Goal: Task Accomplishment & Management: Complete application form

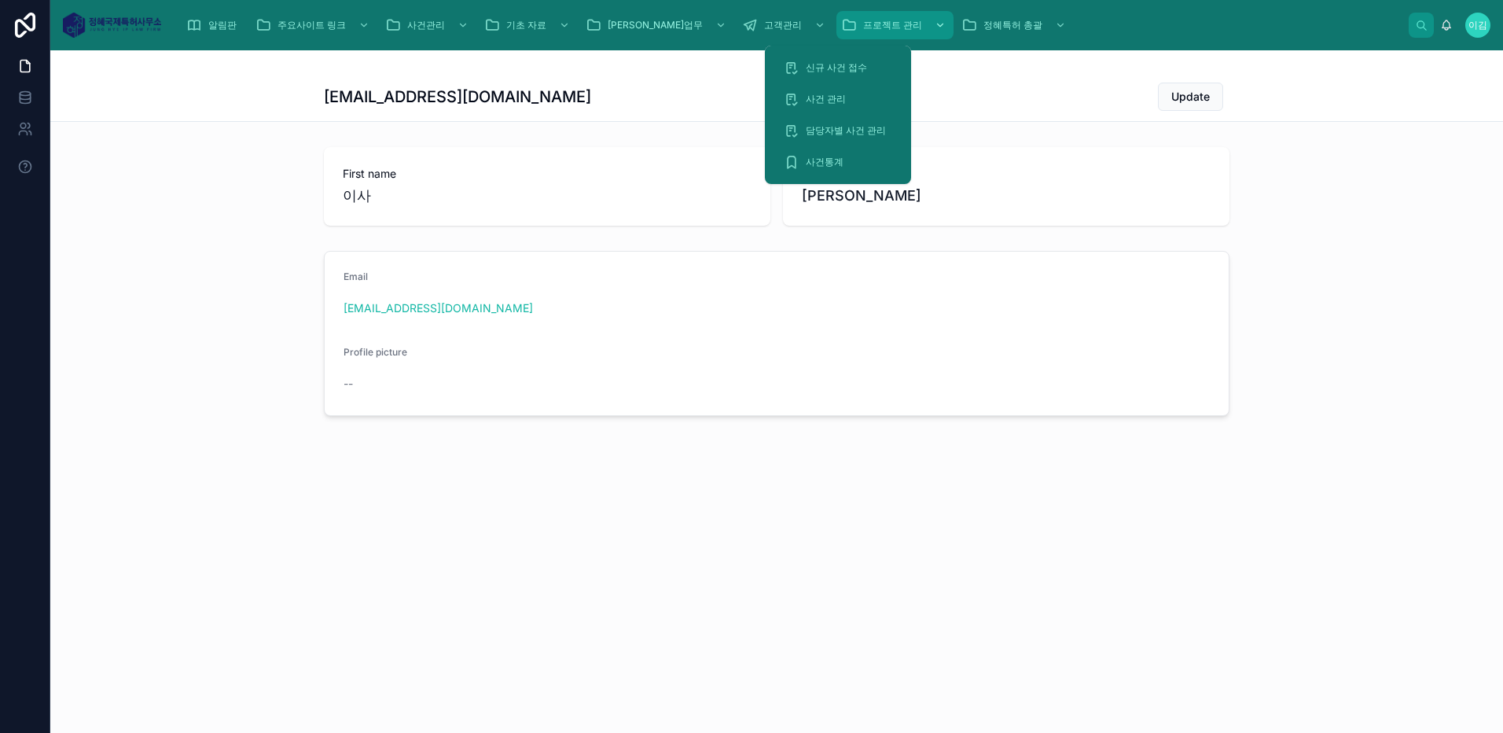
click at [935, 24] on icon "scrollable content" at bounding box center [940, 25] width 11 height 11
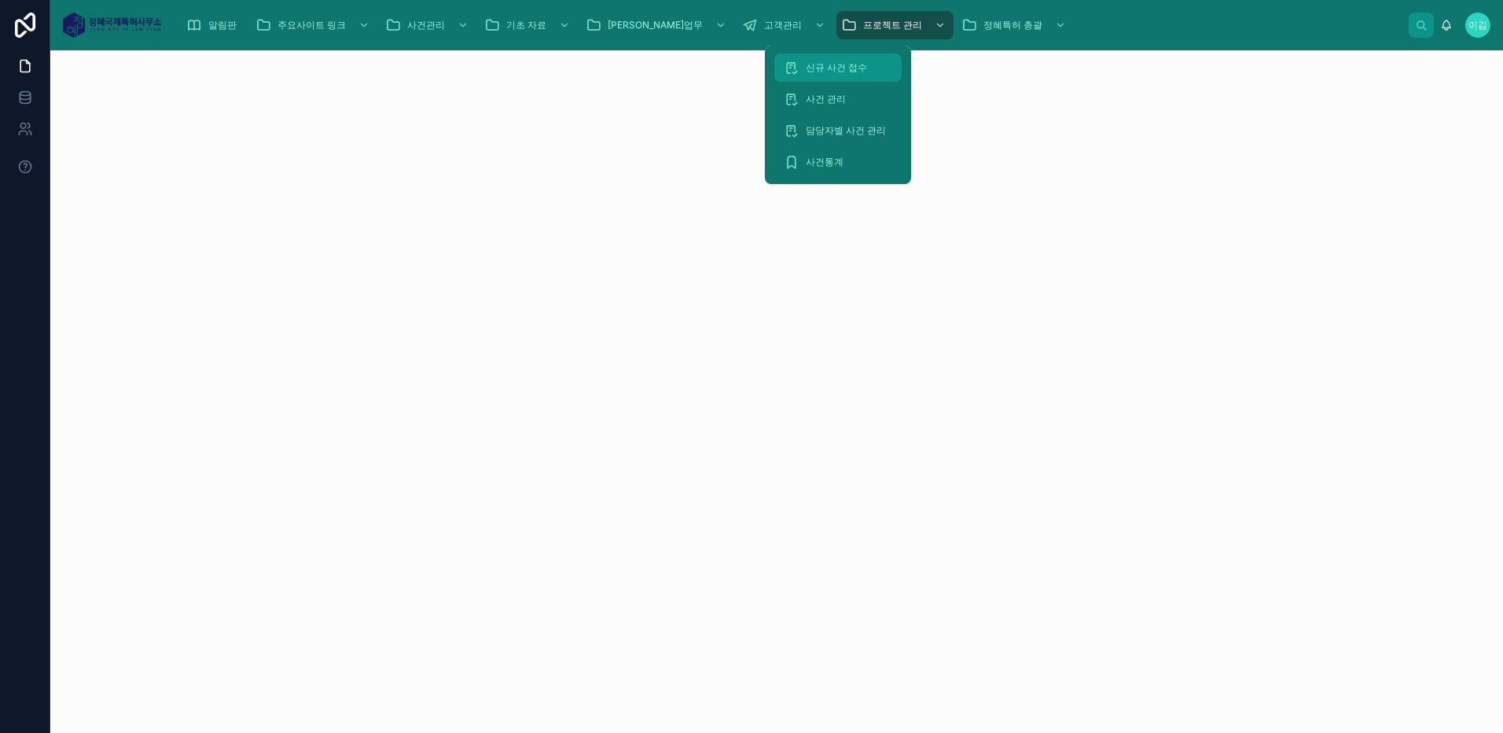
click at [853, 65] on span "신규 사건 접수" at bounding box center [836, 67] width 61 height 13
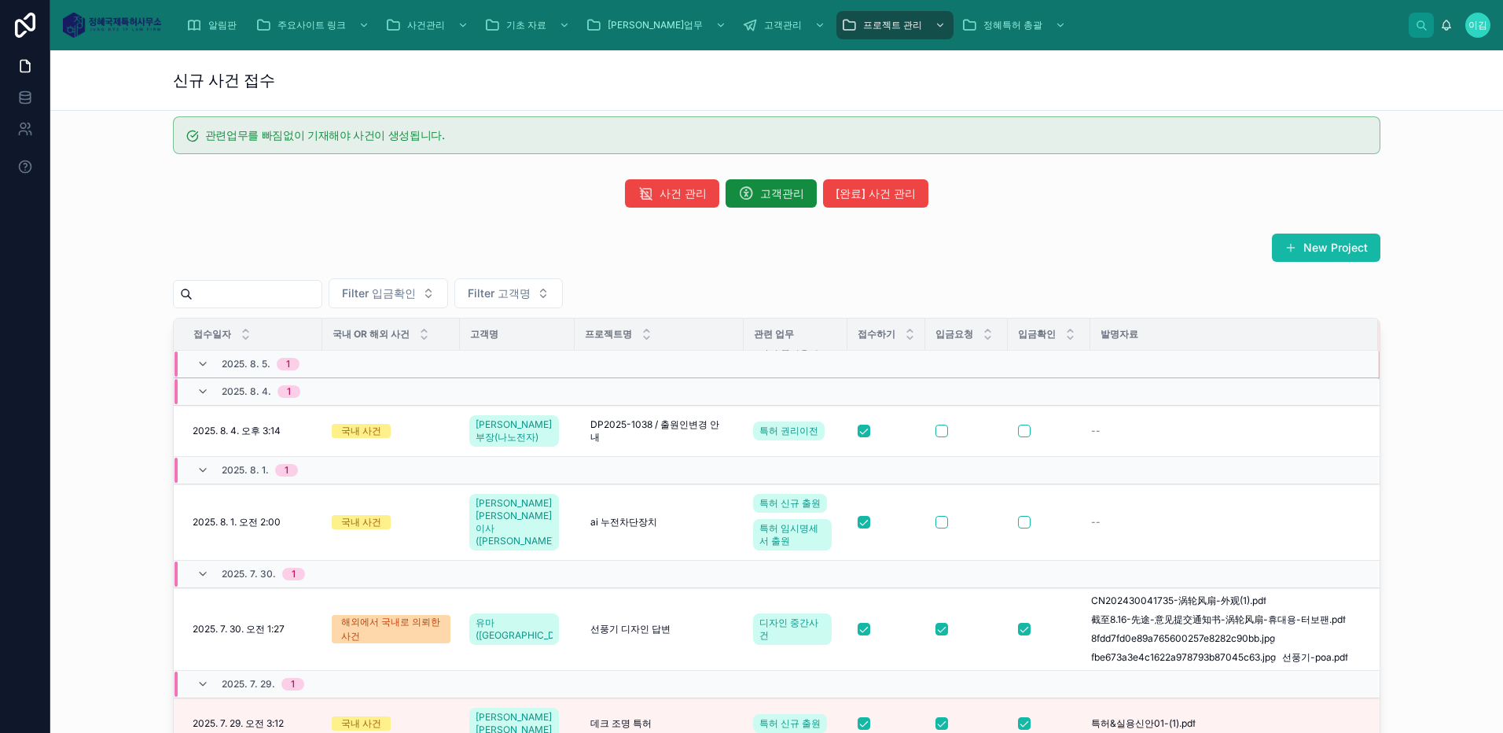
scroll to position [262, 0]
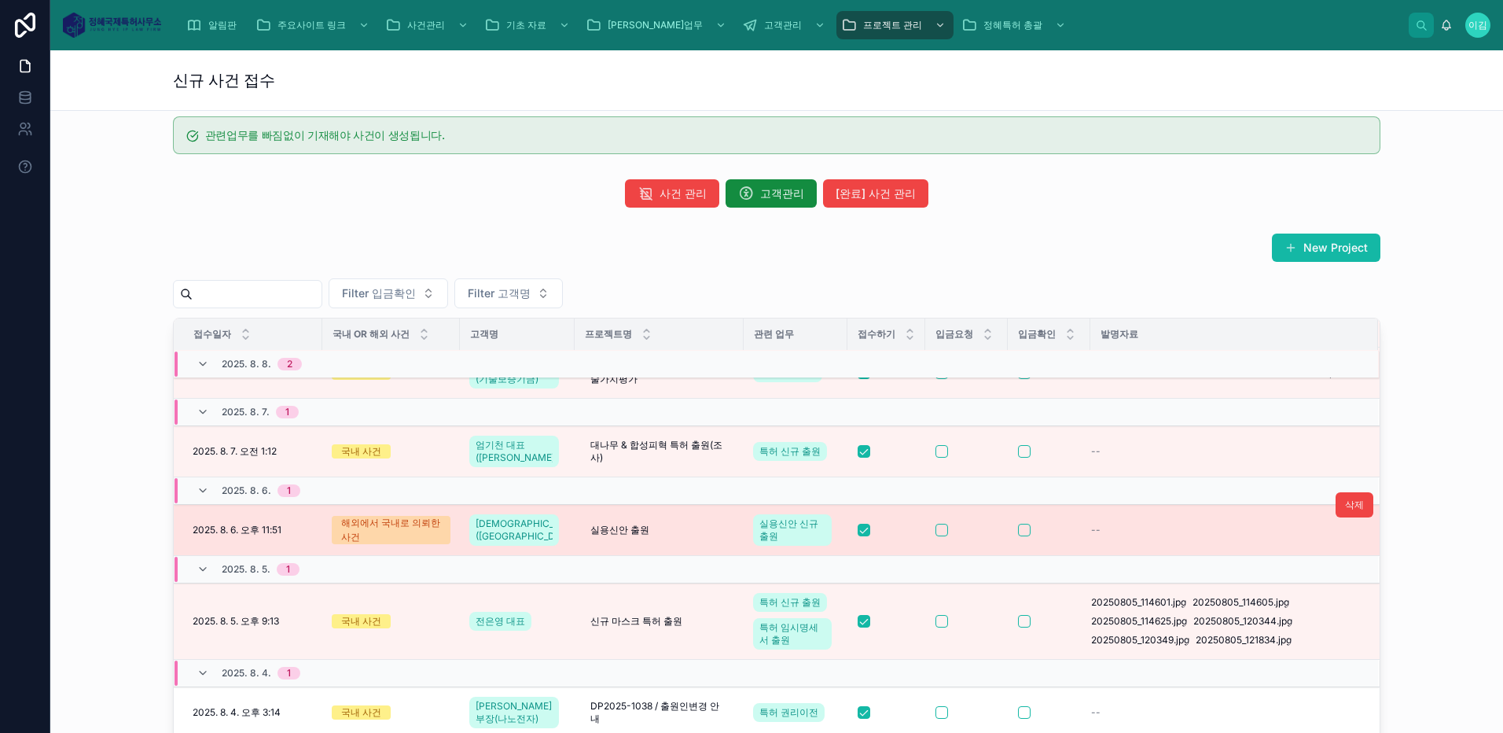
click at [1168, 524] on div "--" at bounding box center [1225, 530] width 268 height 13
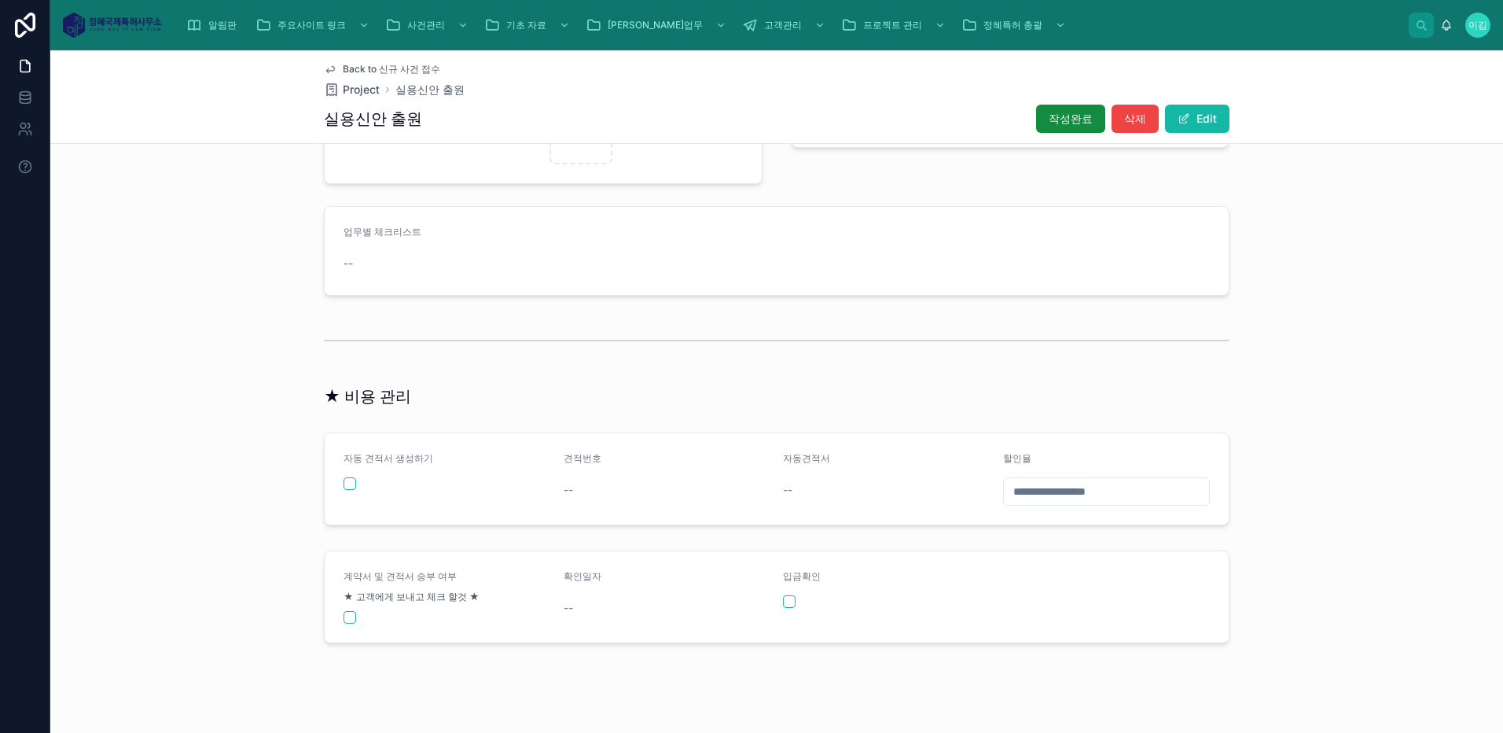
scroll to position [661, 0]
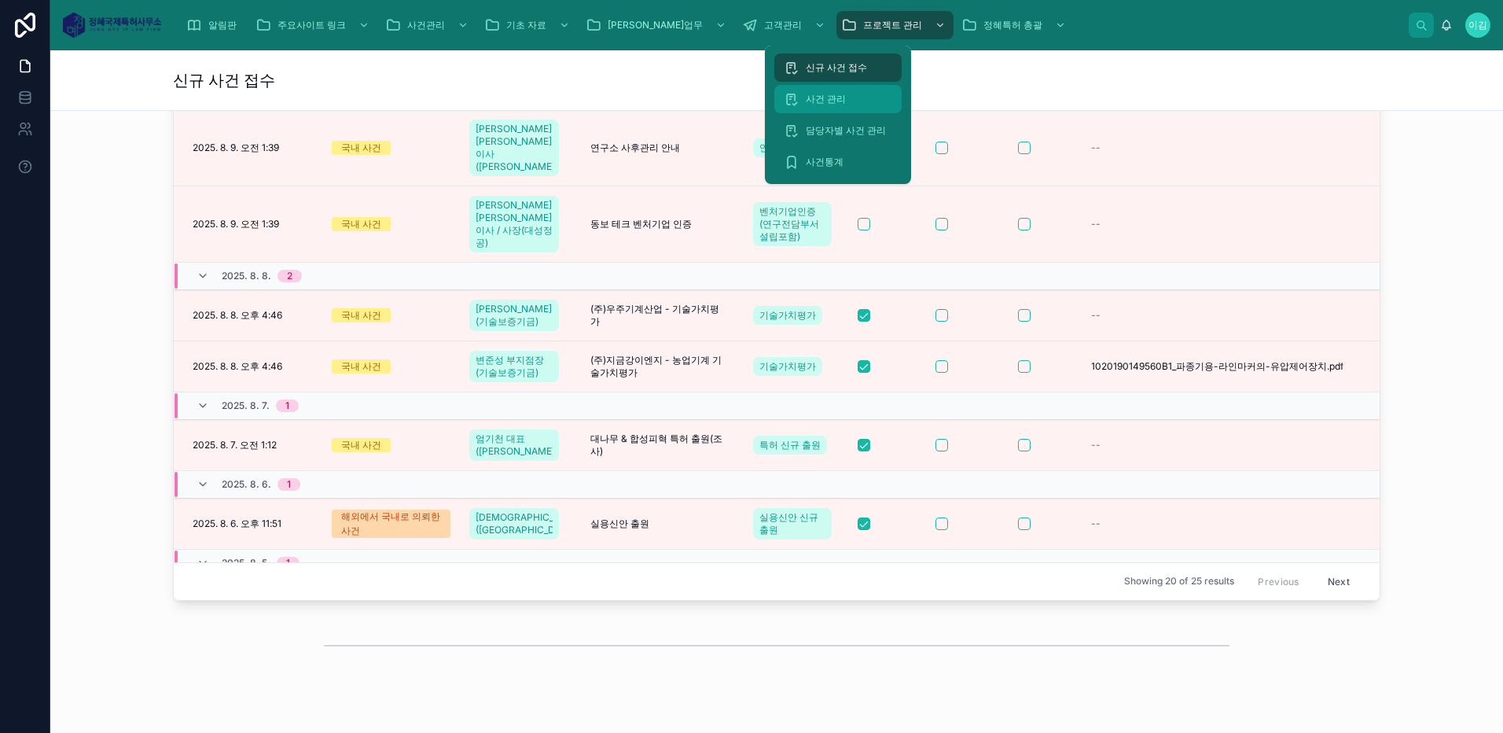
click at [837, 101] on span "사건 관리" at bounding box center [826, 99] width 40 height 13
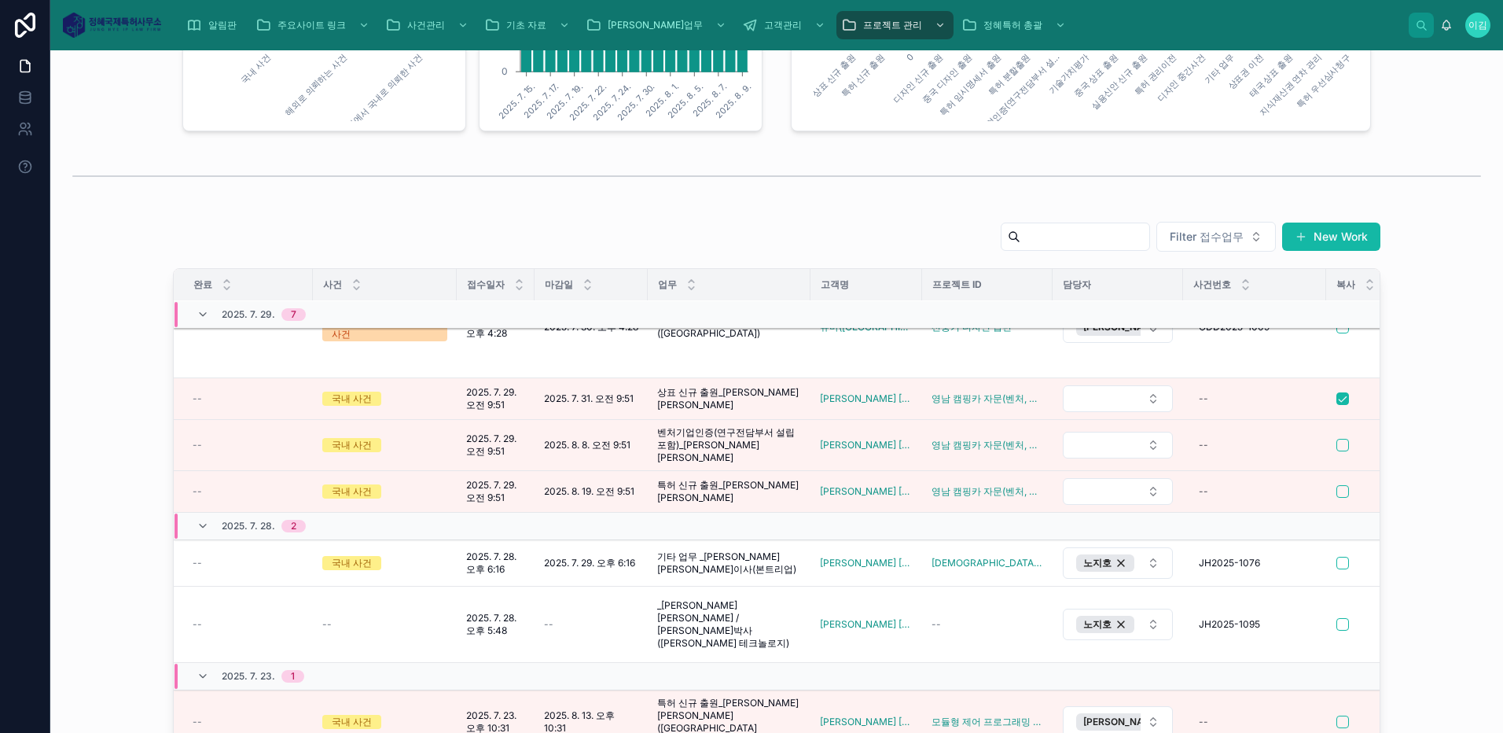
scroll to position [11, 0]
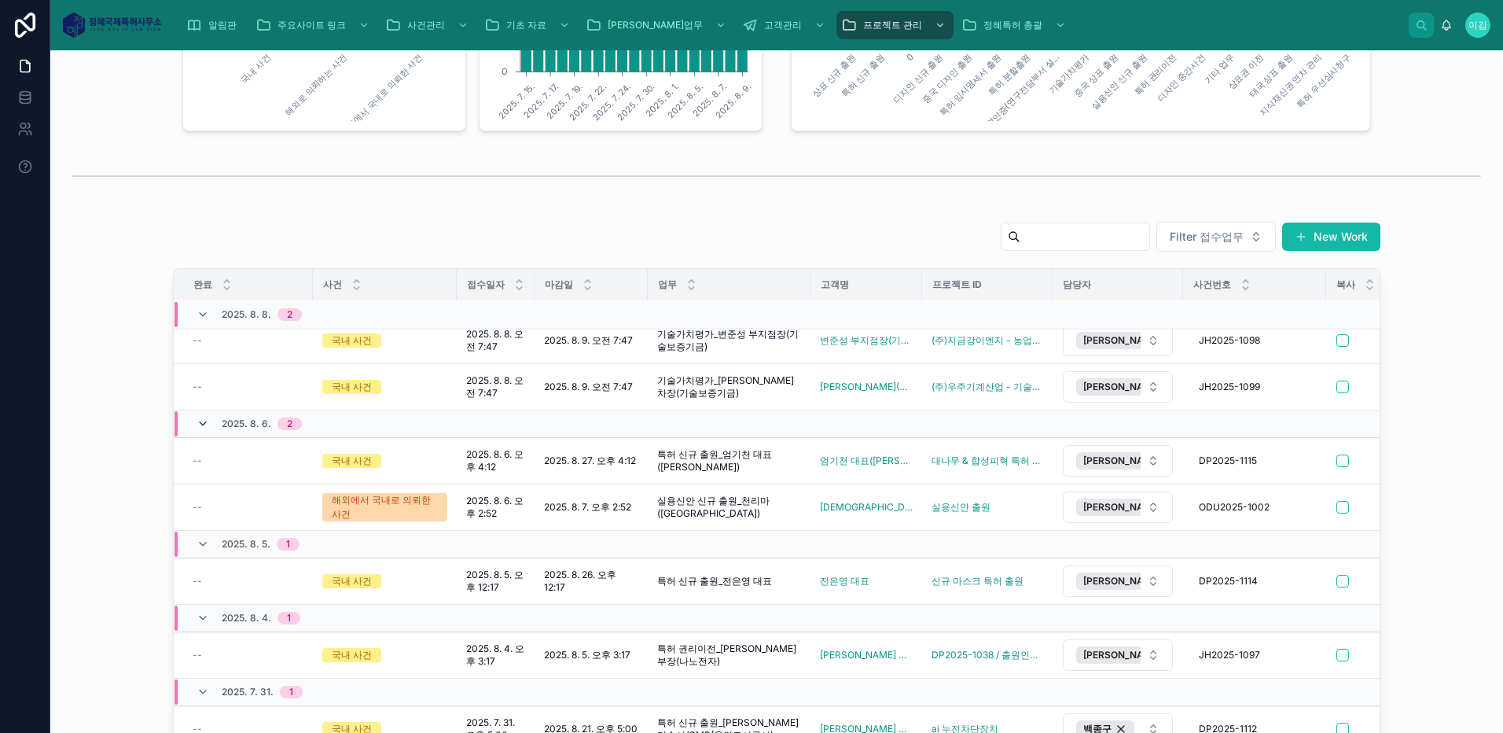
click at [197, 424] on icon at bounding box center [203, 424] width 13 height 13
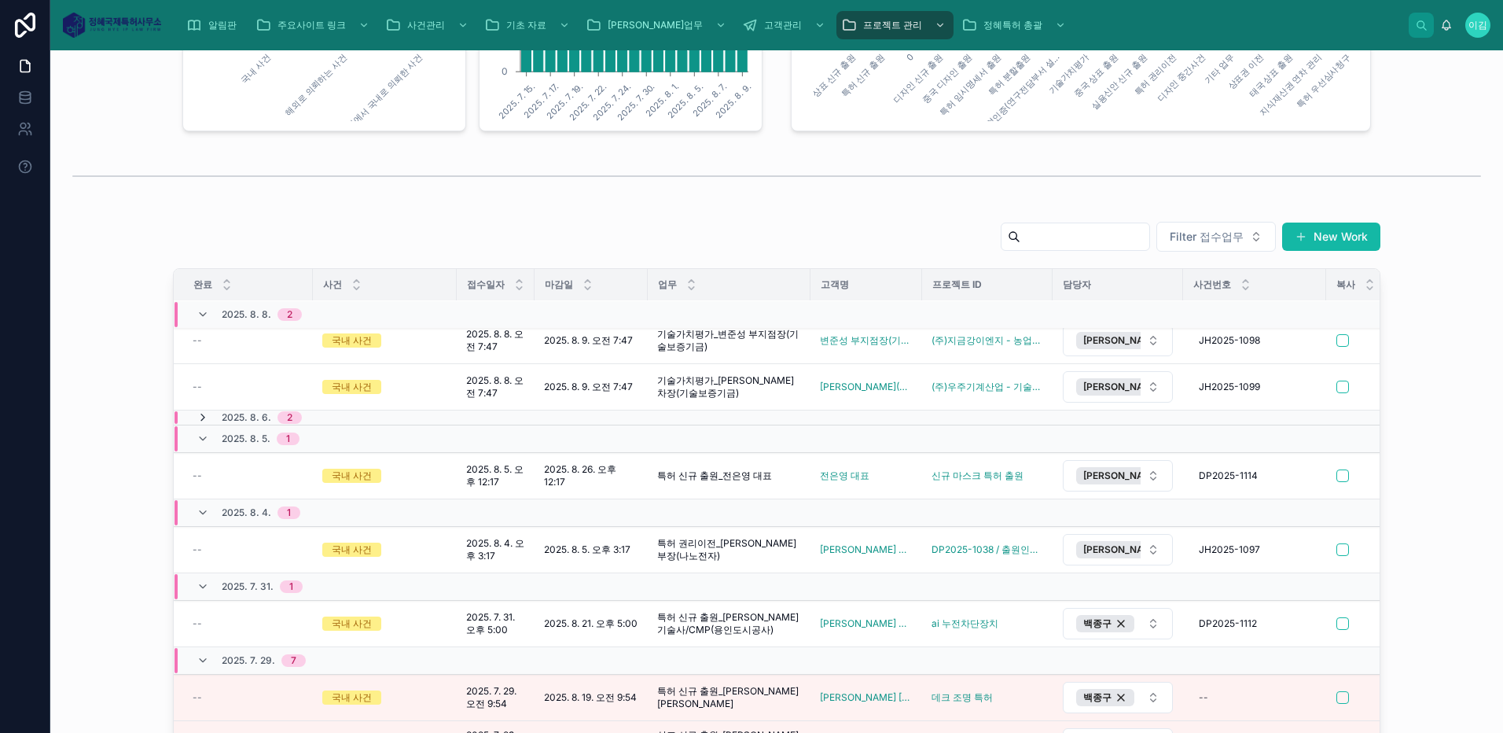
click at [197, 418] on icon at bounding box center [203, 417] width 13 height 13
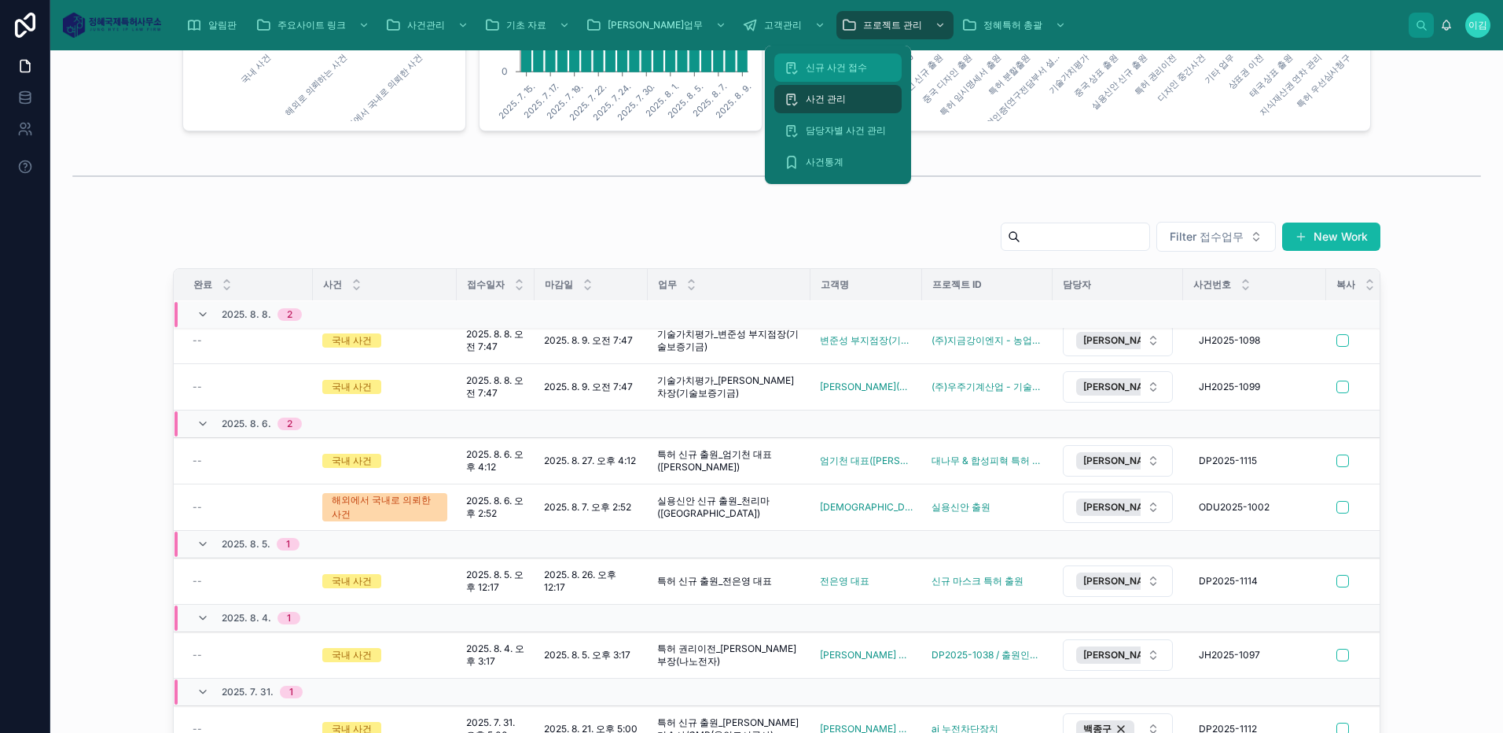
click at [853, 66] on span "신규 사건 접수" at bounding box center [836, 67] width 61 height 13
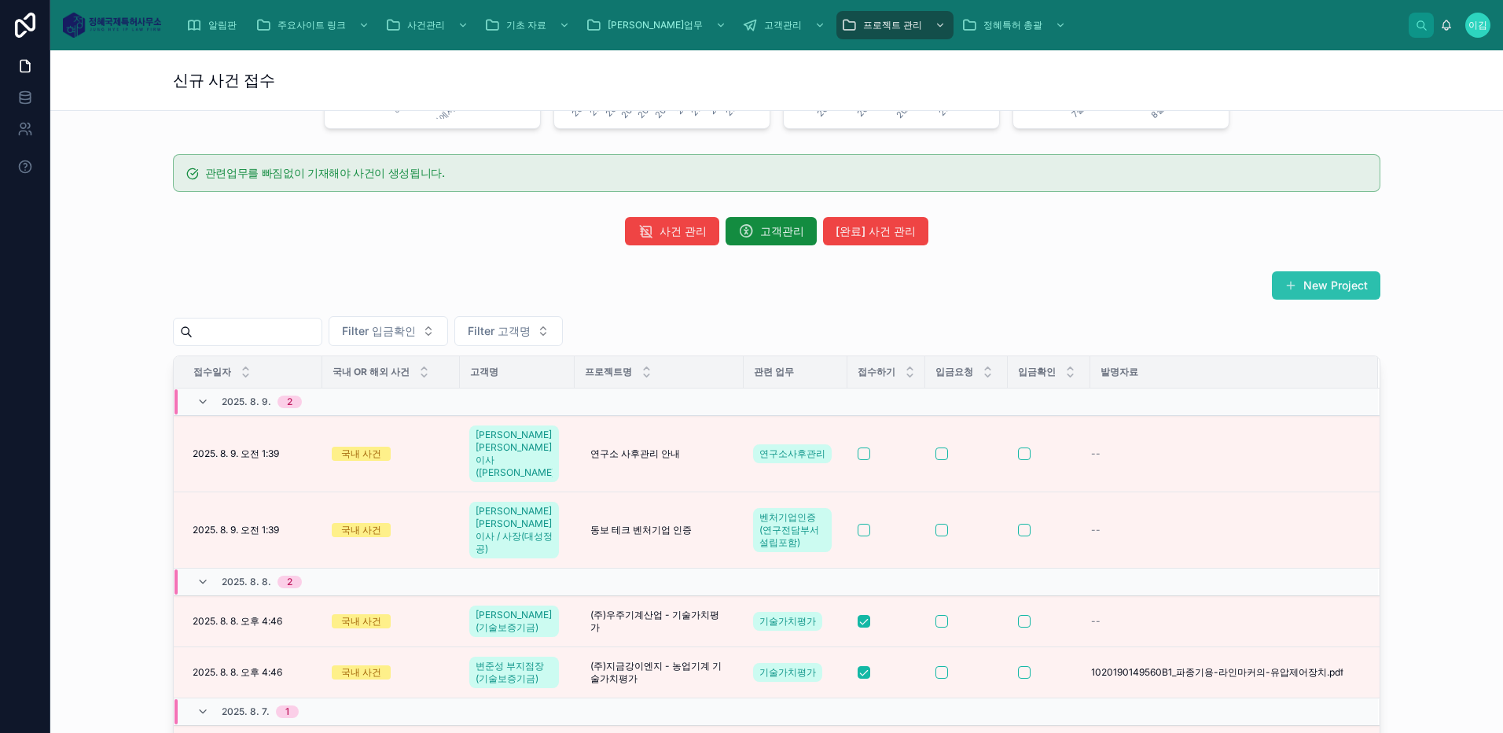
click at [1298, 282] on button "New Project" at bounding box center [1326, 285] width 109 height 28
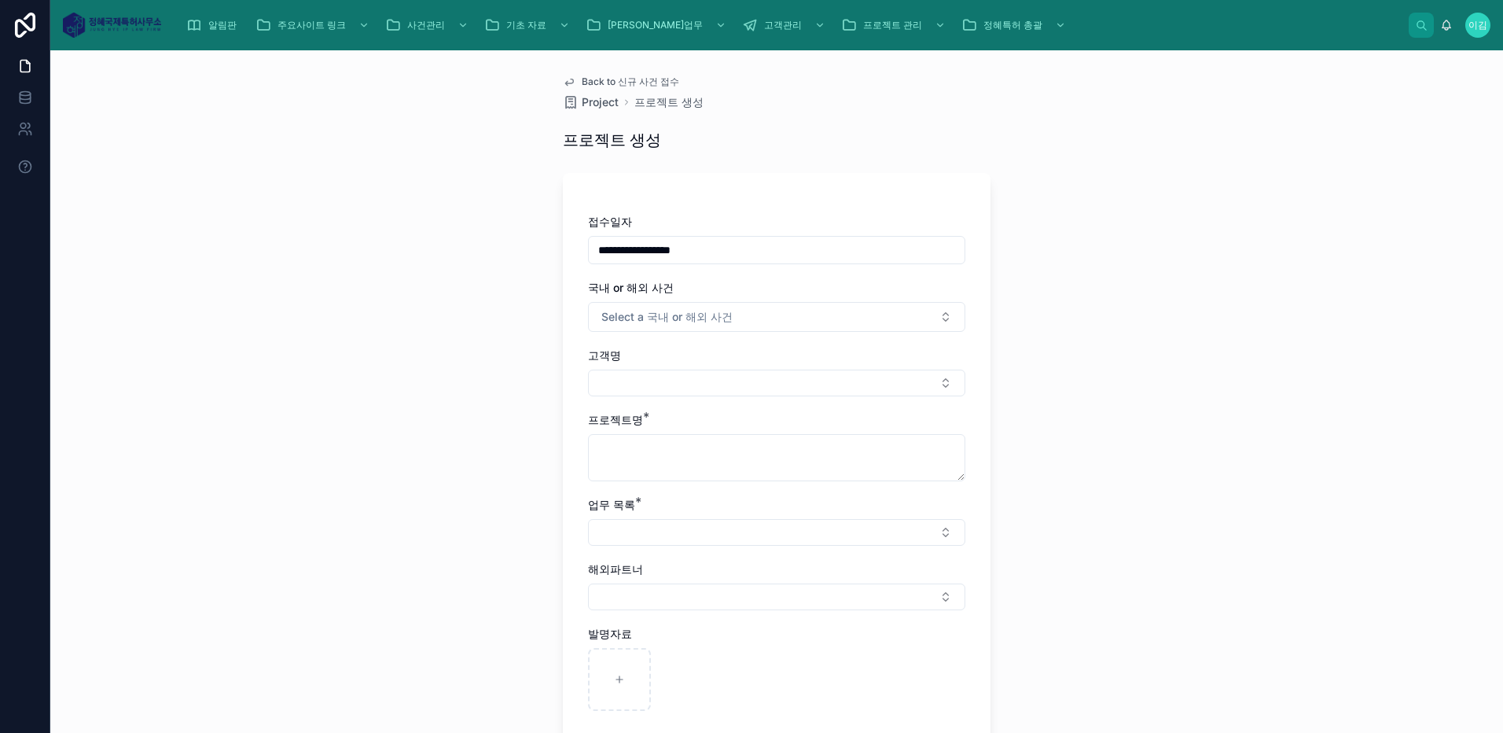
drag, startPoint x: 635, startPoint y: 248, endPoint x: 642, endPoint y: 252, distance: 8.5
click at [638, 250] on input "**********" at bounding box center [777, 250] width 376 height 22
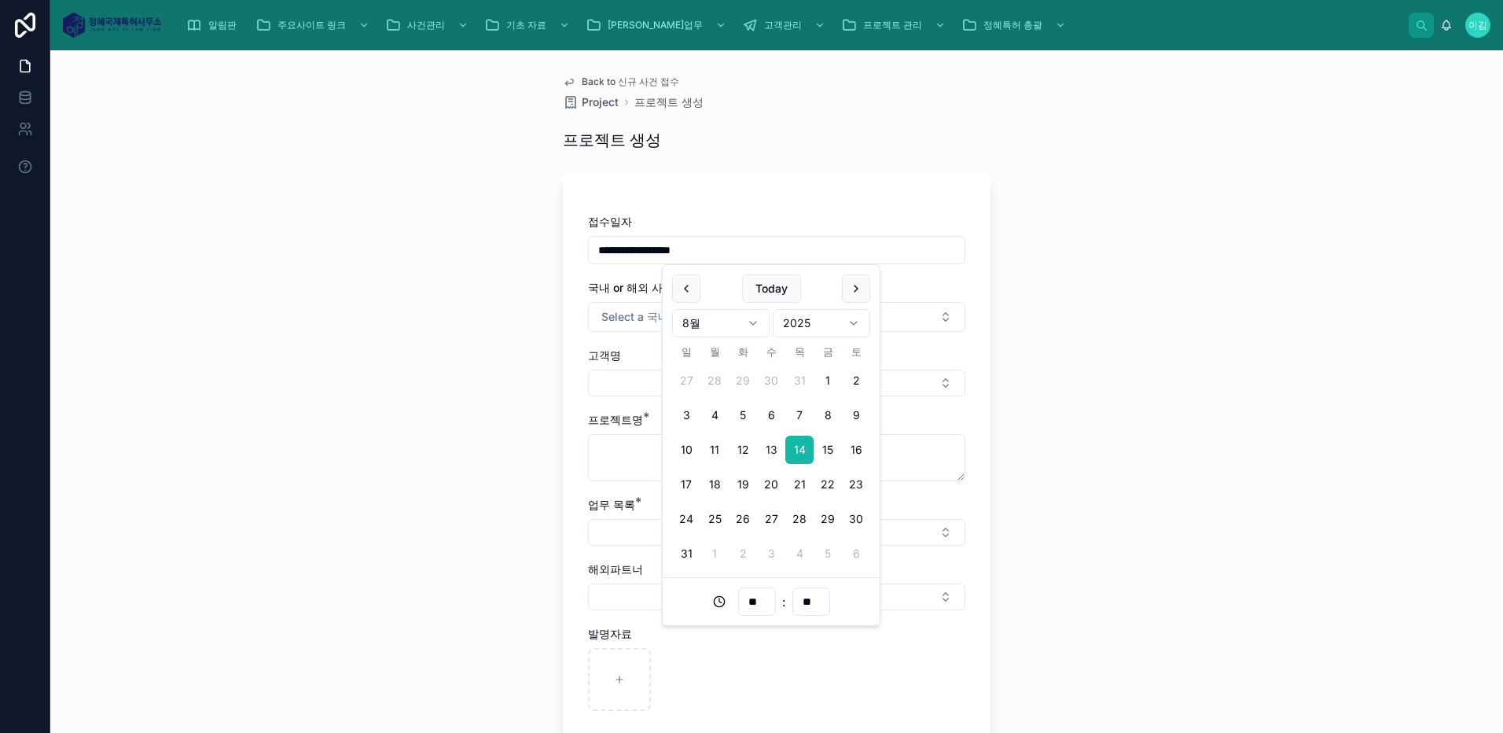
click at [639, 248] on input "**********" at bounding box center [777, 250] width 376 height 22
click at [777, 415] on button "6" at bounding box center [771, 415] width 28 height 28
type input "**********"
click at [1065, 329] on div "**********" at bounding box center [776, 391] width 1453 height 683
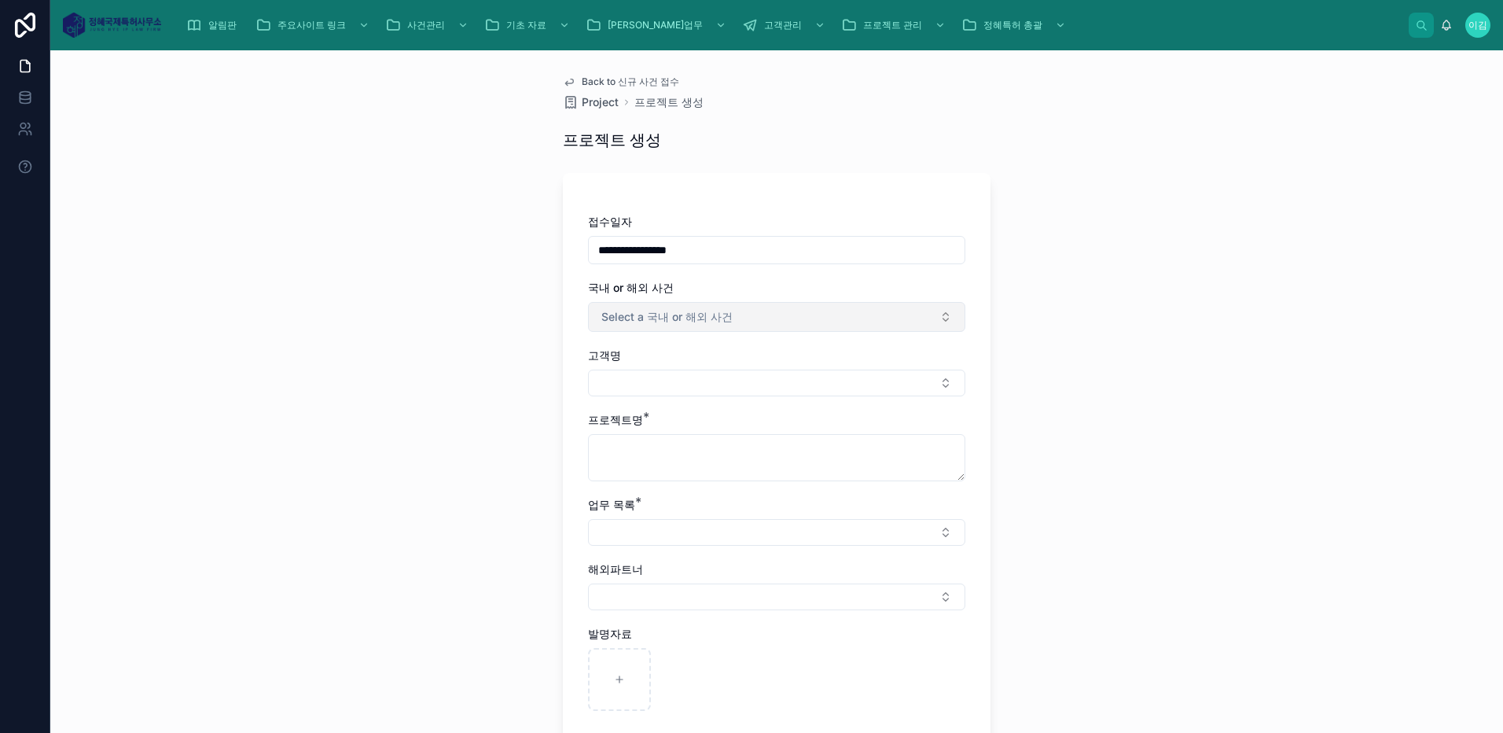
click at [940, 316] on button "Select a 국내 or 해외 사건" at bounding box center [776, 317] width 377 height 30
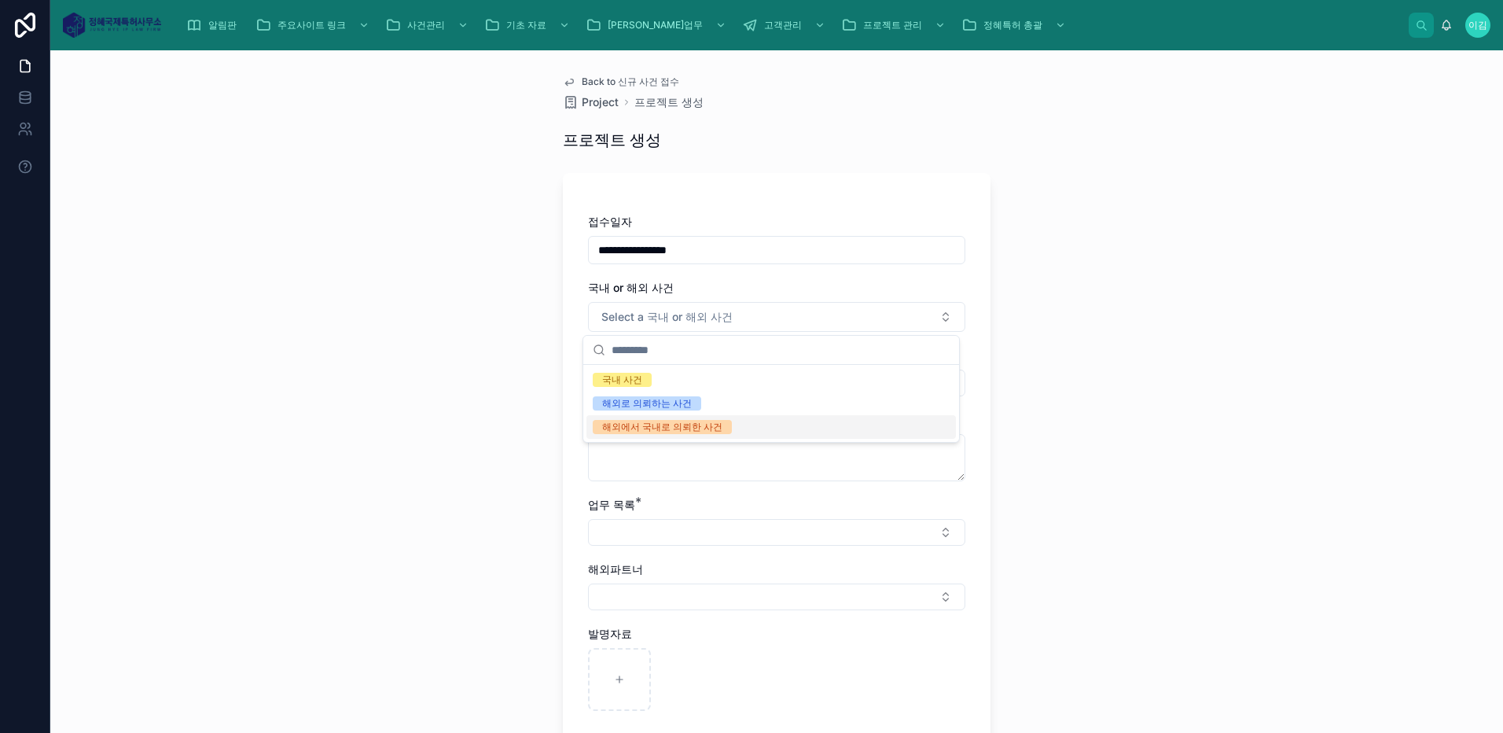
click at [690, 426] on div "해외에서 국내로 의뢰한 사건" at bounding box center [662, 427] width 120 height 14
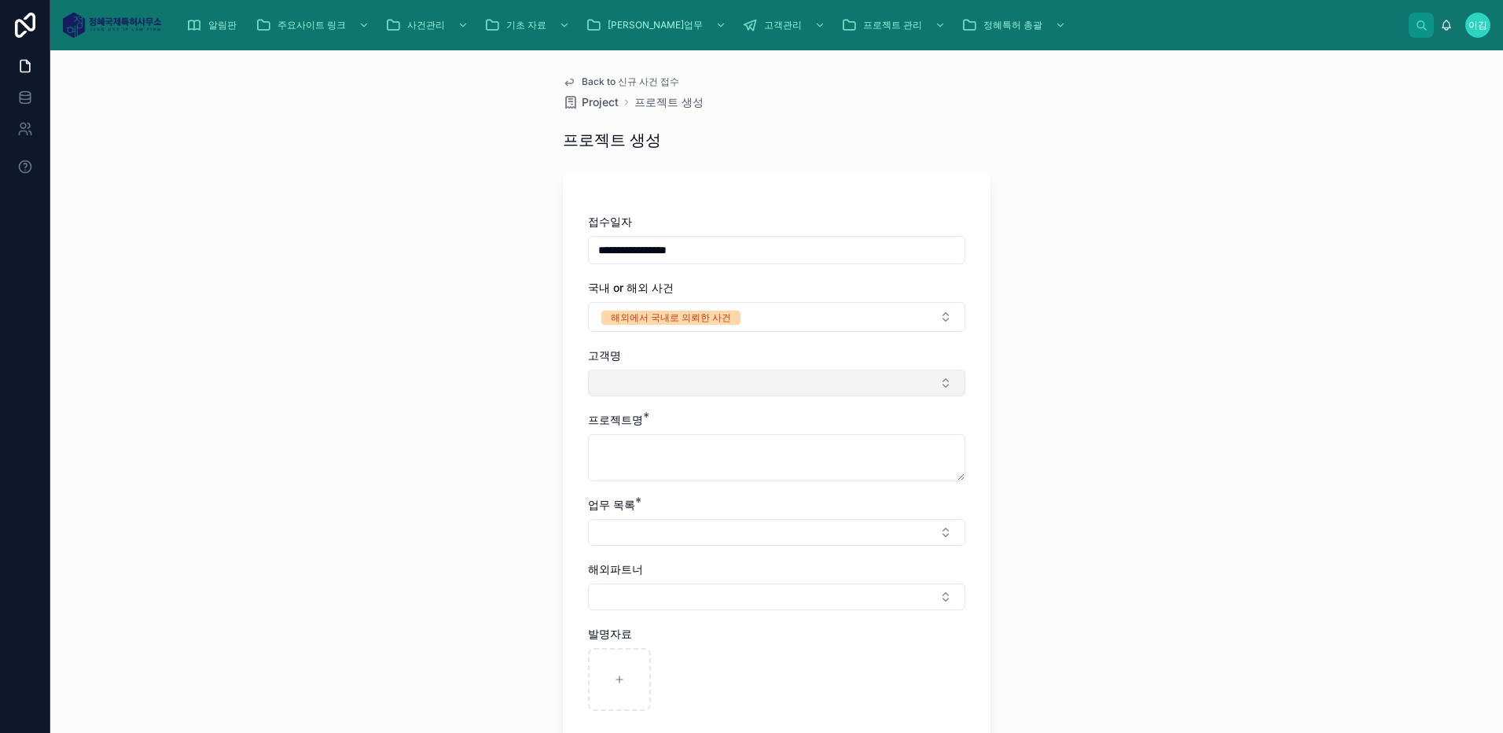
click at [647, 376] on button "Select Button" at bounding box center [776, 383] width 377 height 27
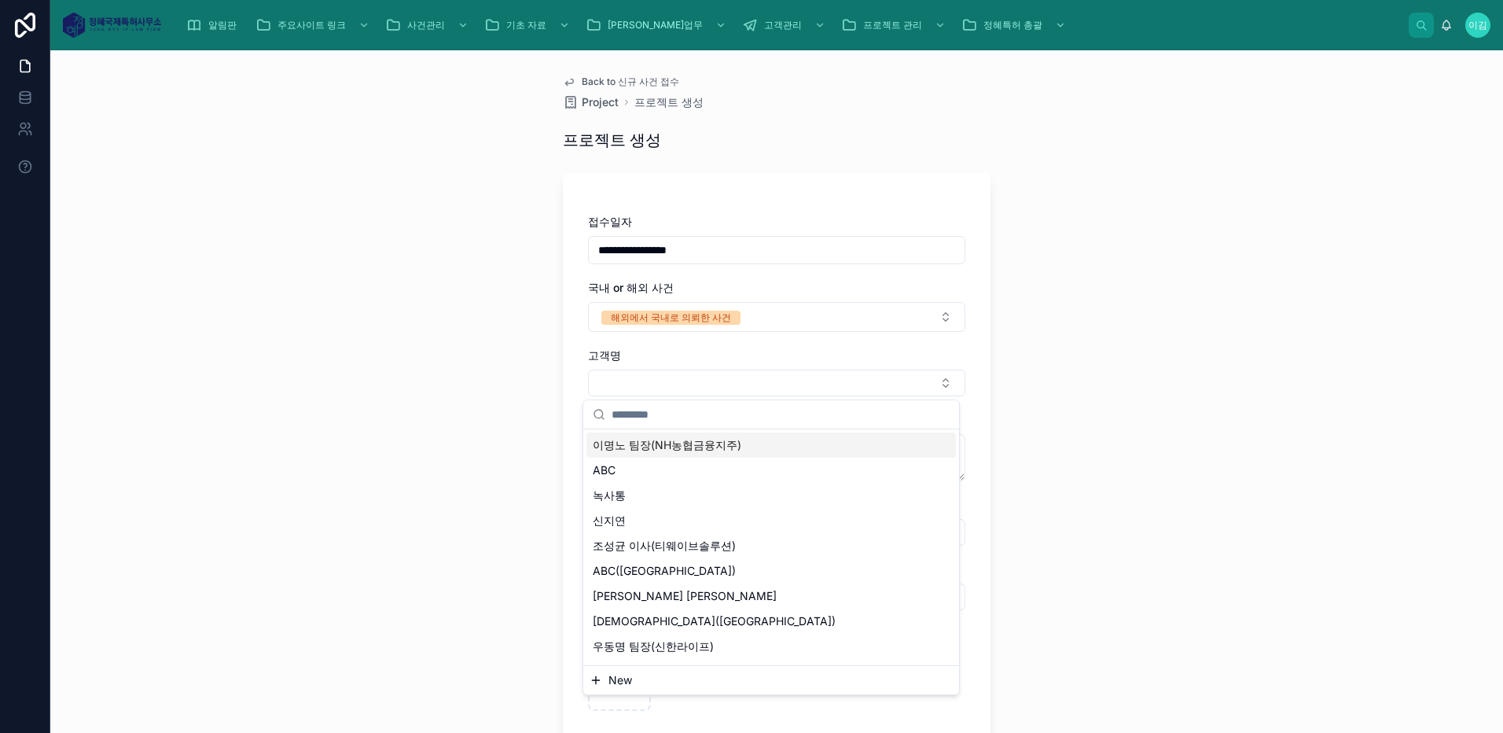
click at [683, 414] on input "text" at bounding box center [781, 414] width 338 height 28
click at [614, 622] on span "[DEMOGRAPHIC_DATA]([GEOGRAPHIC_DATA])" at bounding box center [714, 621] width 243 height 16
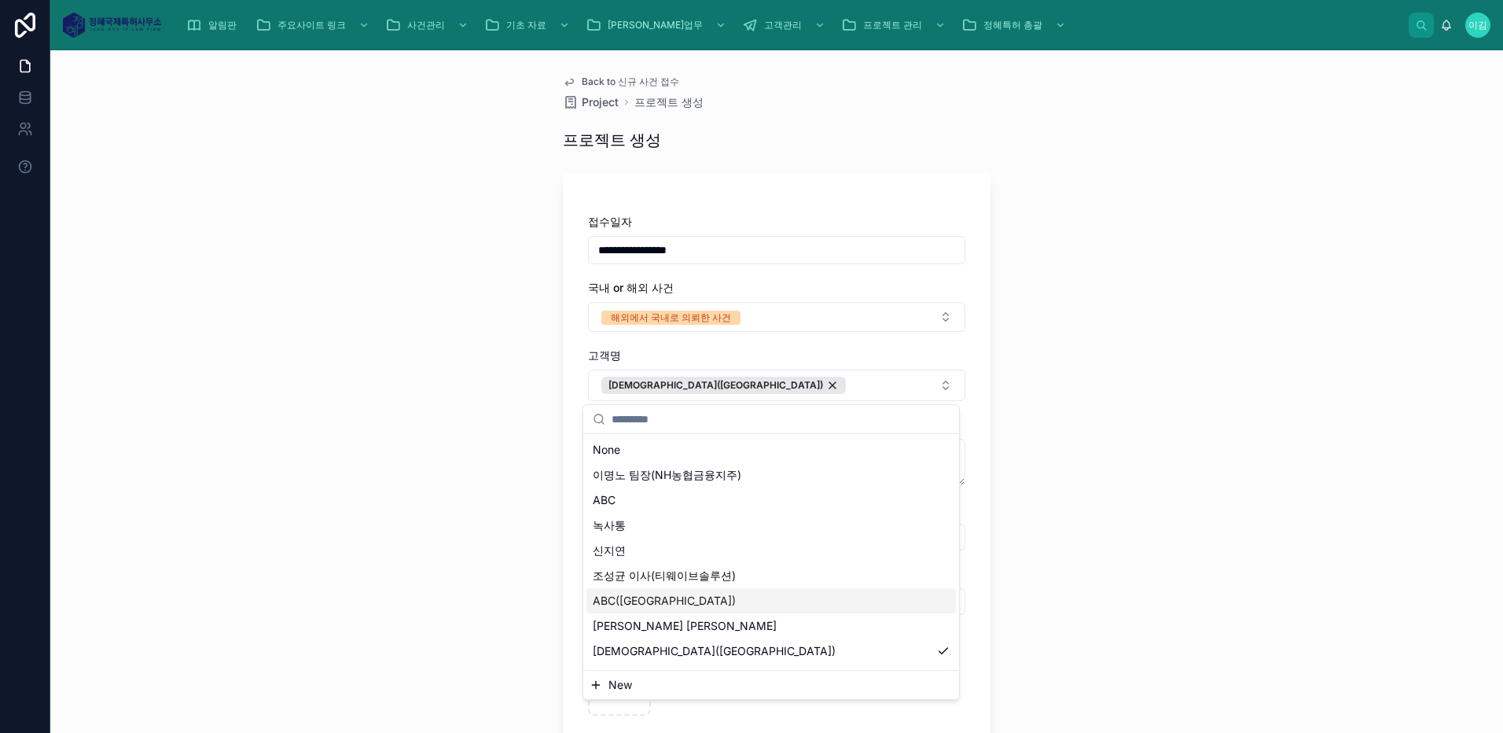
click at [477, 509] on div "**********" at bounding box center [776, 391] width 1453 height 683
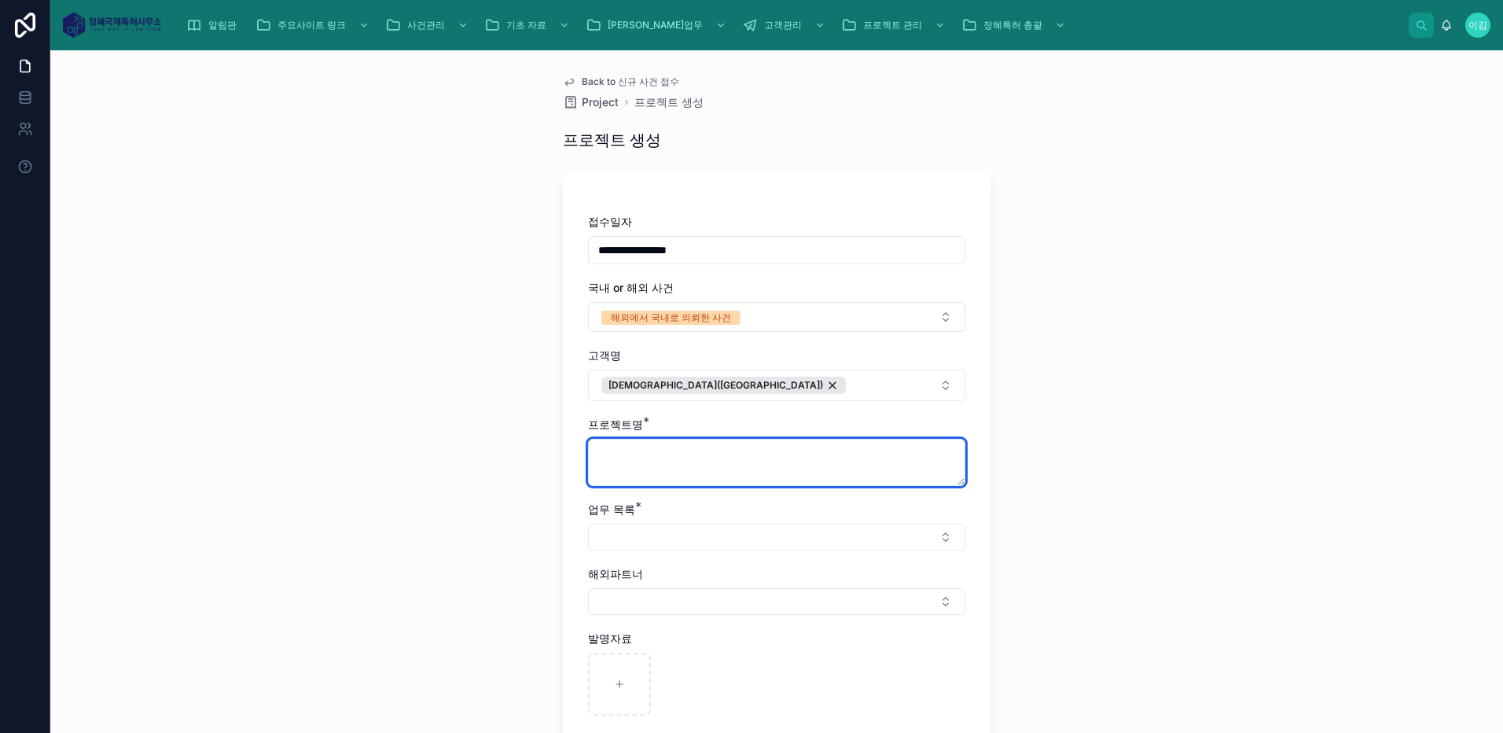
click at [646, 457] on textarea at bounding box center [776, 462] width 377 height 47
type textarea "*"
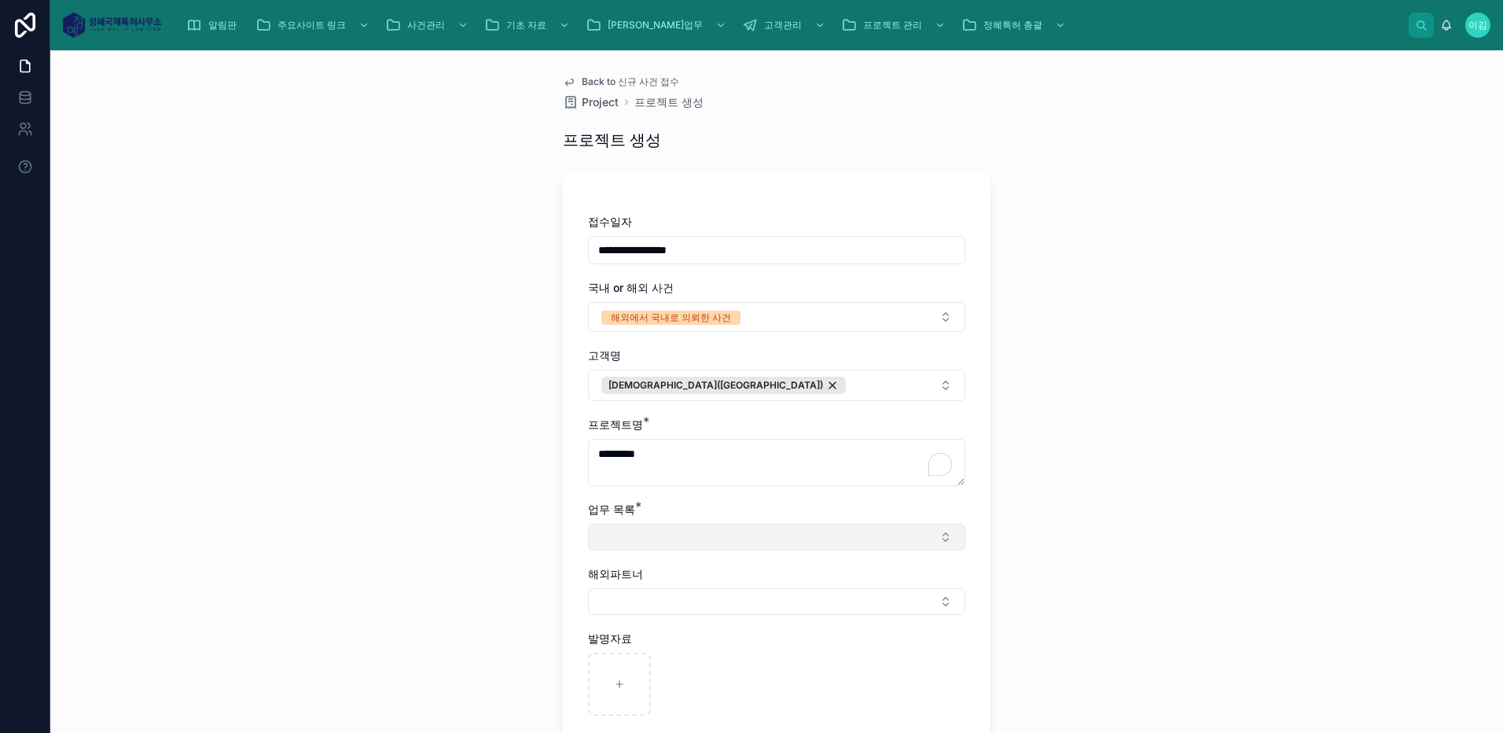
click at [945, 537] on button "Select Button" at bounding box center [776, 537] width 377 height 27
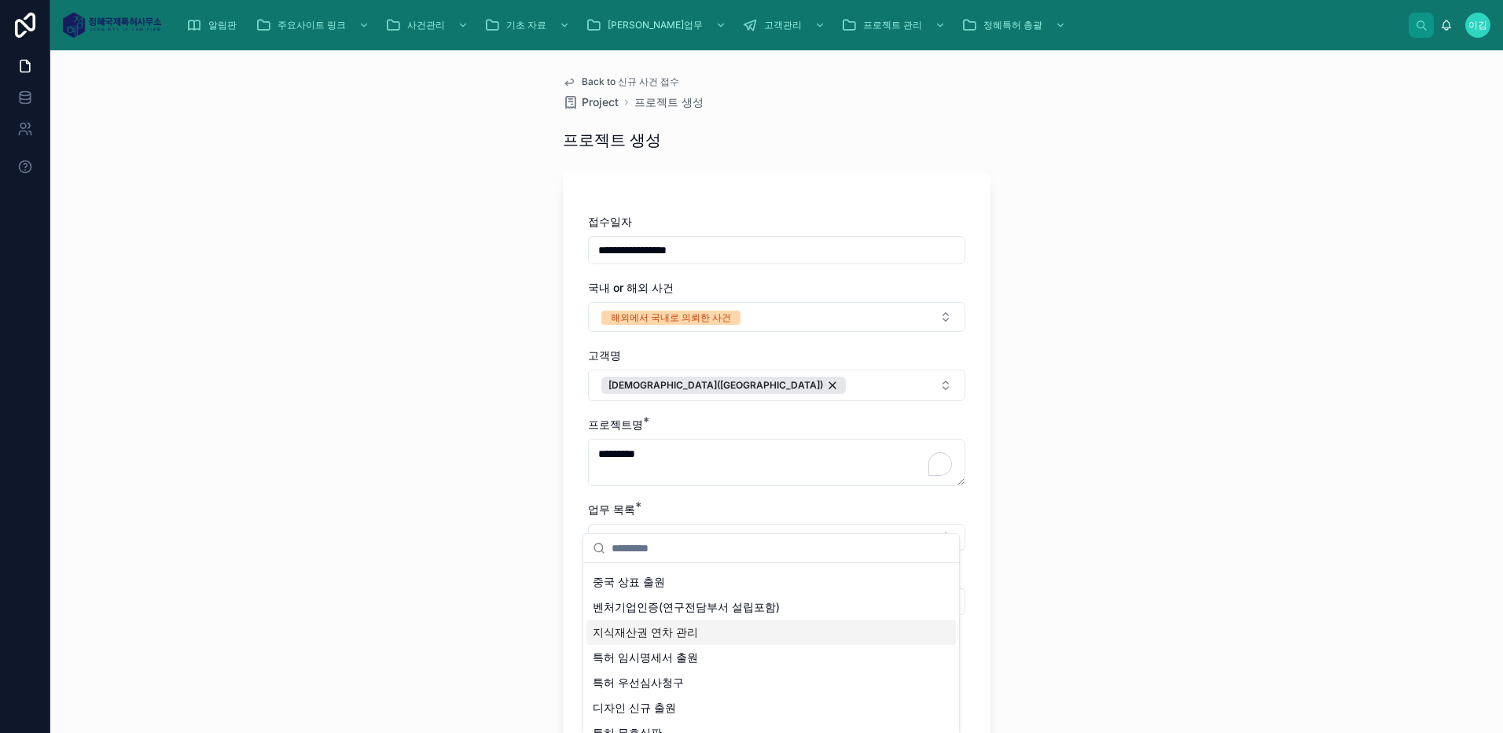
scroll to position [263, 0]
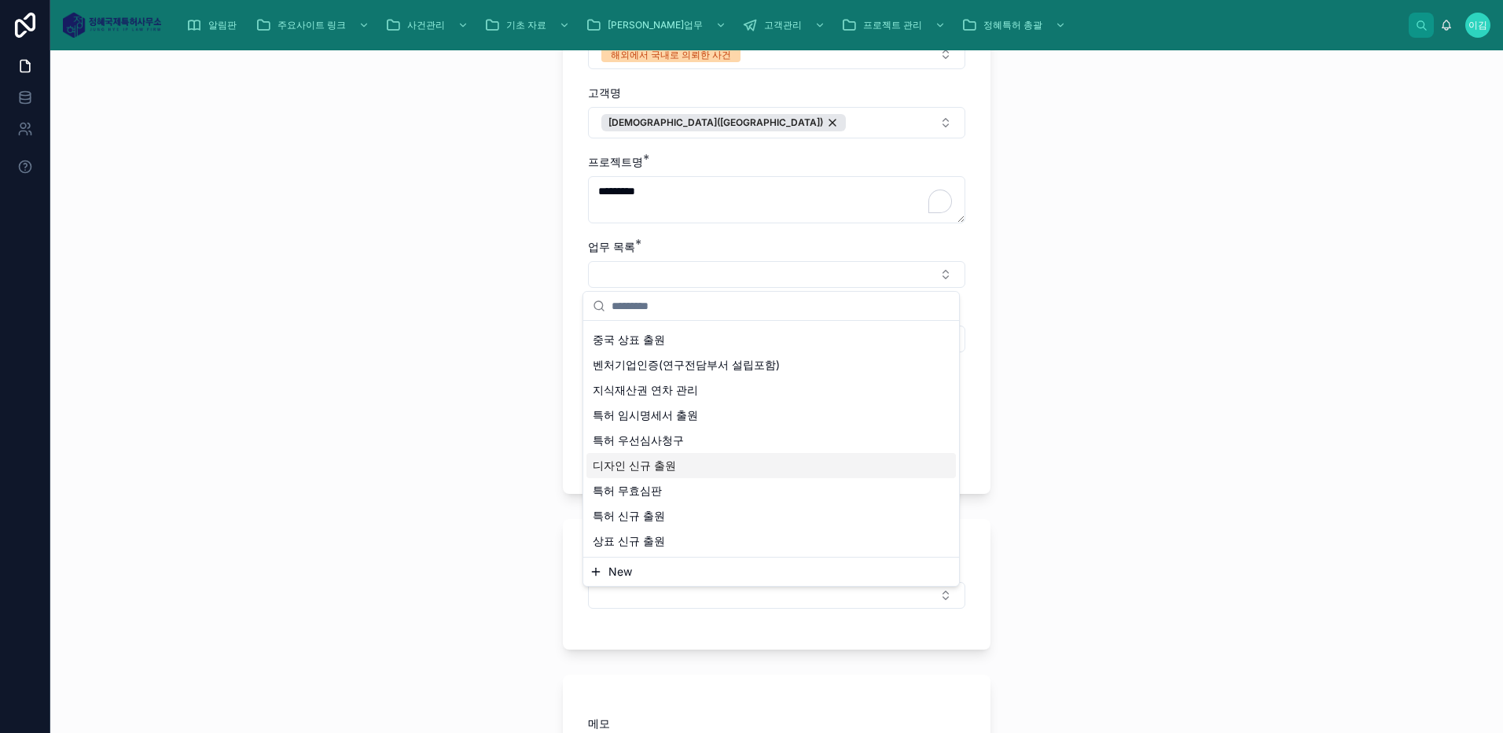
click at [661, 469] on span "디자인 신규 출원" at bounding box center [634, 466] width 83 height 16
click at [1117, 413] on div "**********" at bounding box center [776, 391] width 1453 height 683
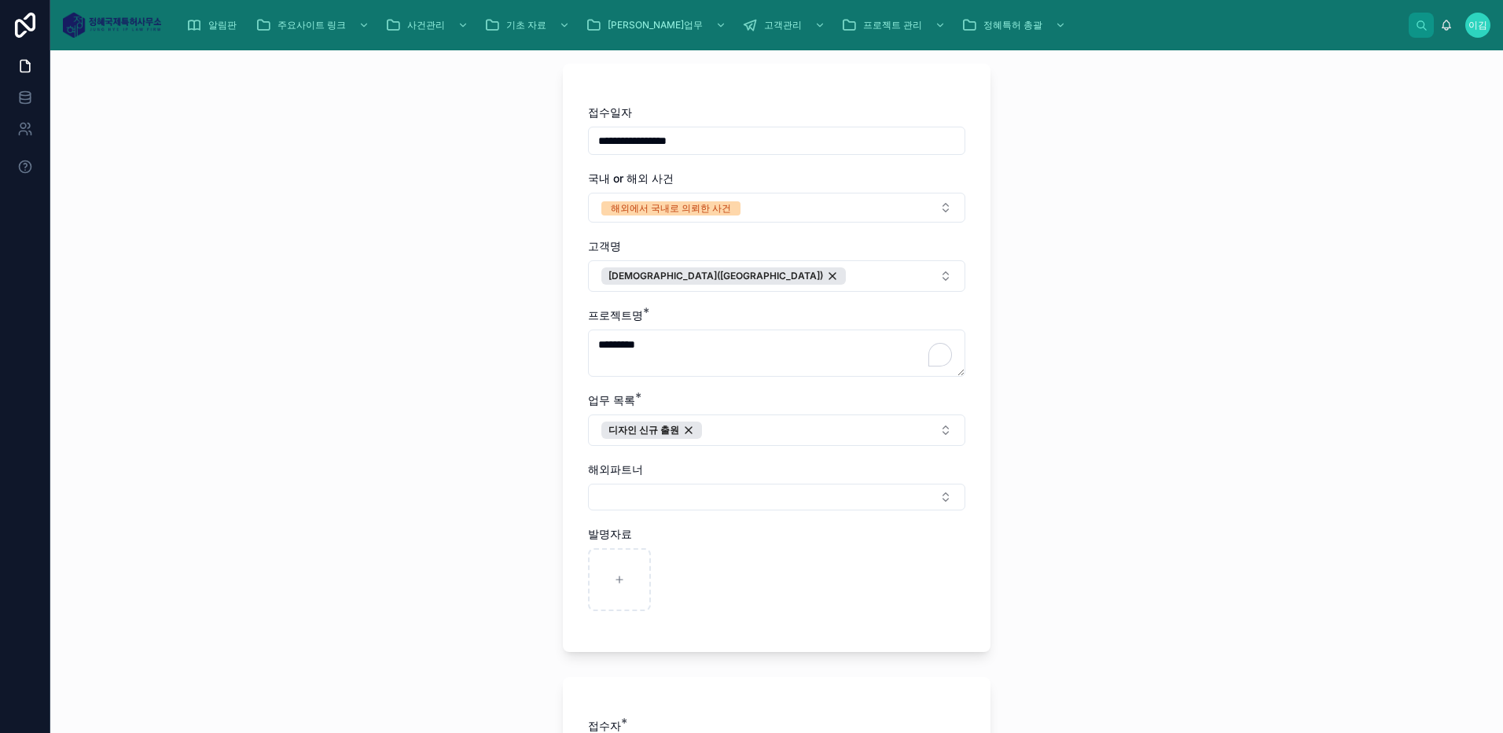
scroll to position [0, 0]
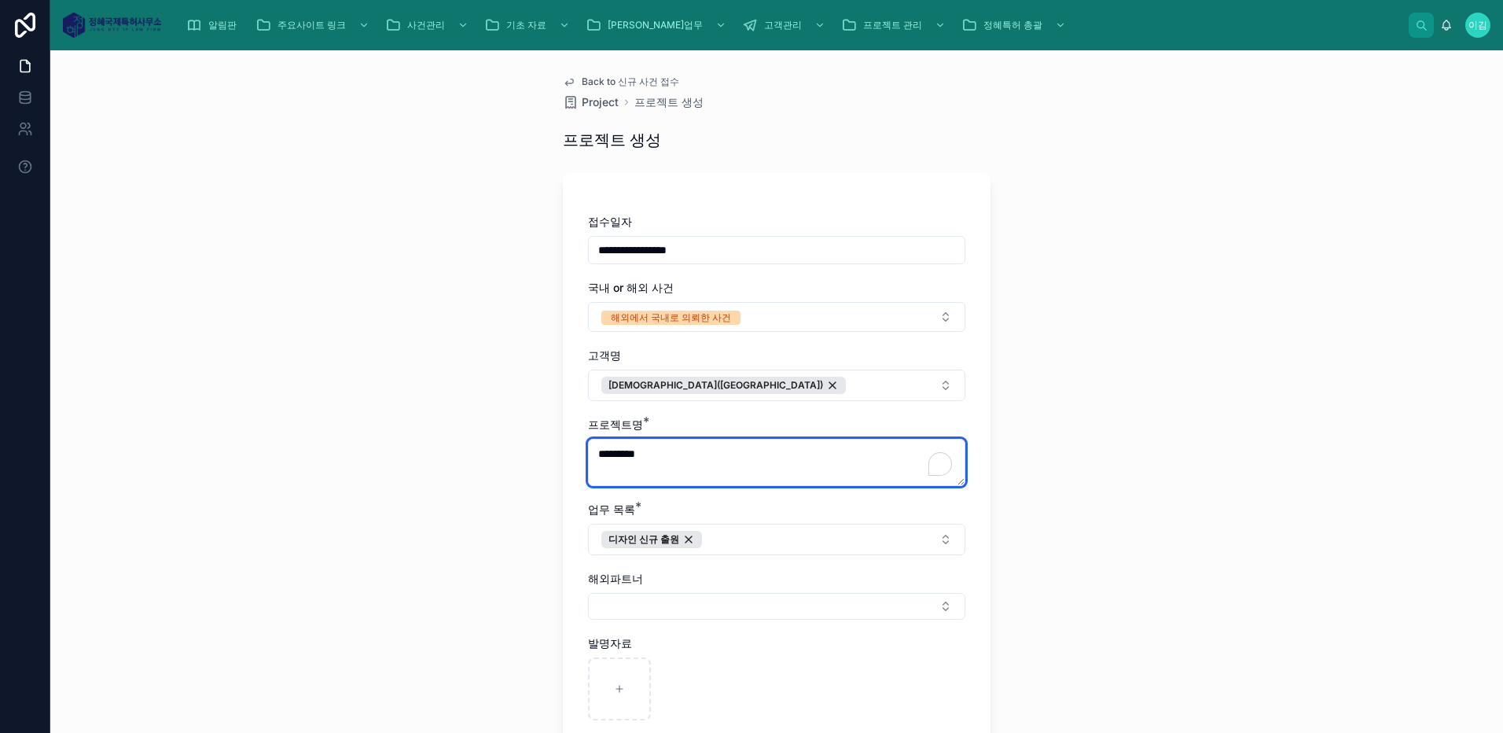
click at [631, 455] on textarea "*********" at bounding box center [776, 462] width 377 height 47
type textarea "******"
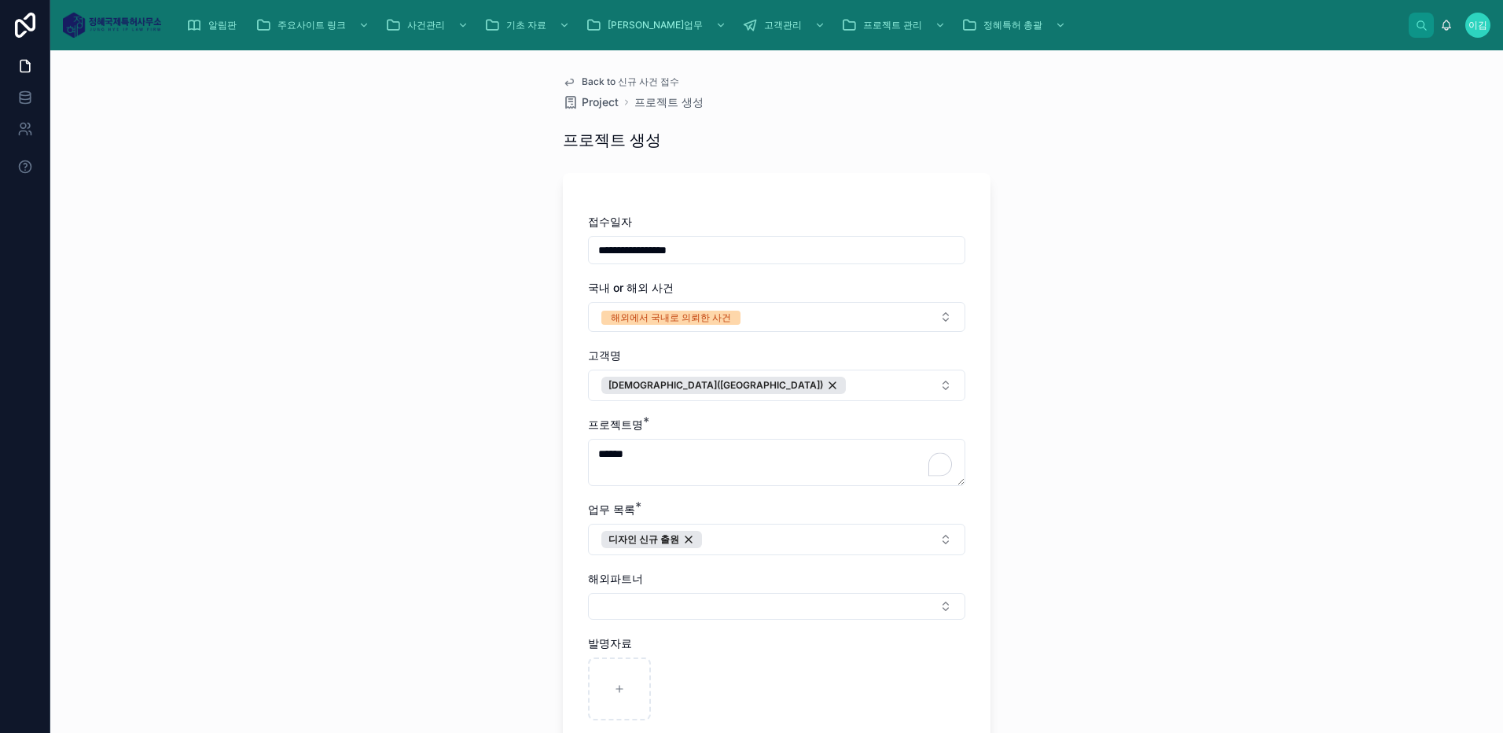
click at [1133, 485] on div "**********" at bounding box center [776, 391] width 1453 height 683
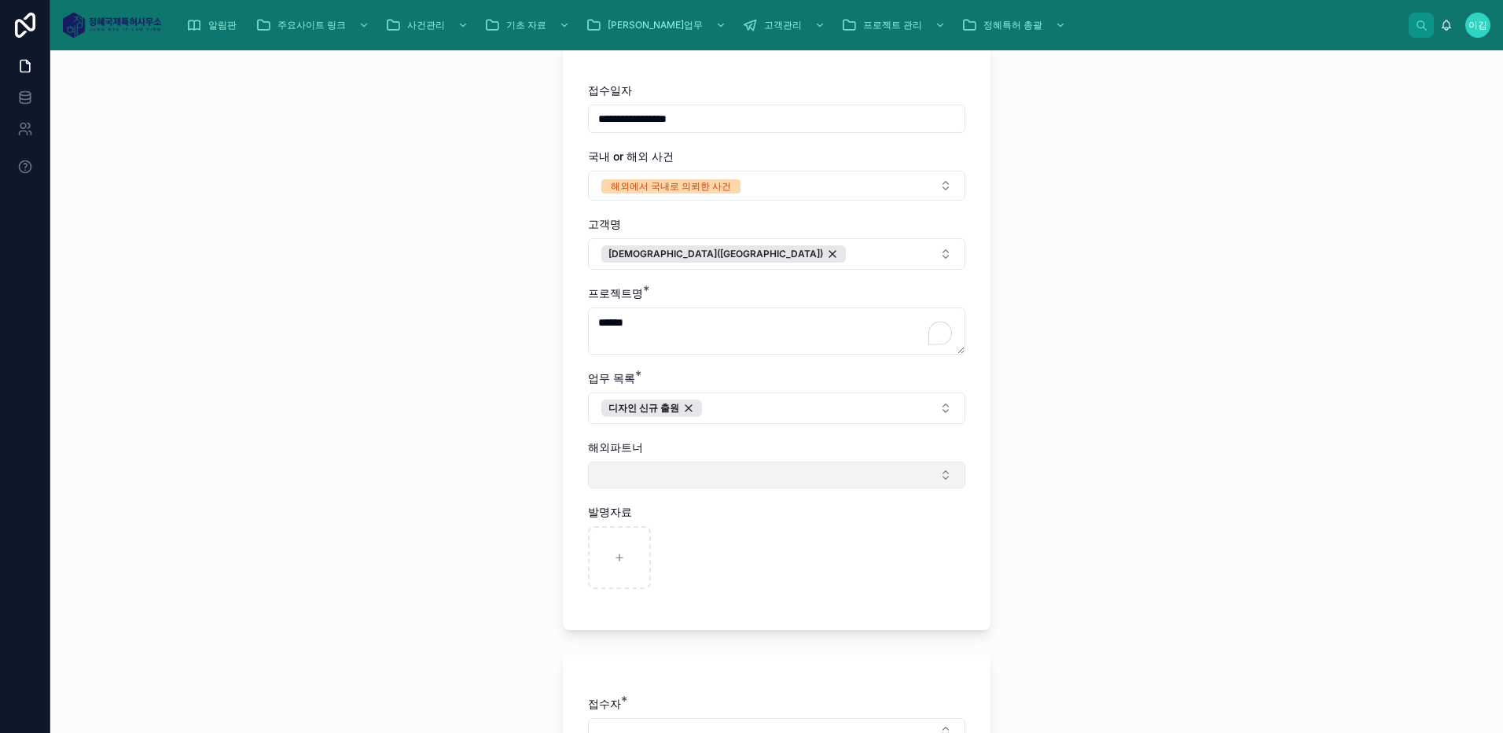
click at [940, 476] on button "Select Button" at bounding box center [776, 475] width 377 height 27
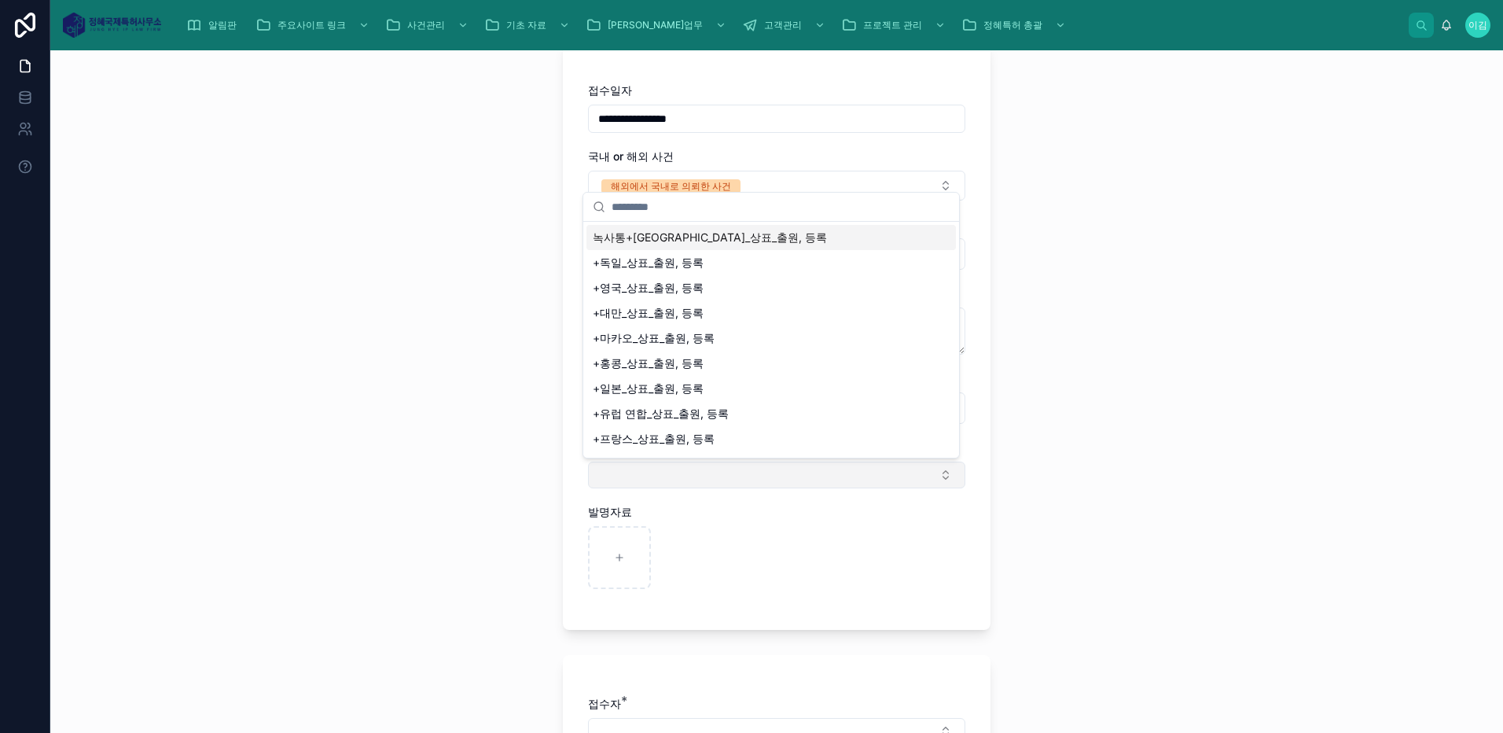
click at [940, 476] on button "Select Button" at bounding box center [776, 475] width 377 height 27
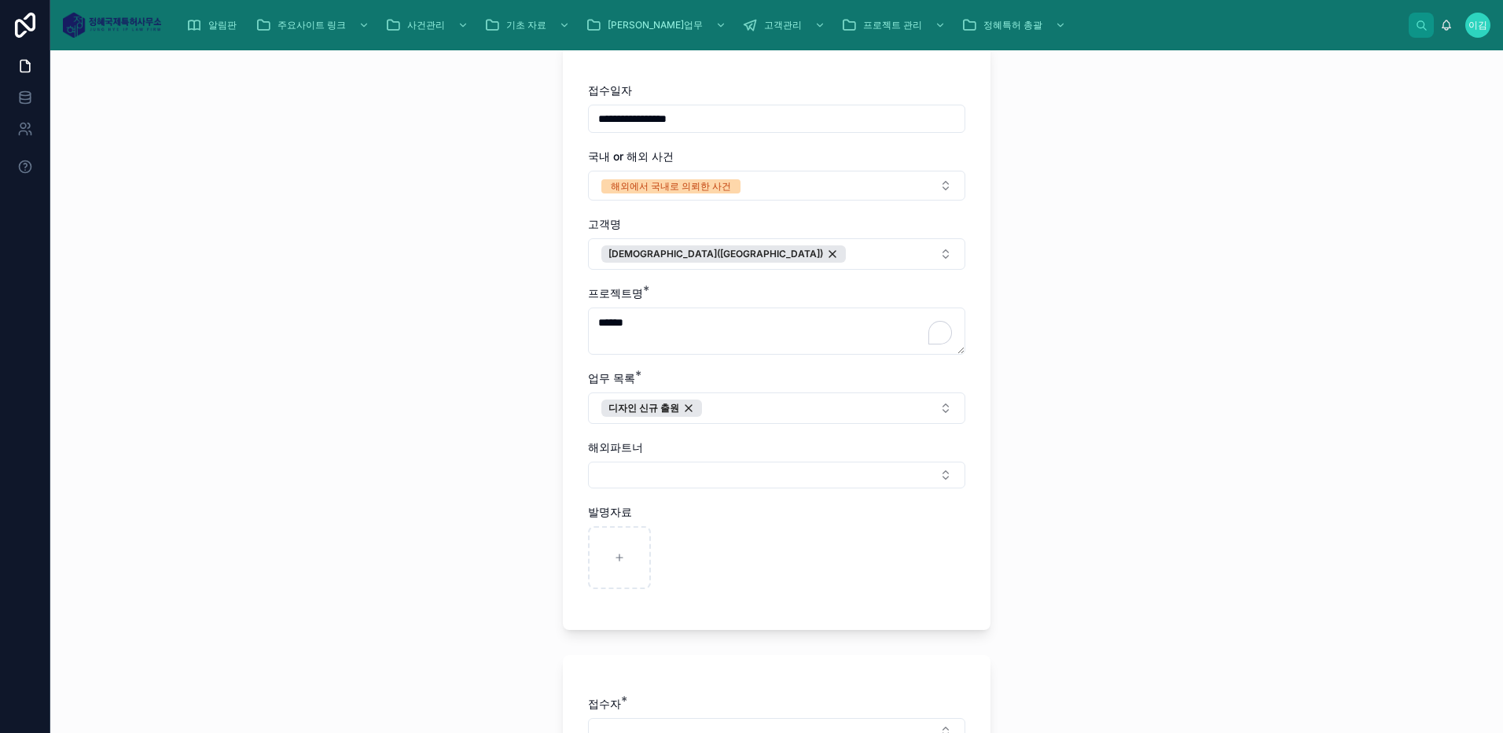
click at [1171, 429] on div "**********" at bounding box center [776, 391] width 1453 height 683
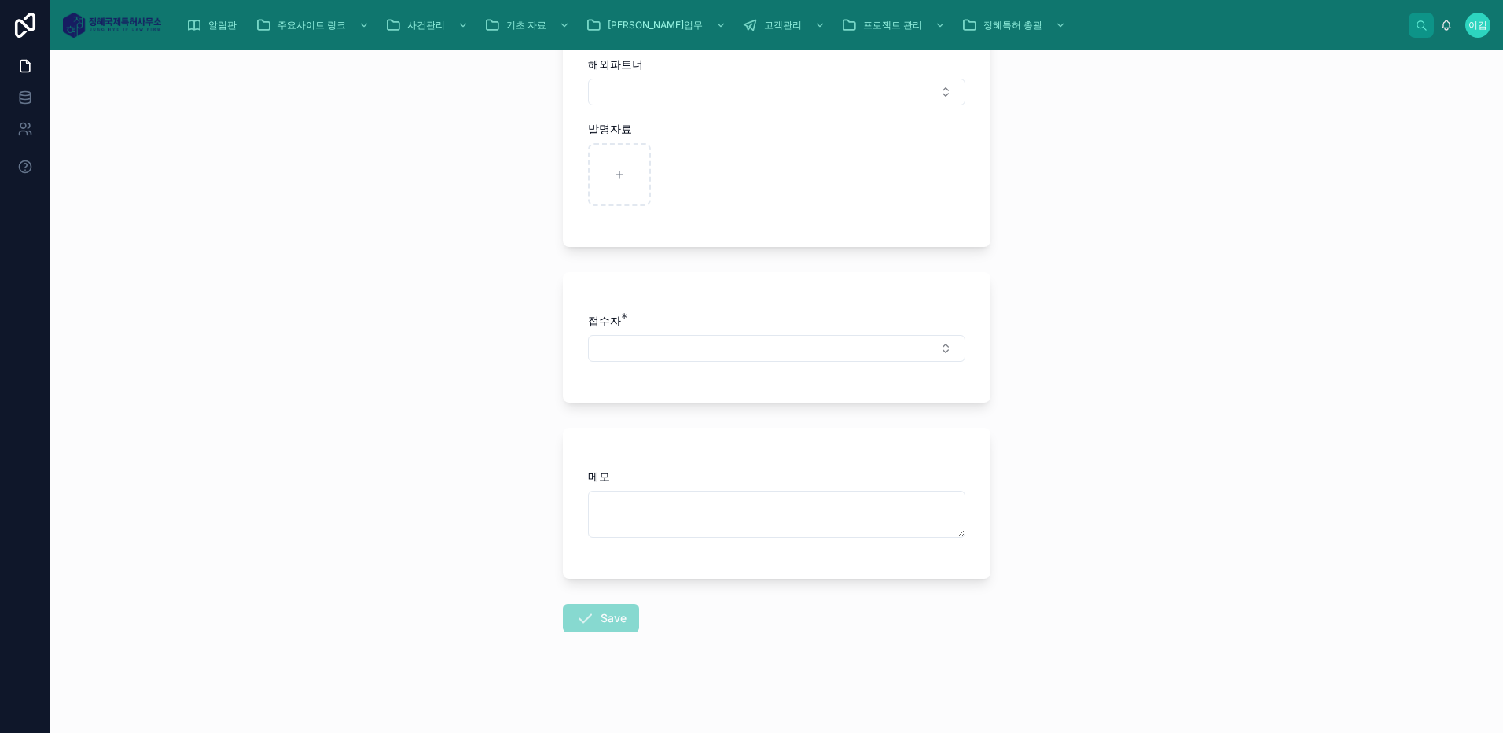
scroll to position [383, 0]
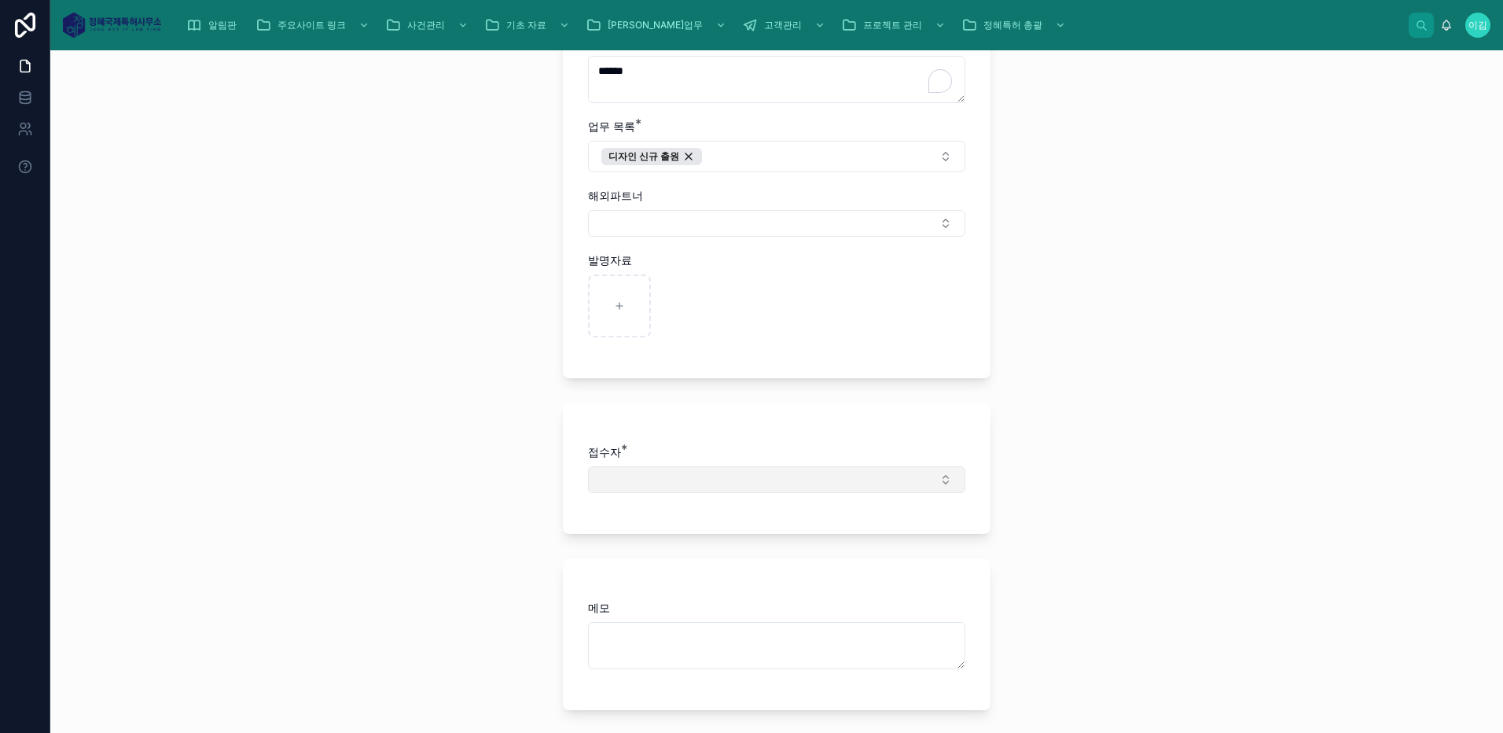
click at [939, 478] on button "Select Button" at bounding box center [776, 479] width 377 height 27
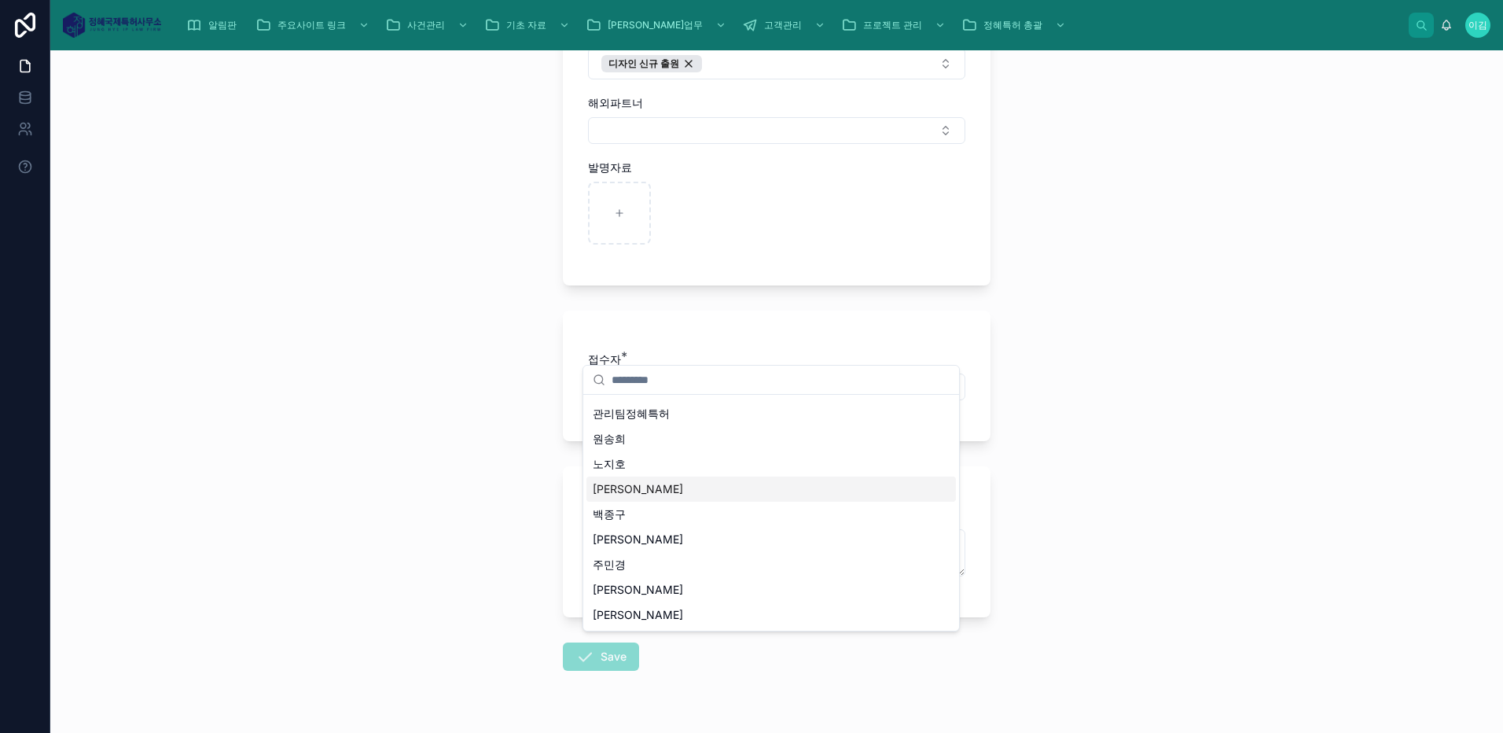
scroll to position [514, 0]
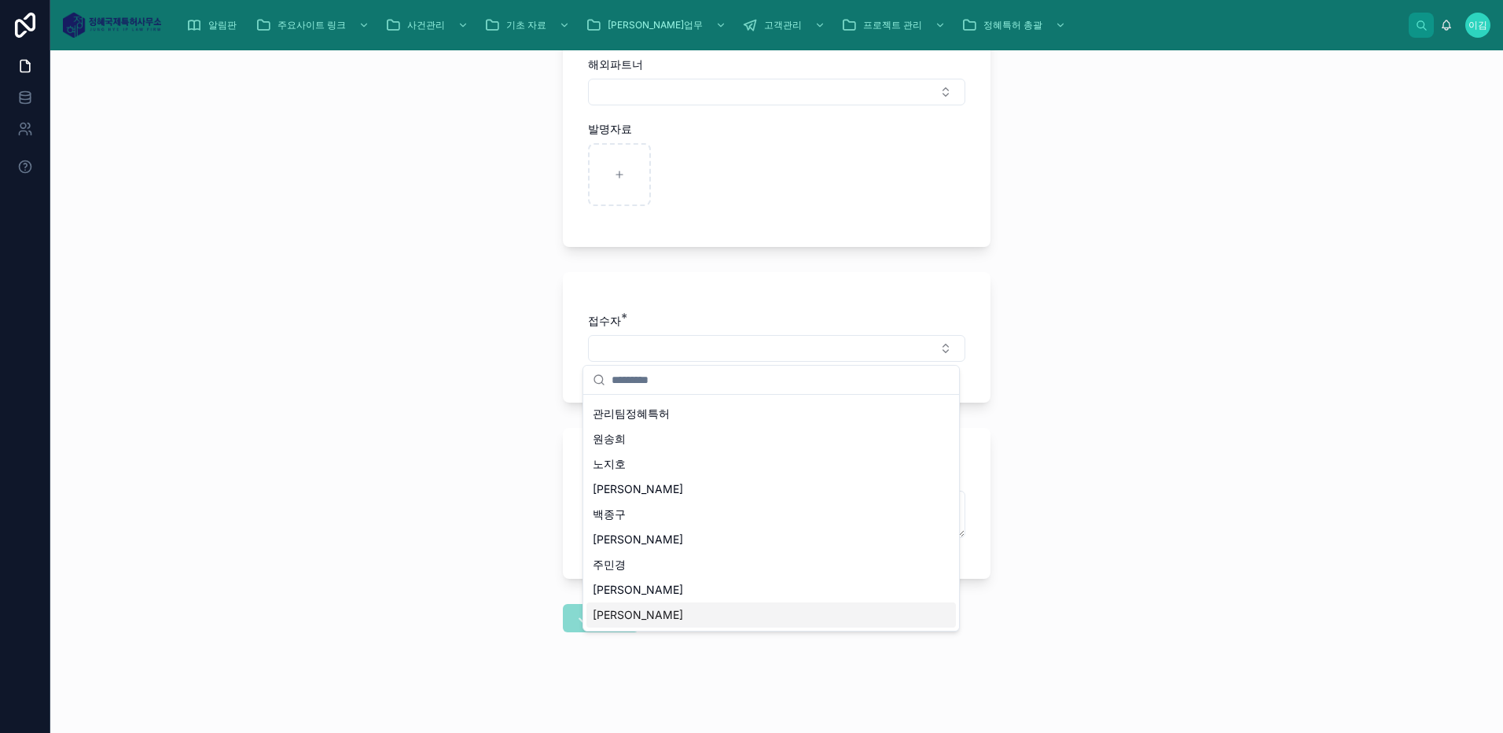
click at [605, 614] on span "[PERSON_NAME]" at bounding box center [638, 615] width 90 height 16
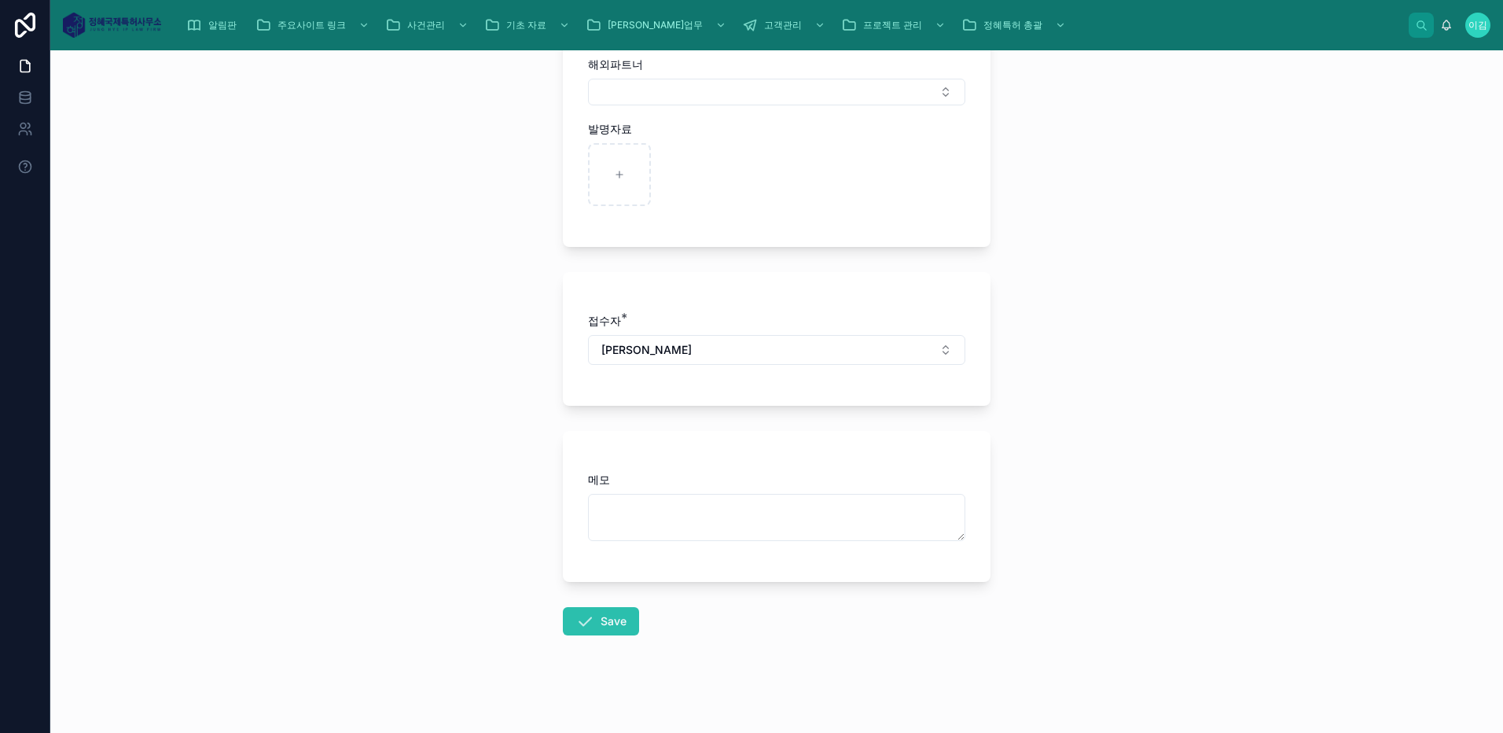
click at [598, 620] on button "Save" at bounding box center [601, 621] width 76 height 28
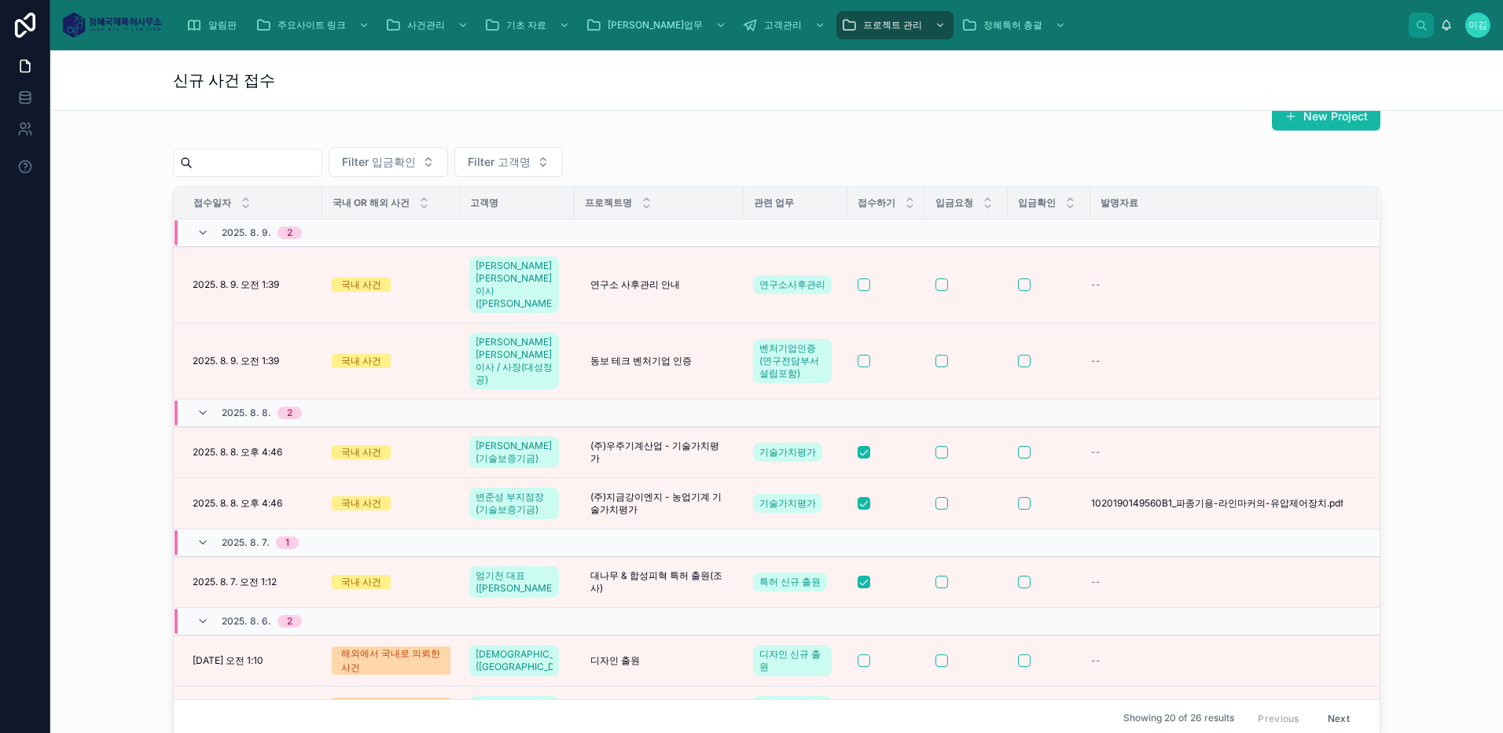
scroll to position [131, 0]
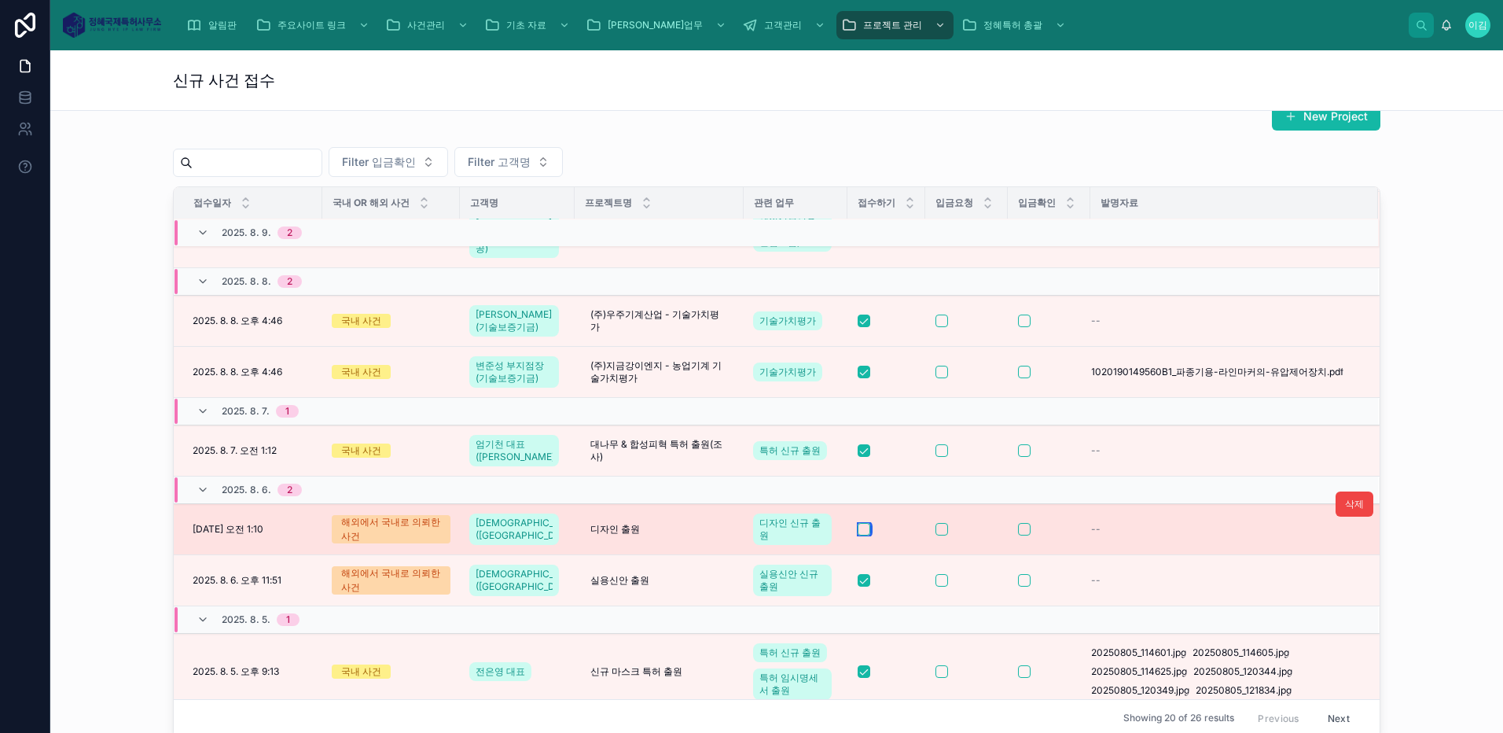
click at [858, 523] on button "button" at bounding box center [864, 529] width 13 height 13
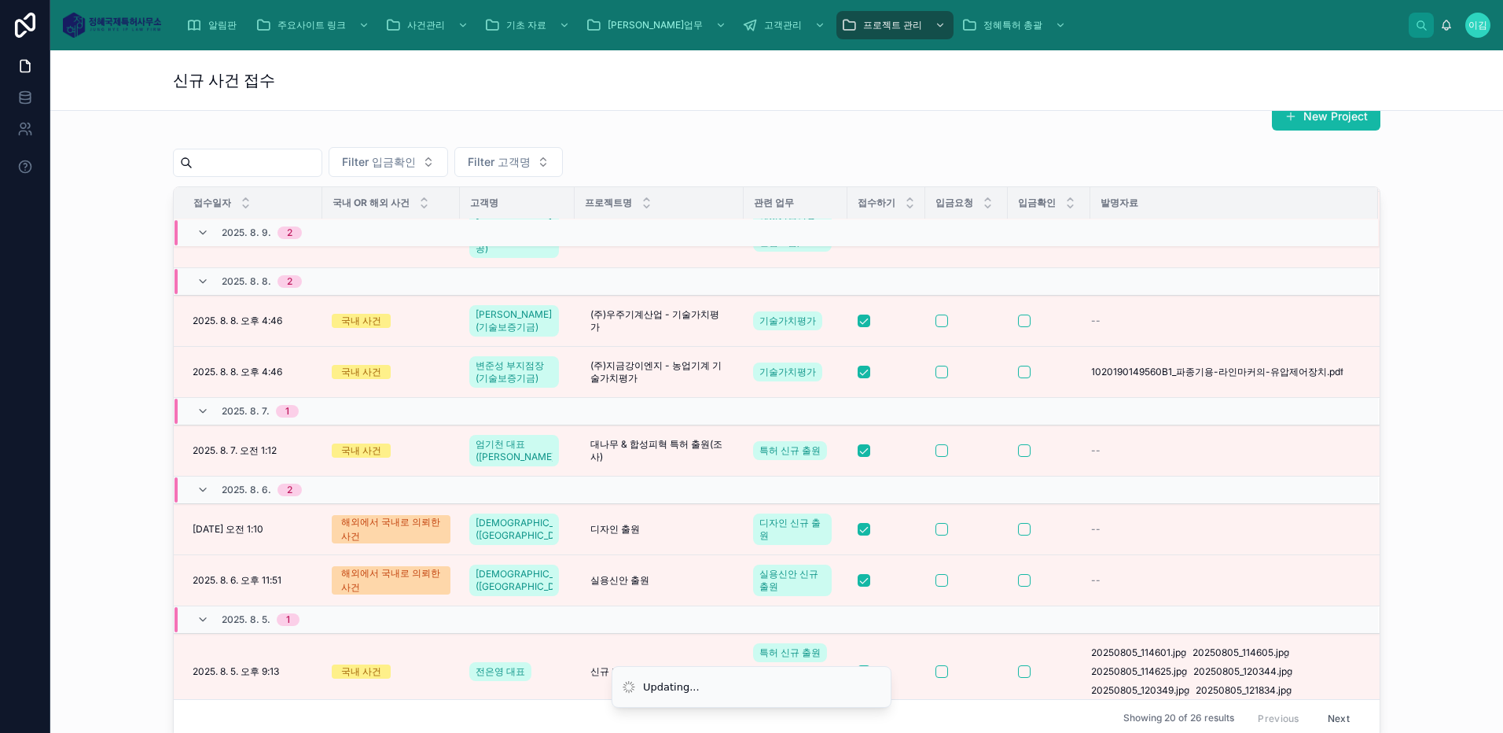
scroll to position [0, 0]
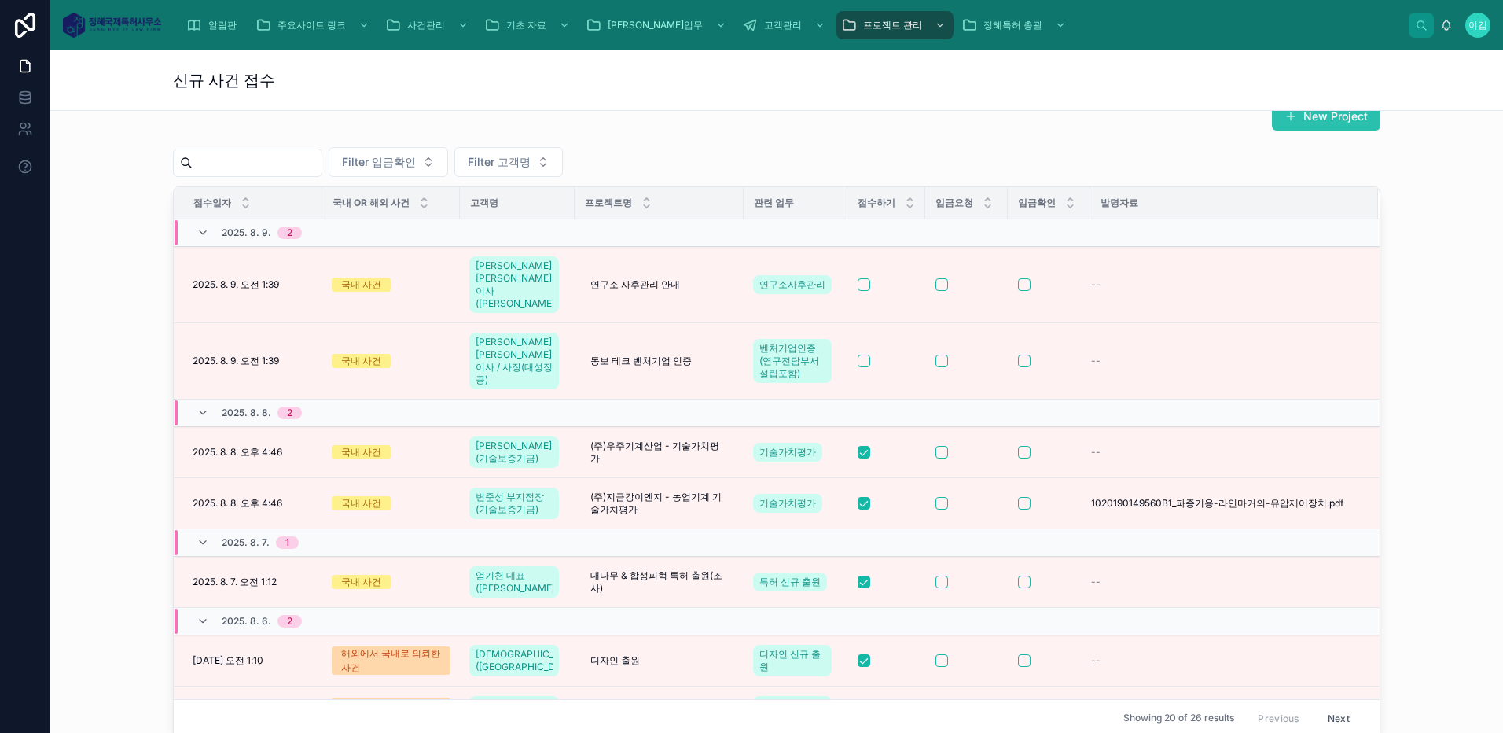
click at [1316, 116] on button "New Project" at bounding box center [1326, 116] width 109 height 28
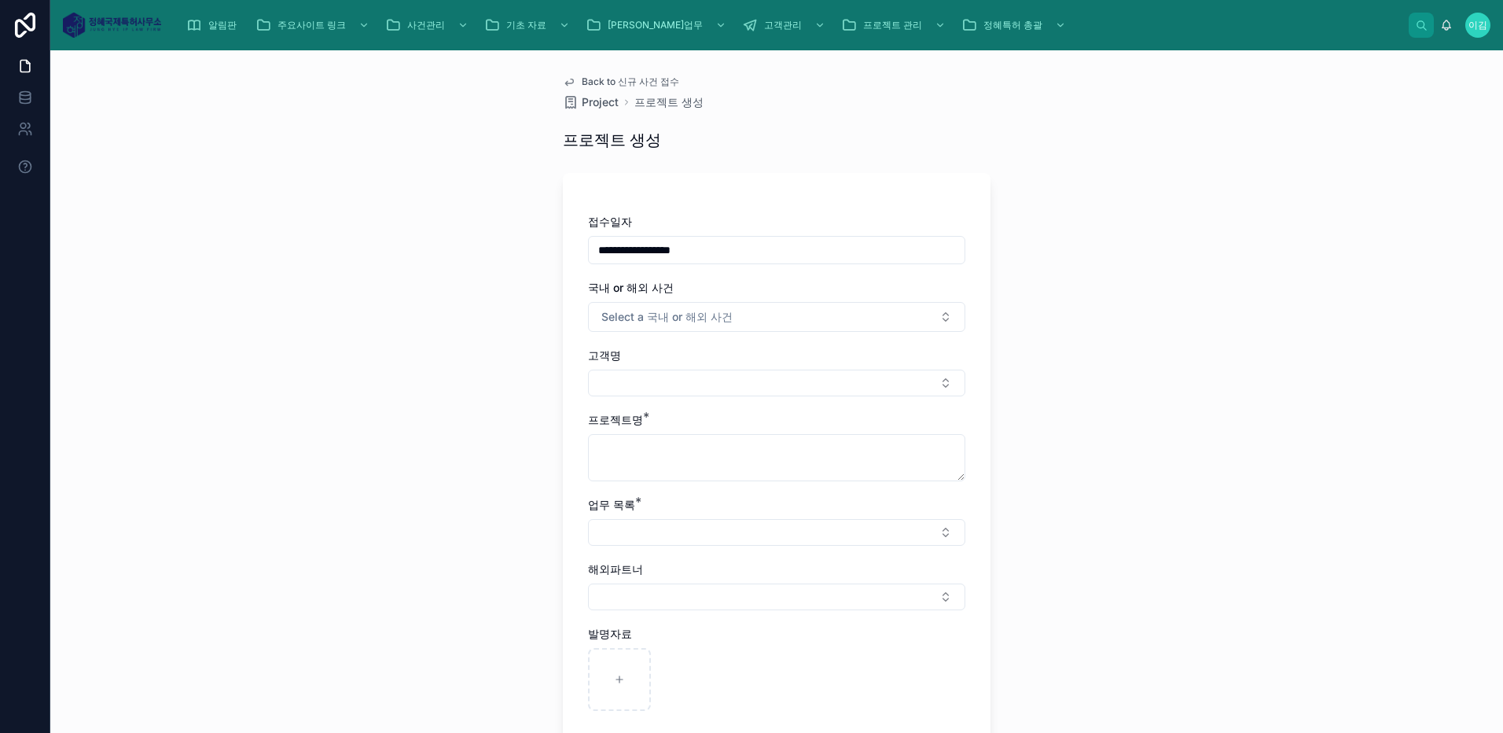
click at [638, 249] on input "**********" at bounding box center [777, 250] width 376 height 22
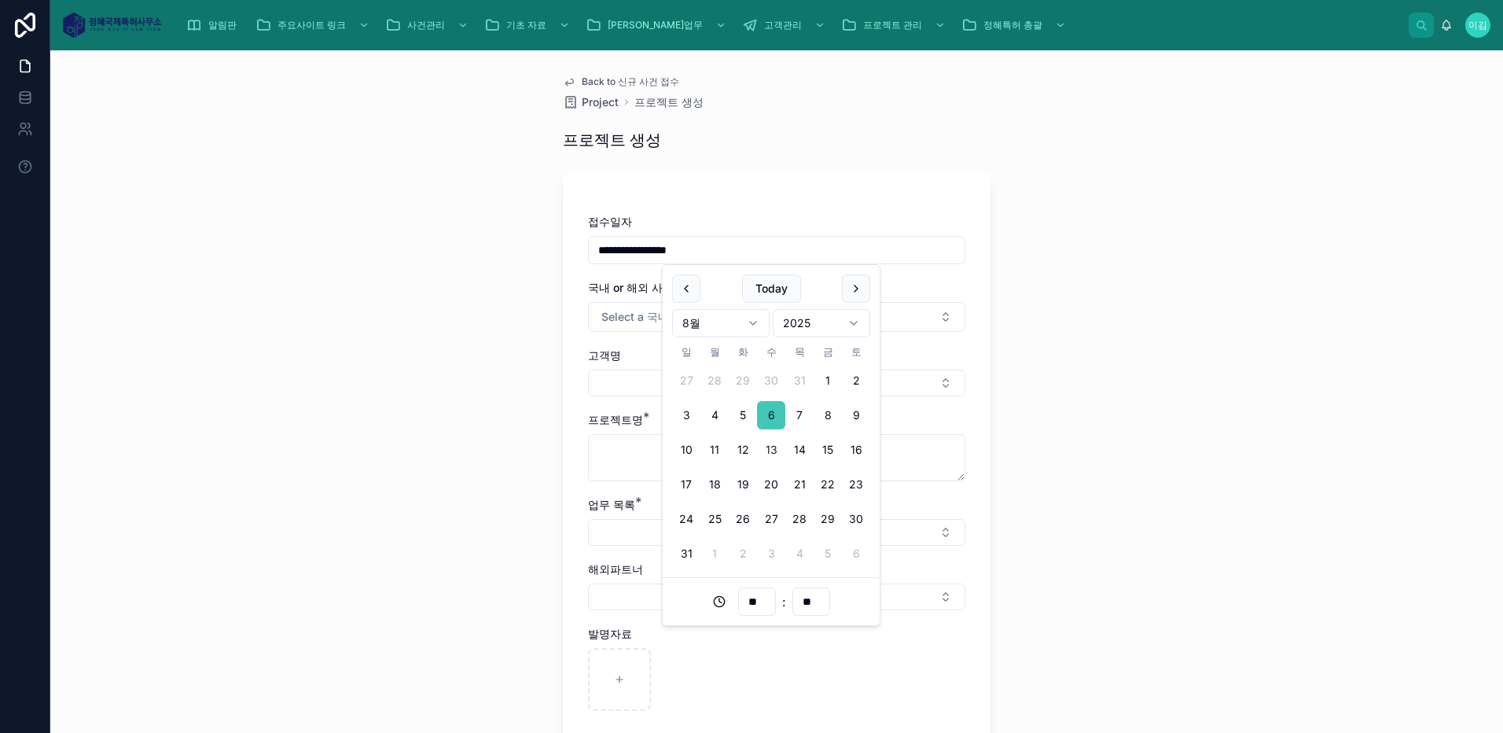
type input "**********"
click at [770, 419] on button "6" at bounding box center [771, 415] width 28 height 28
click at [1131, 376] on div "**********" at bounding box center [776, 391] width 1453 height 683
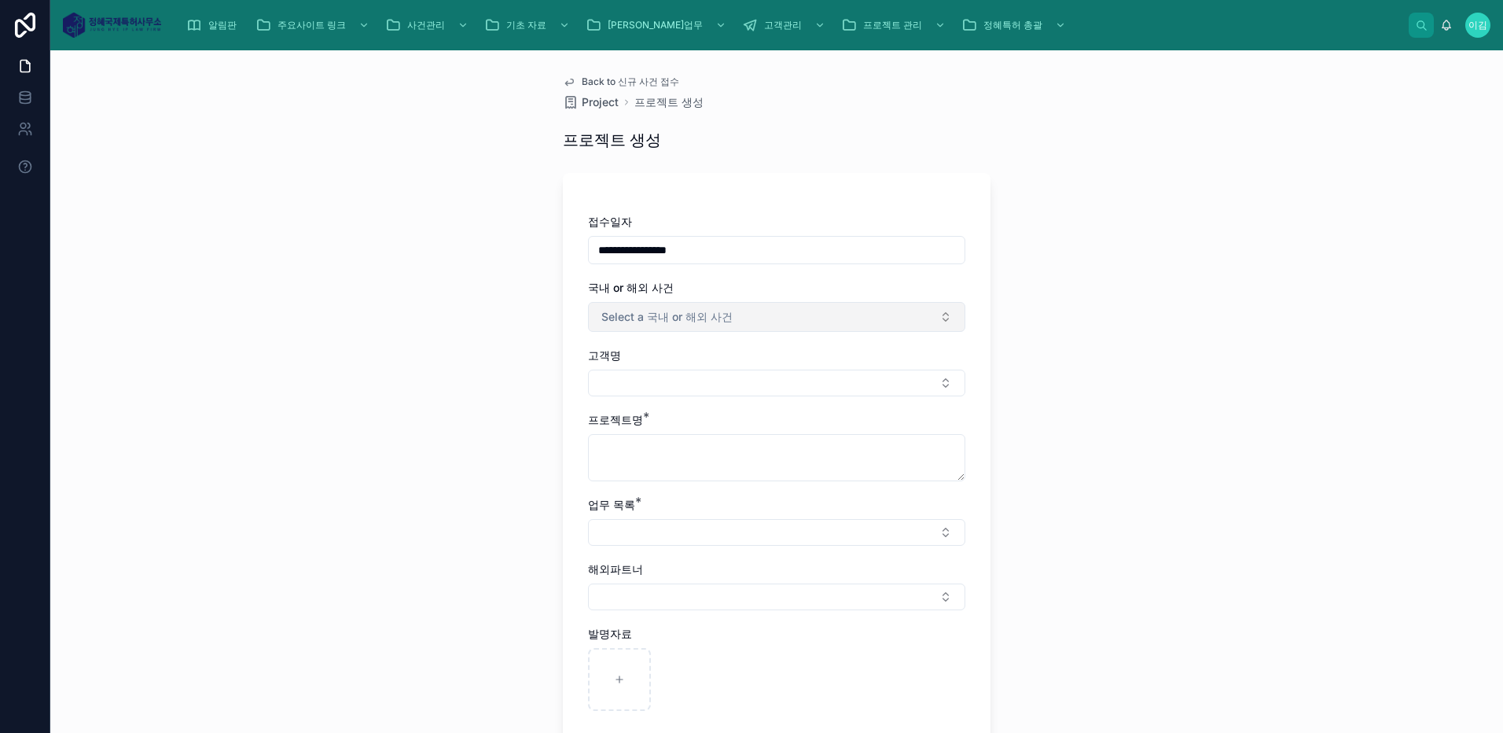
click at [857, 315] on button "Select a 국내 or 해외 사건" at bounding box center [776, 317] width 377 height 30
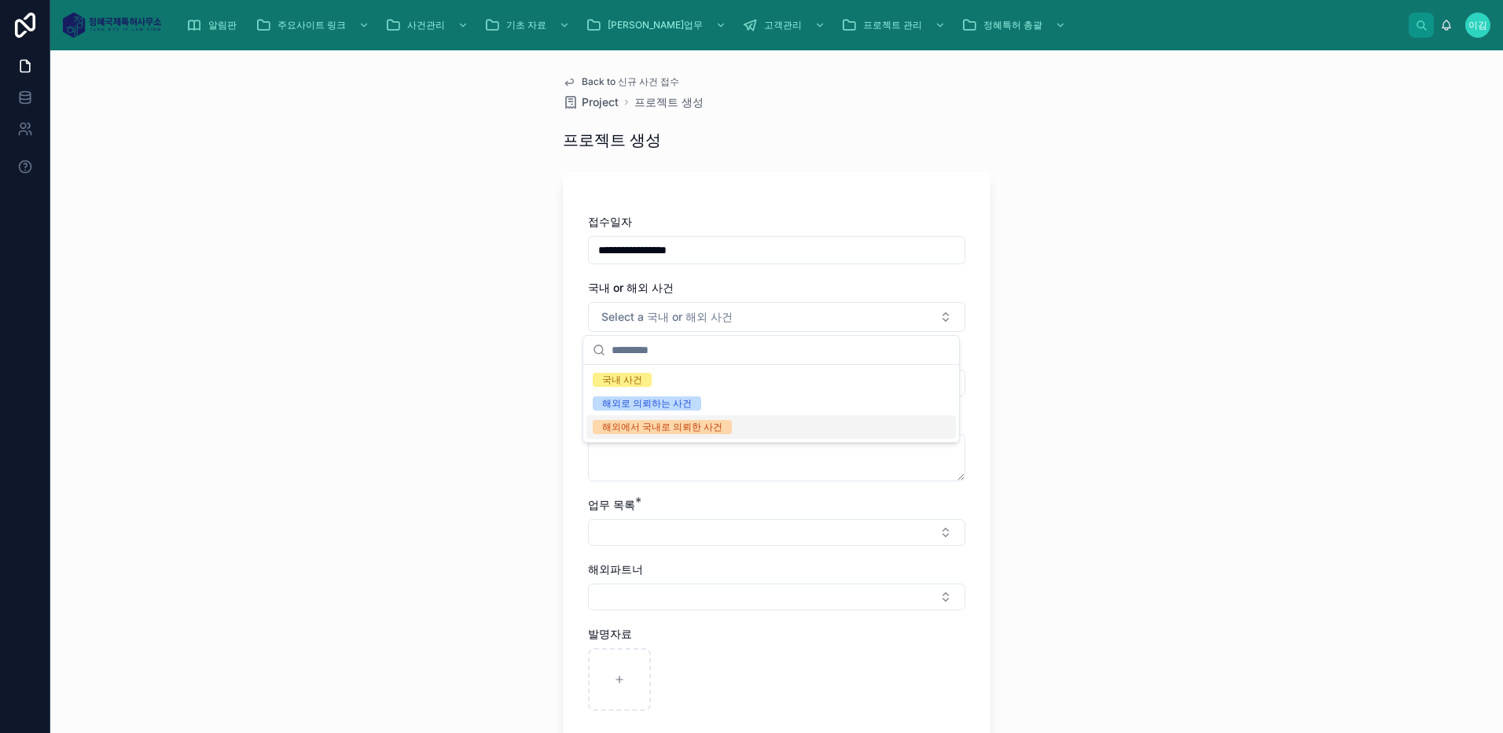
click at [701, 432] on div "해외에서 국내로 의뢰한 사건" at bounding box center [662, 427] width 120 height 14
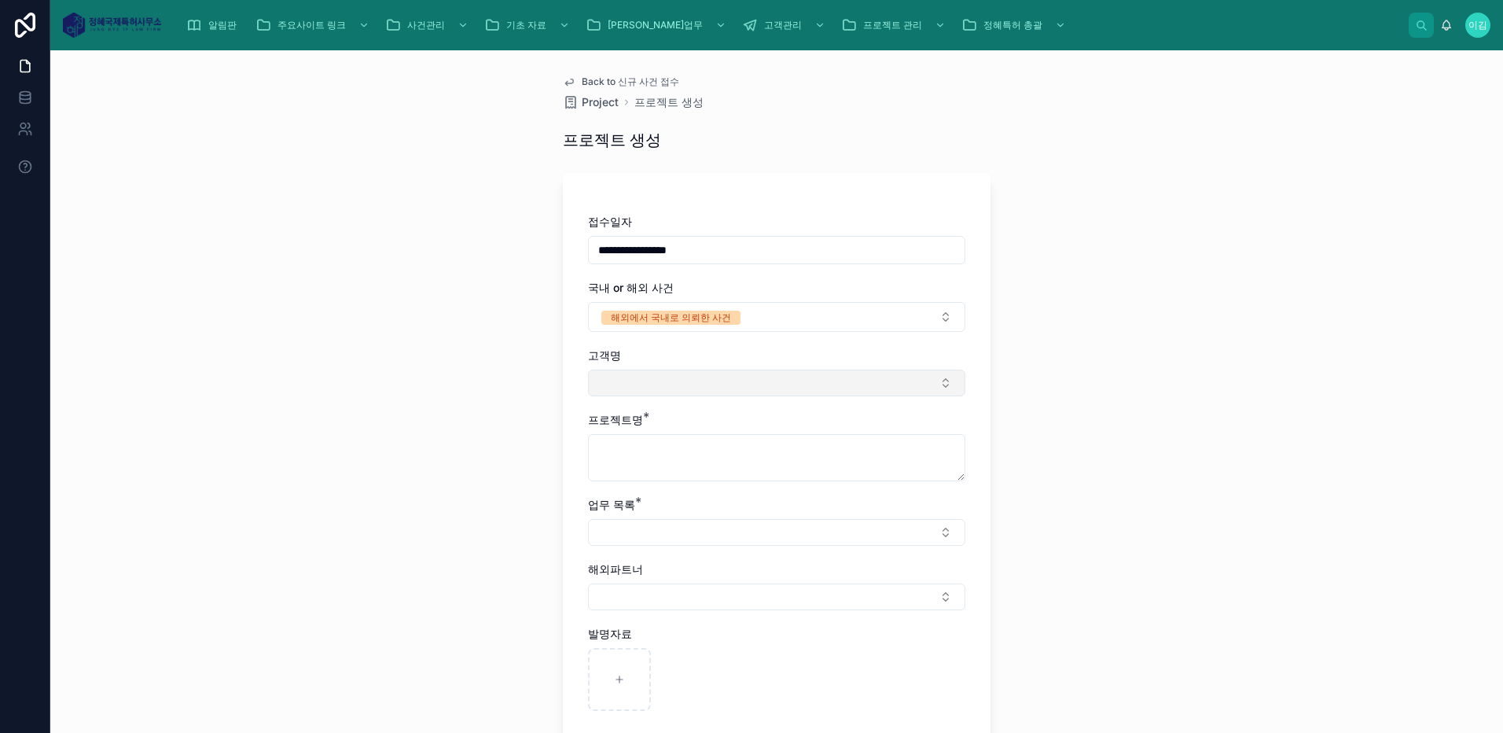
click at [845, 380] on button "Select Button" at bounding box center [776, 383] width 377 height 27
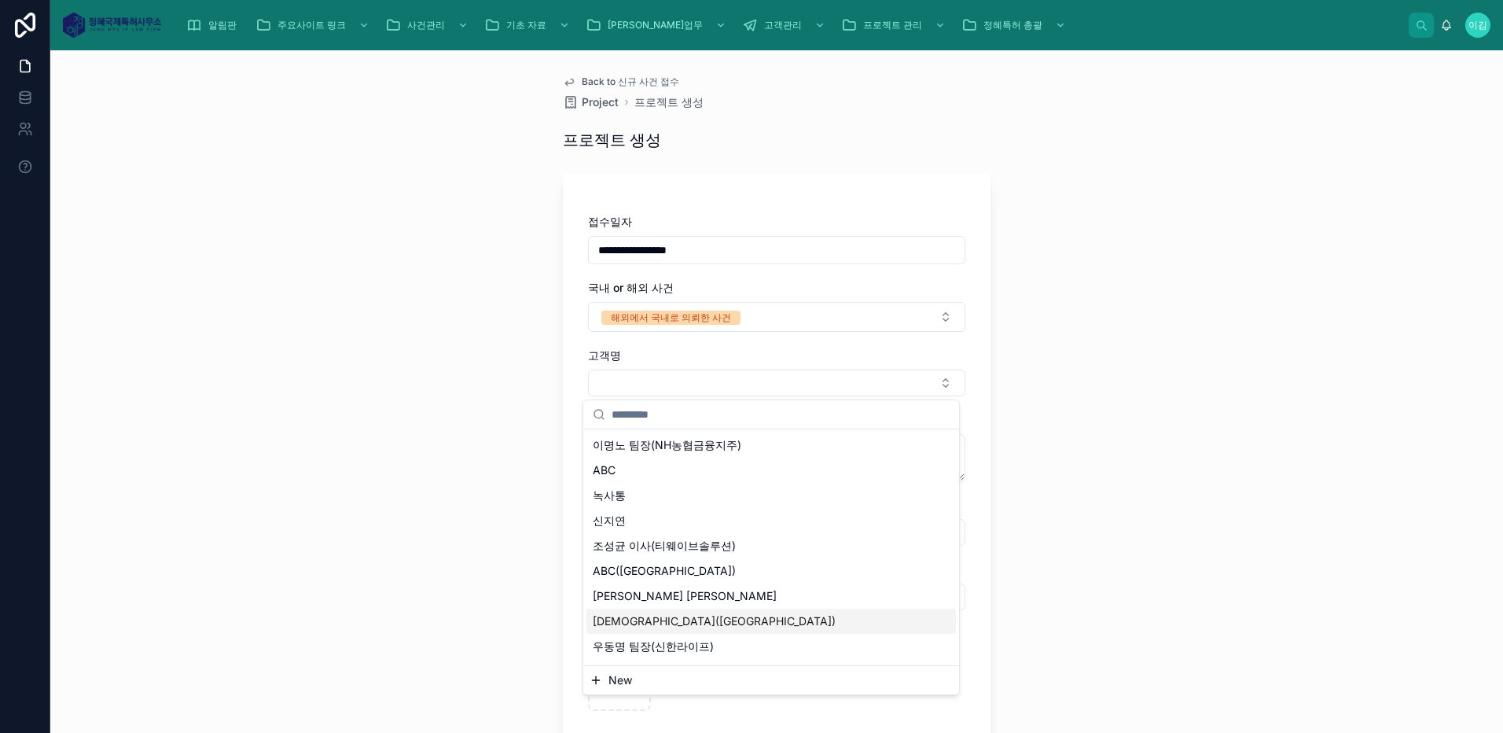
click at [642, 627] on span "[DEMOGRAPHIC_DATA]([GEOGRAPHIC_DATA])" at bounding box center [714, 621] width 243 height 16
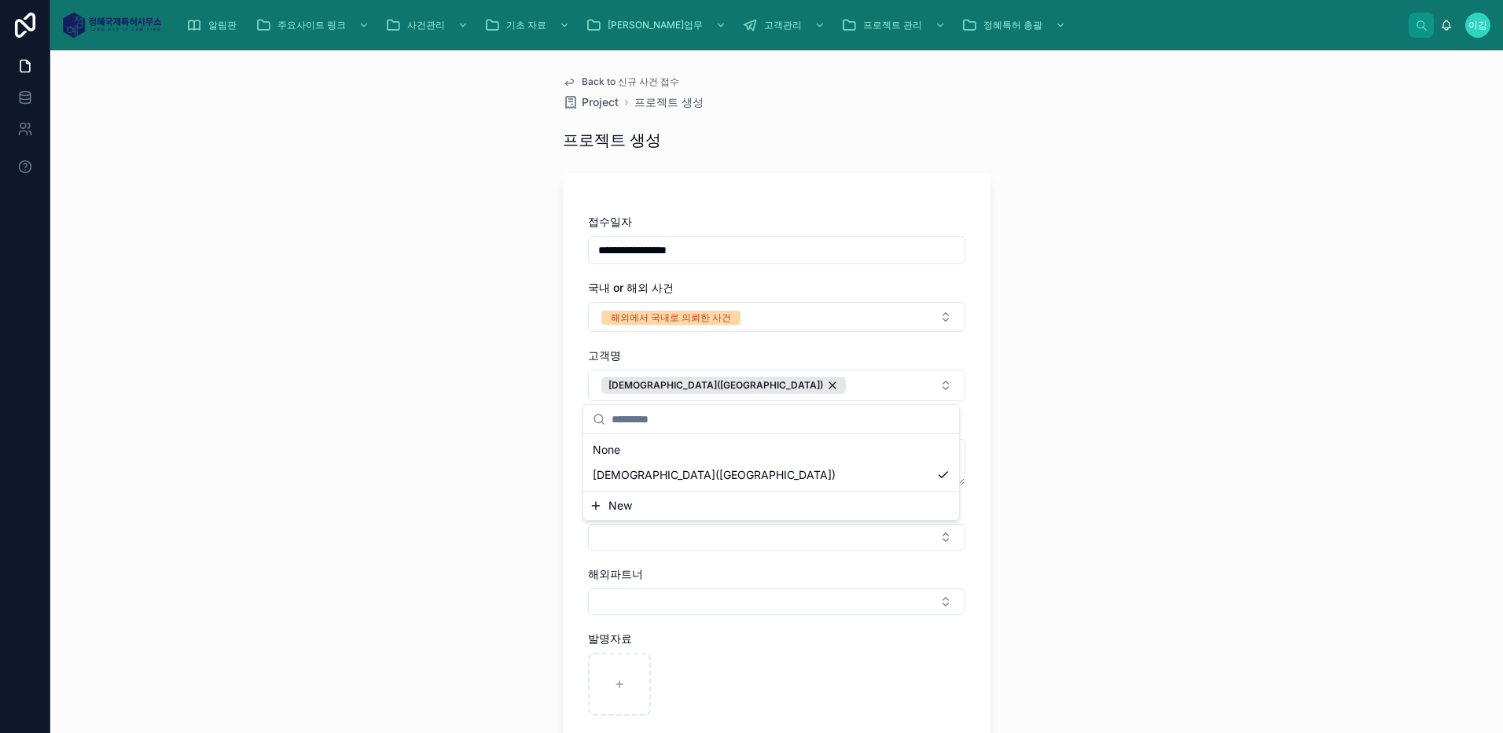
click at [1161, 461] on div "**********" at bounding box center [776, 391] width 1453 height 683
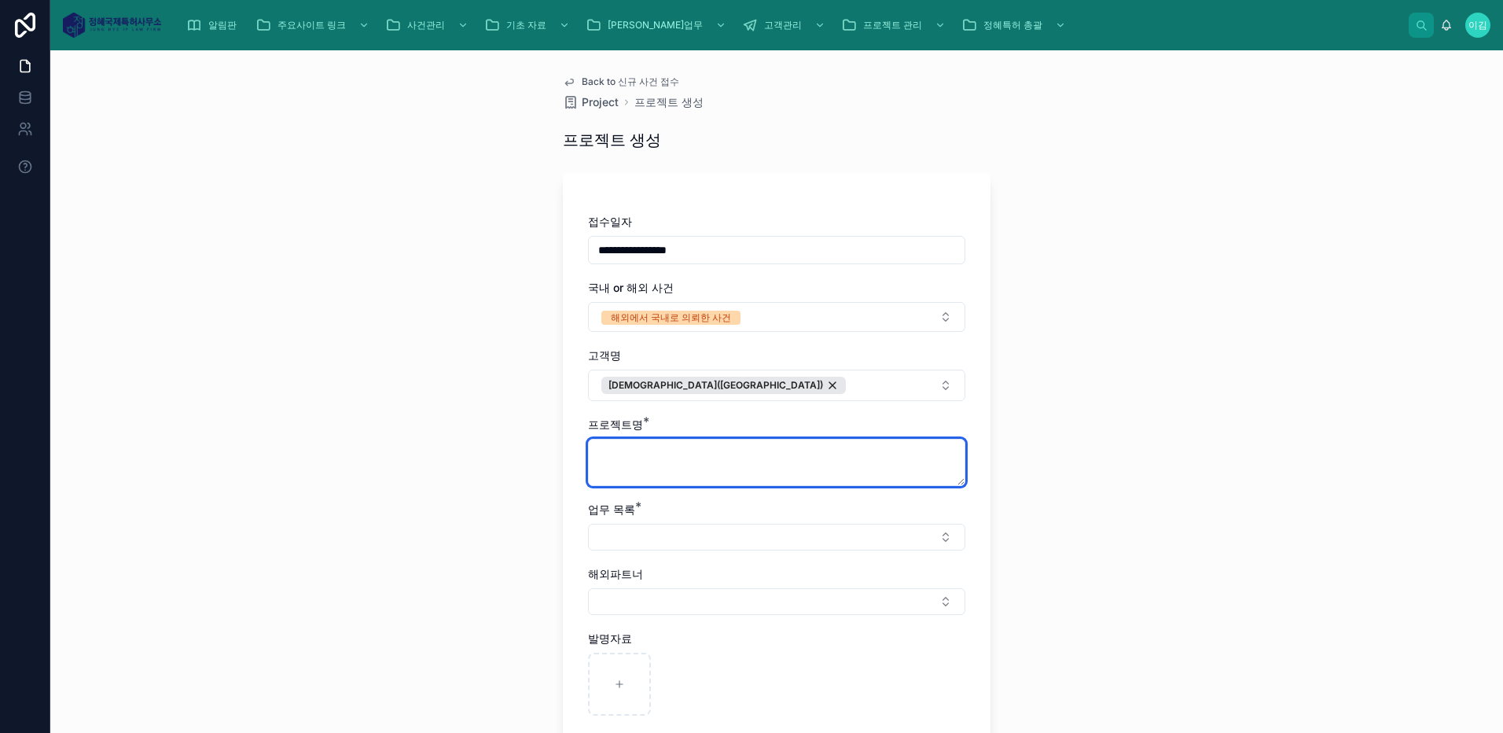
click at [817, 469] on textarea at bounding box center [776, 462] width 377 height 47
type textarea "******"
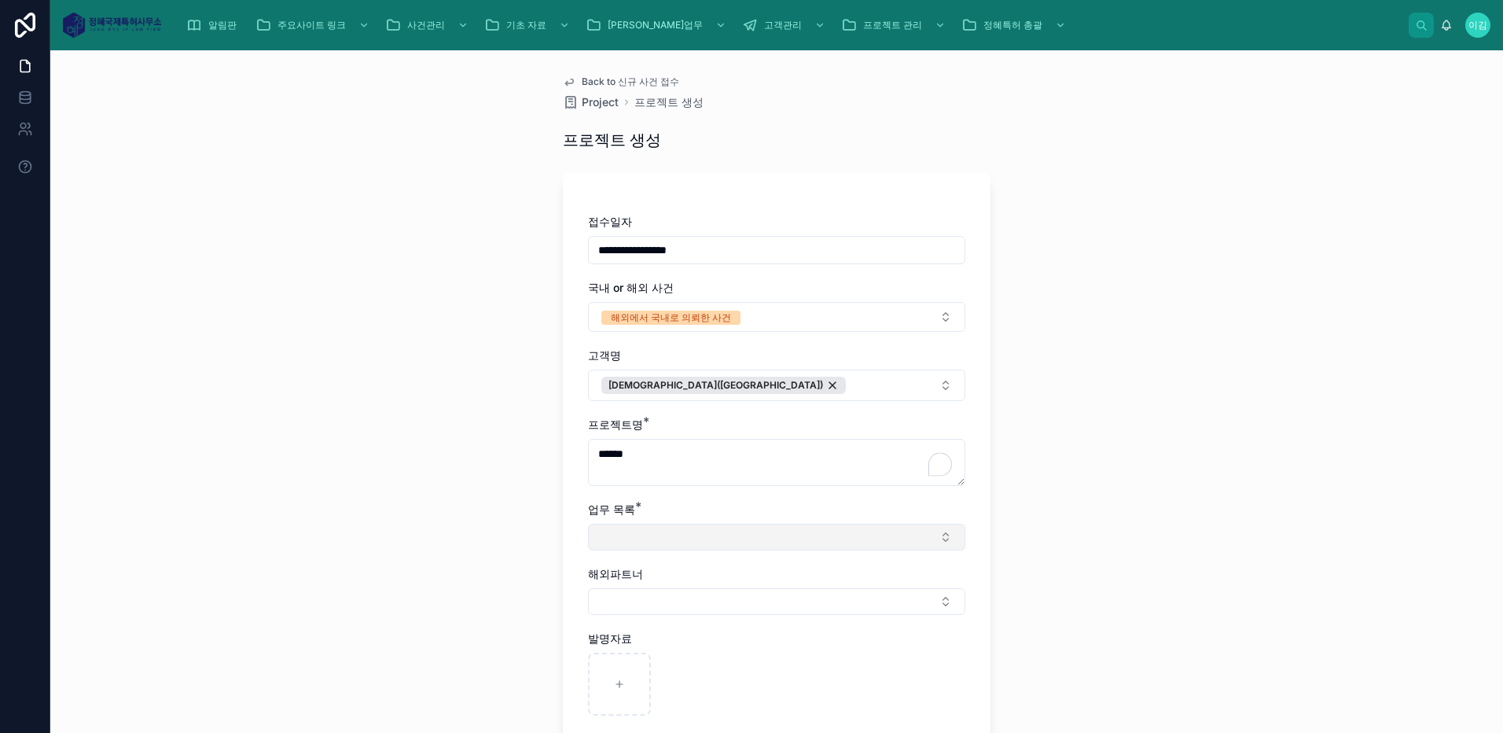
click at [799, 535] on button "Select Button" at bounding box center [776, 537] width 377 height 27
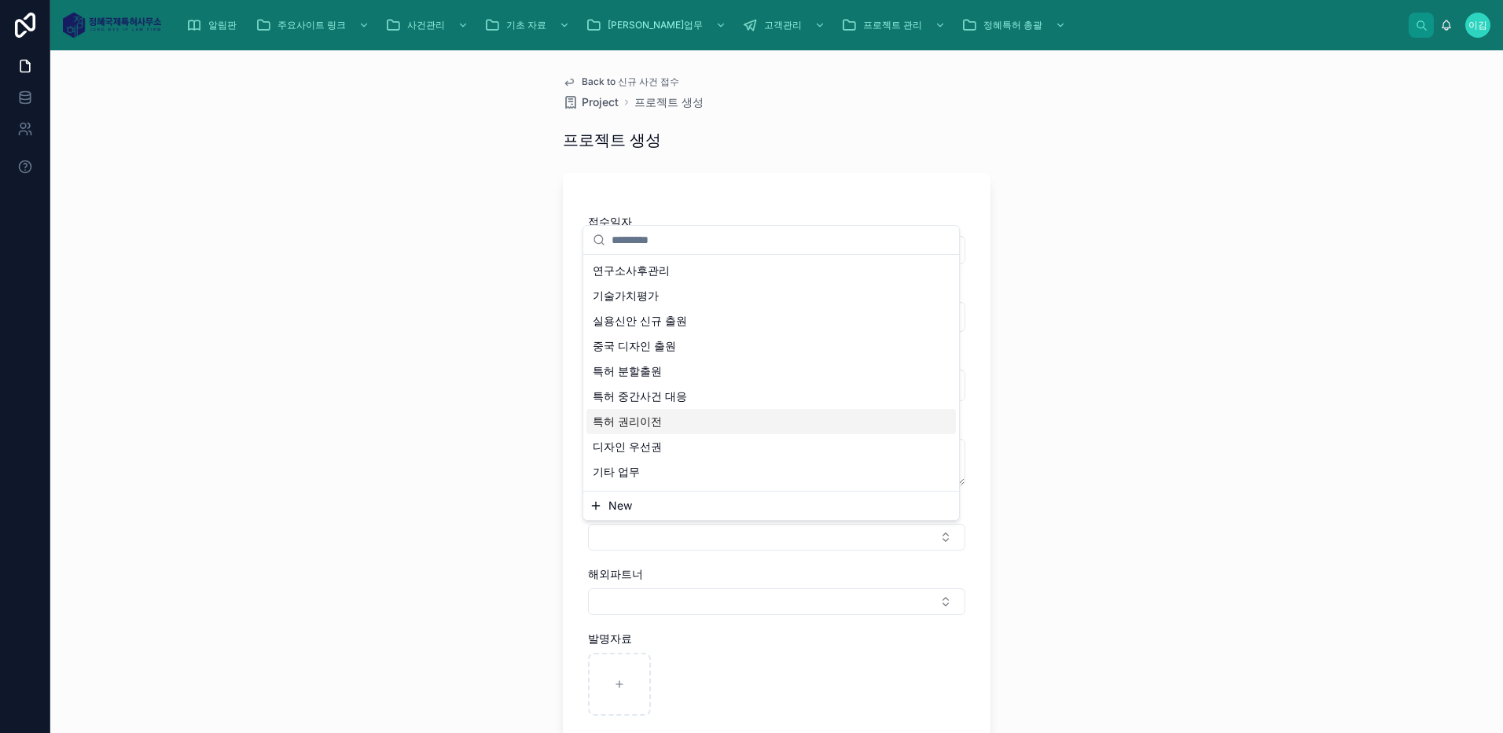
scroll to position [299, 0]
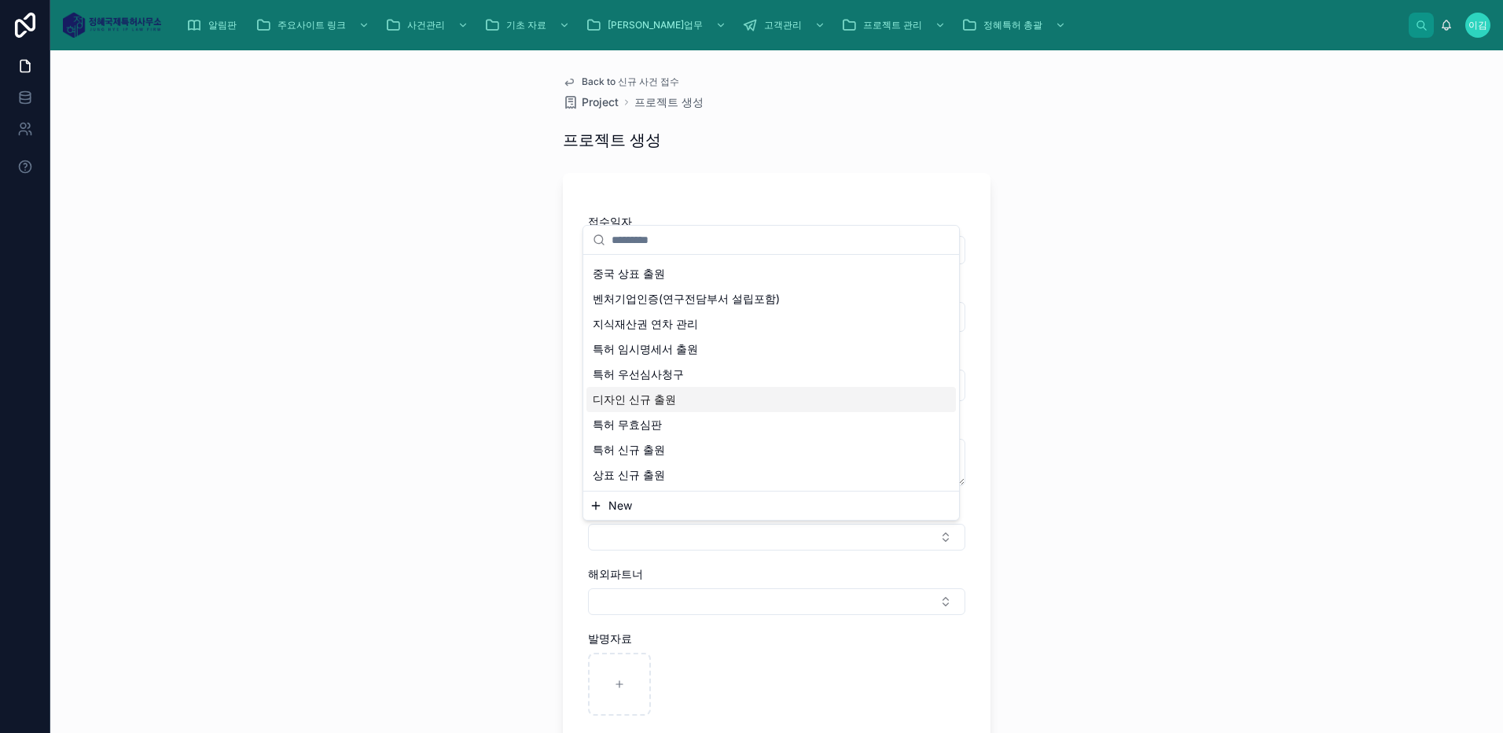
click at [666, 401] on span "디자인 신규 출원" at bounding box center [634, 400] width 83 height 16
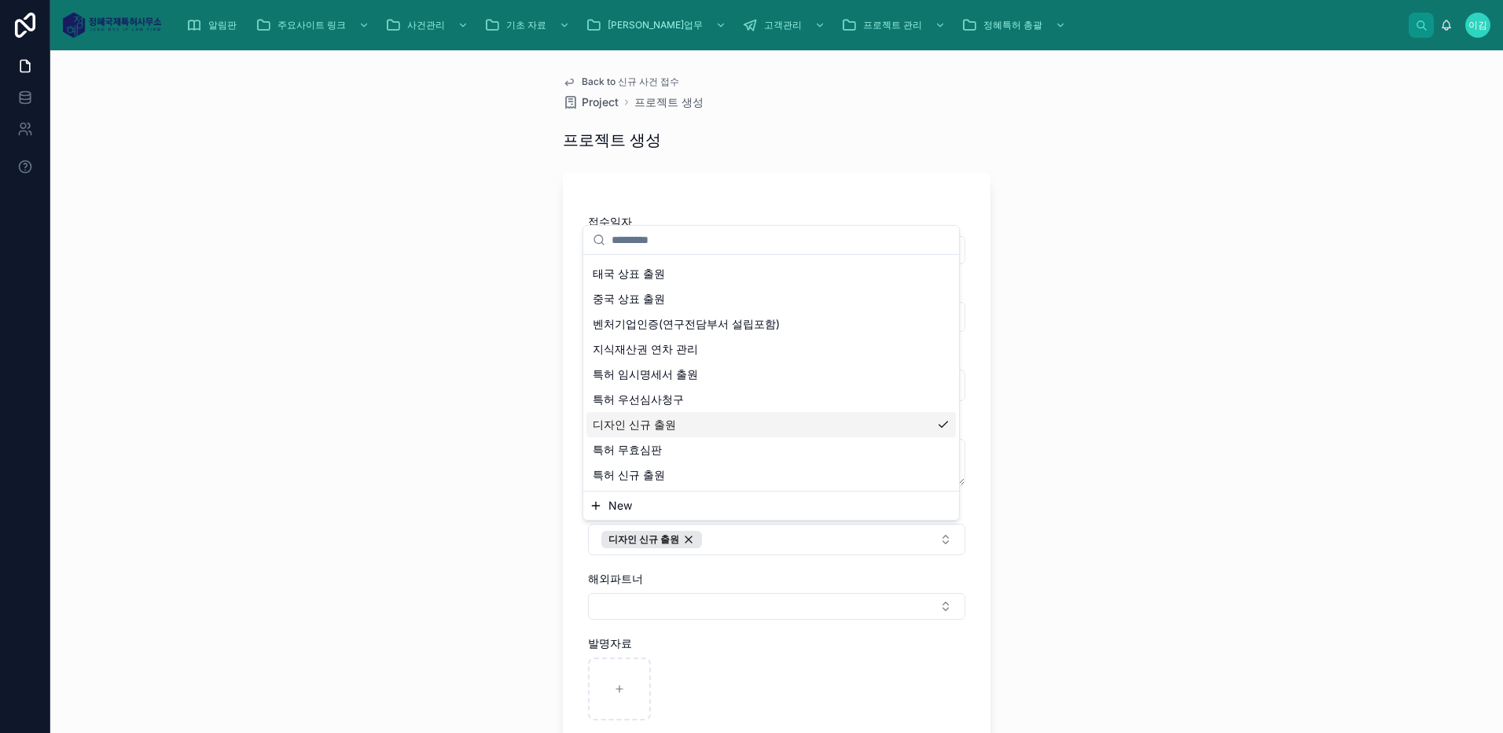
scroll to position [324, 0]
click at [348, 506] on div "**********" at bounding box center [776, 391] width 1453 height 683
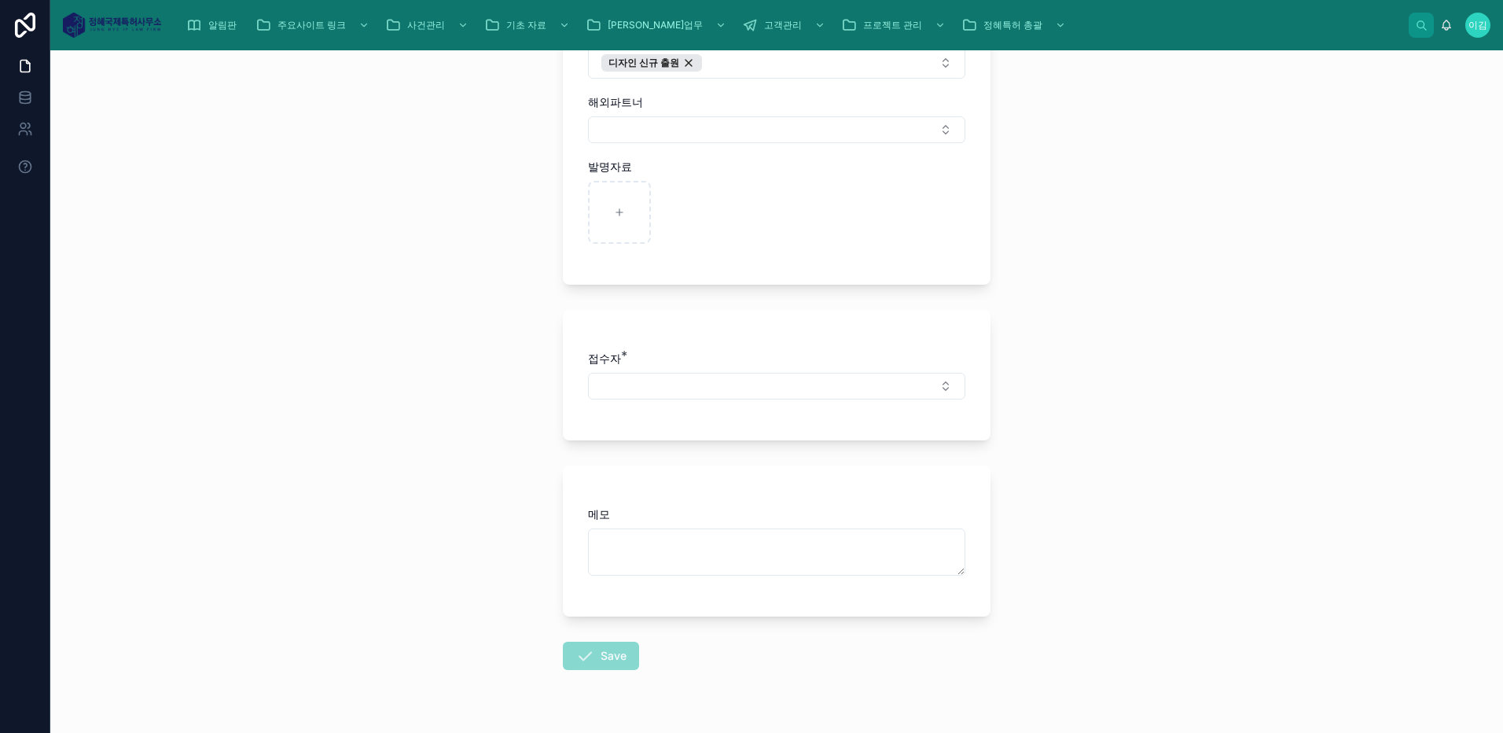
scroll to position [514, 0]
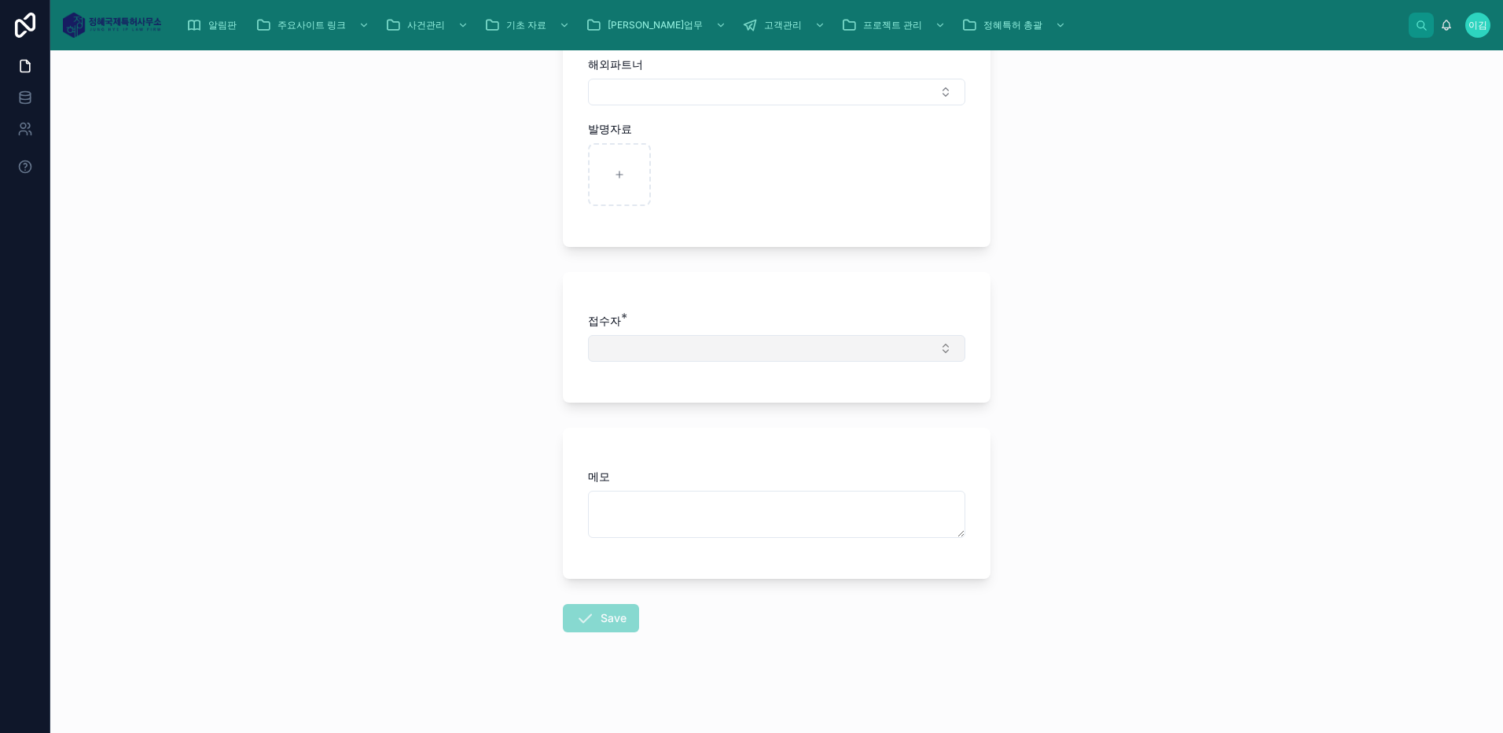
click at [671, 348] on button "Select Button" at bounding box center [776, 348] width 377 height 27
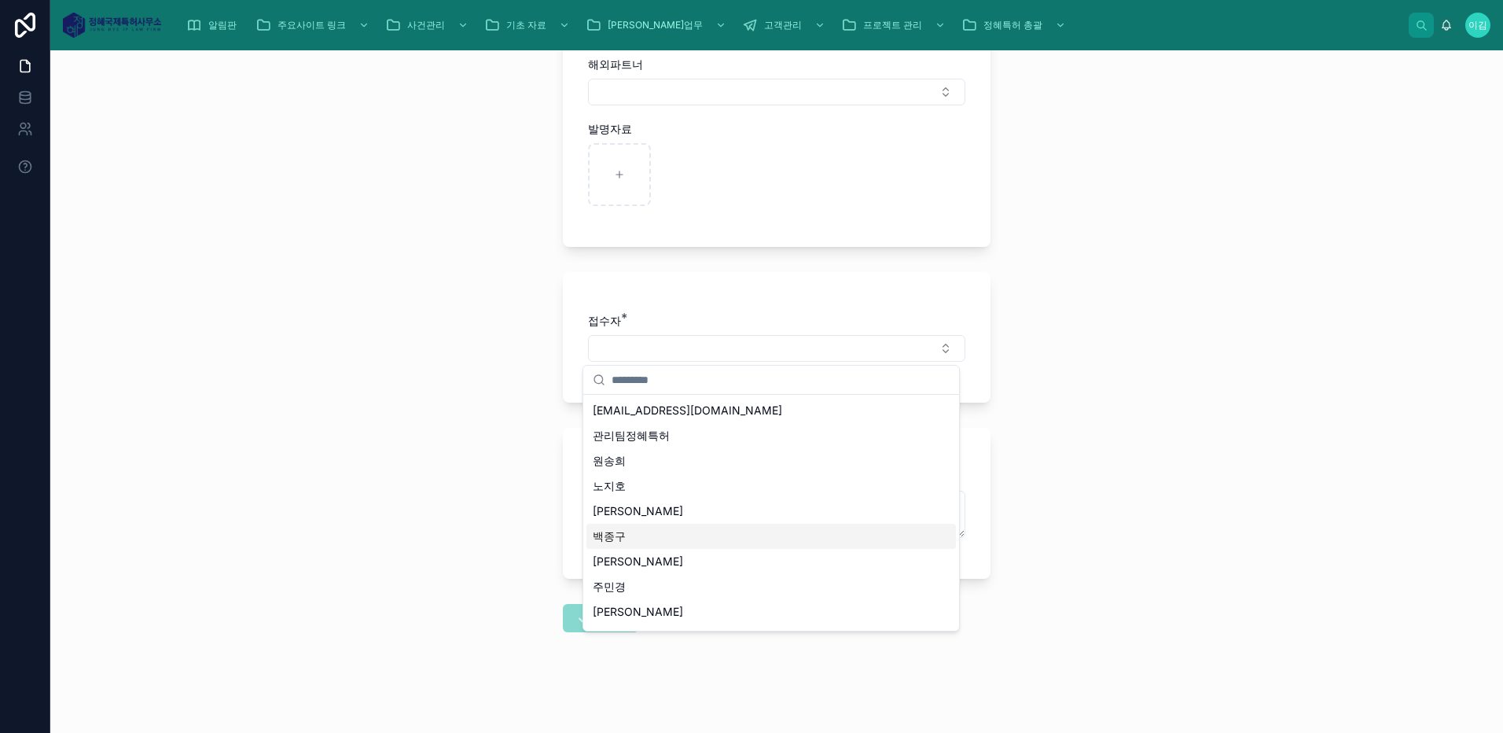
scroll to position [22, 0]
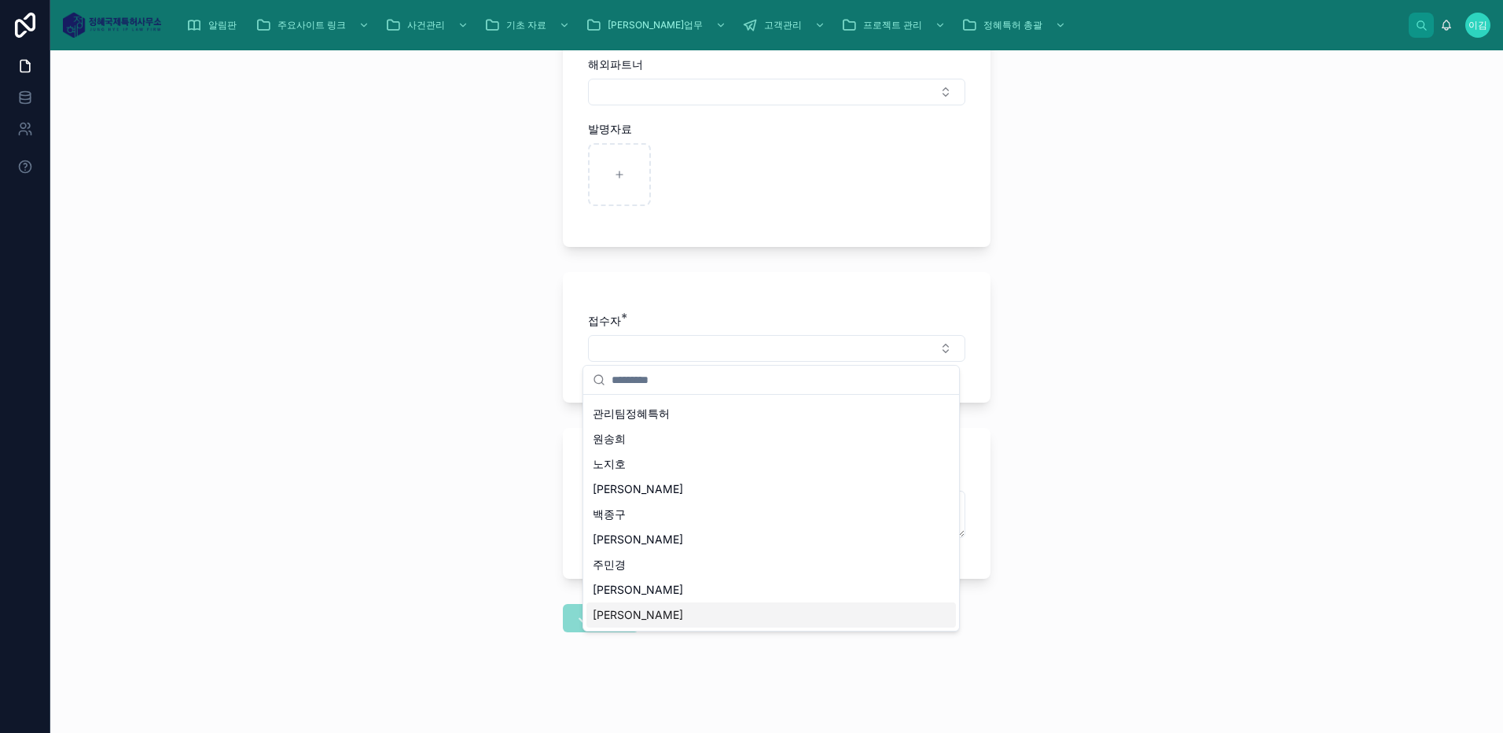
click at [610, 616] on span "[PERSON_NAME]" at bounding box center [638, 615] width 90 height 16
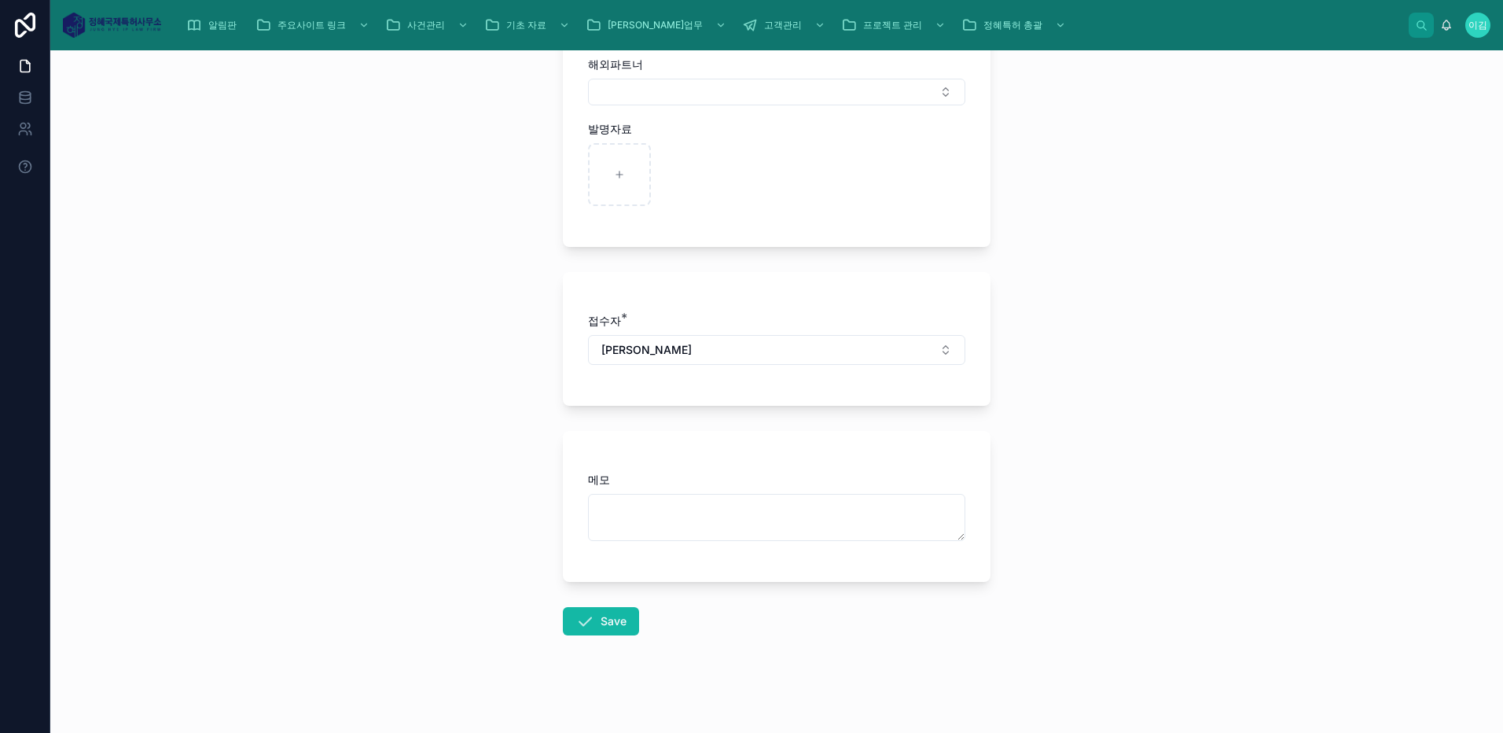
click at [374, 529] on div "**********" at bounding box center [776, 391] width 1453 height 683
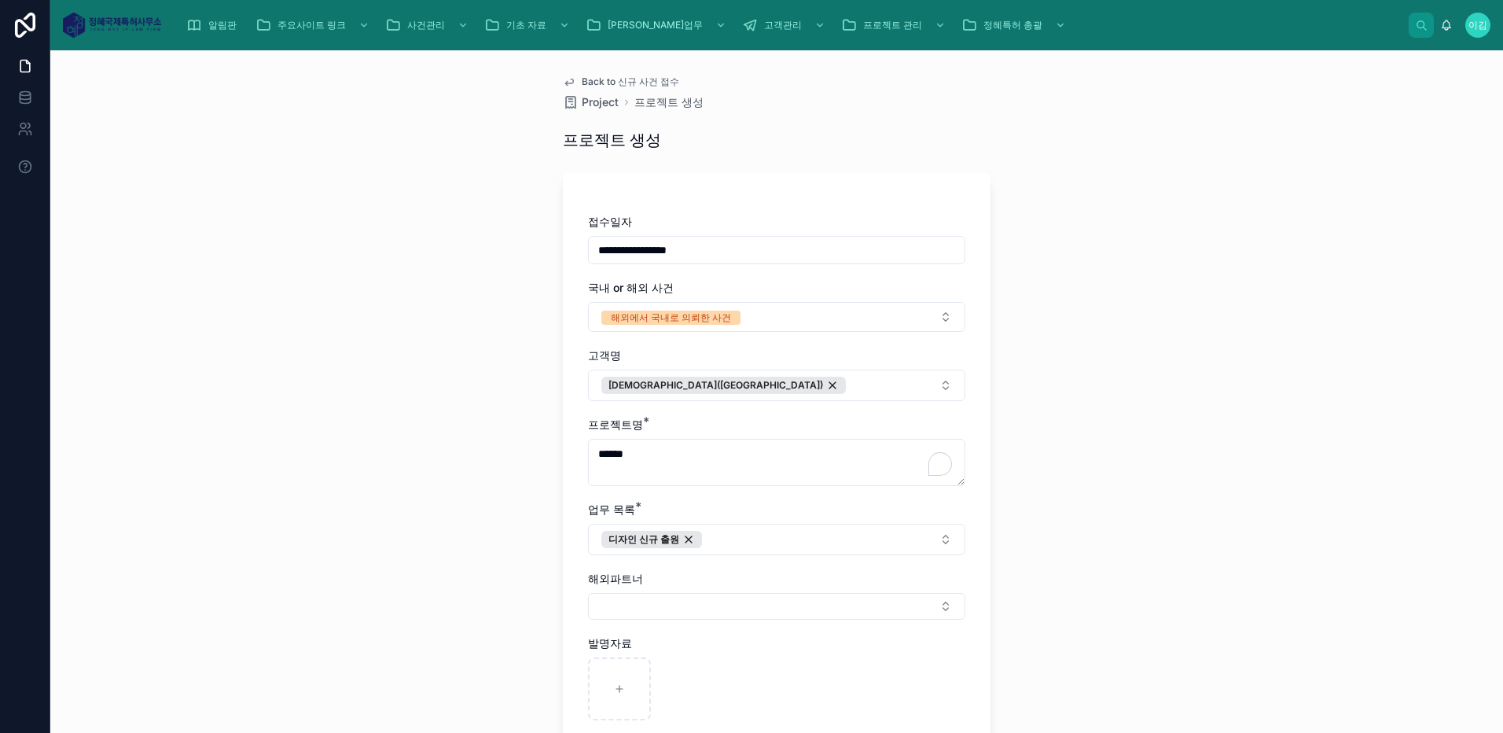
scroll to position [517, 0]
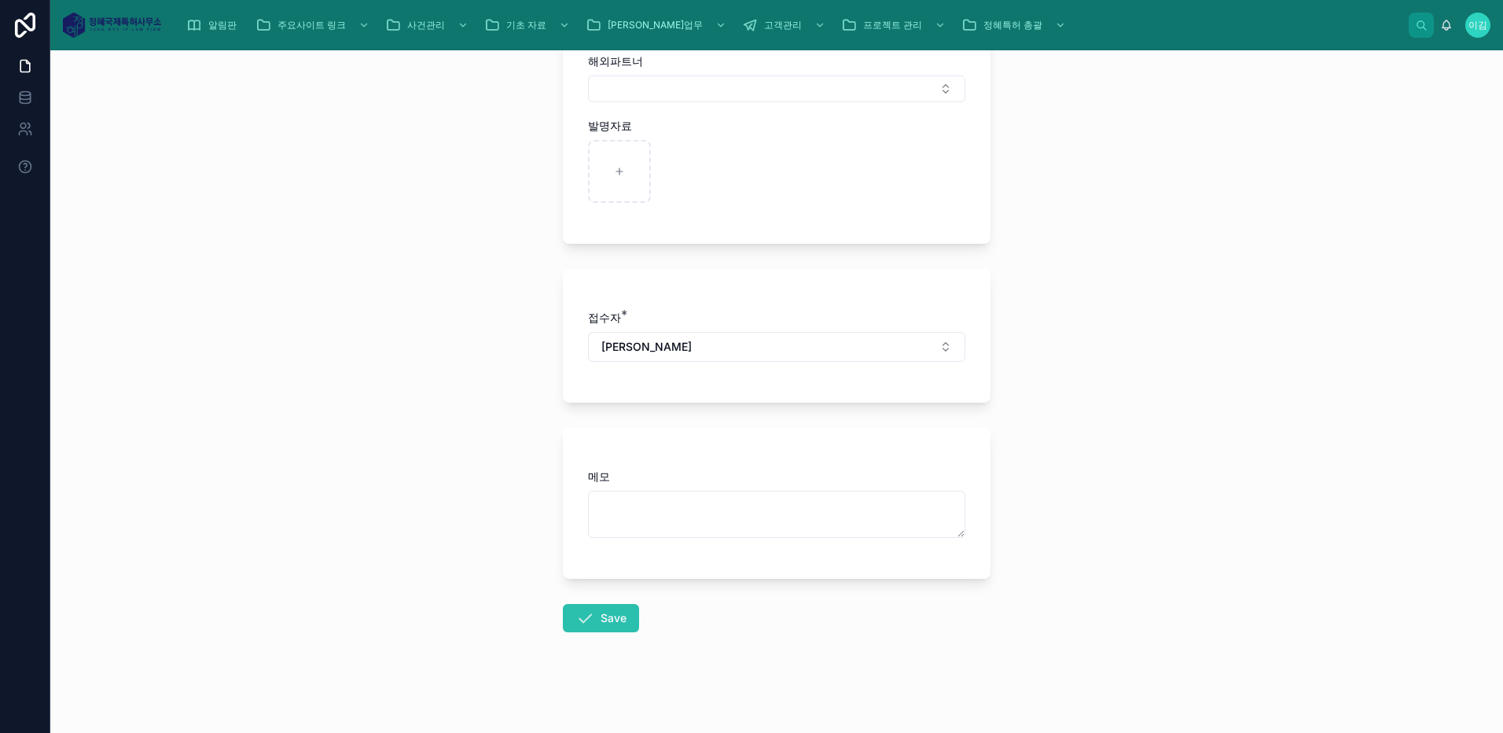
click at [604, 615] on button "Save" at bounding box center [601, 618] width 76 height 28
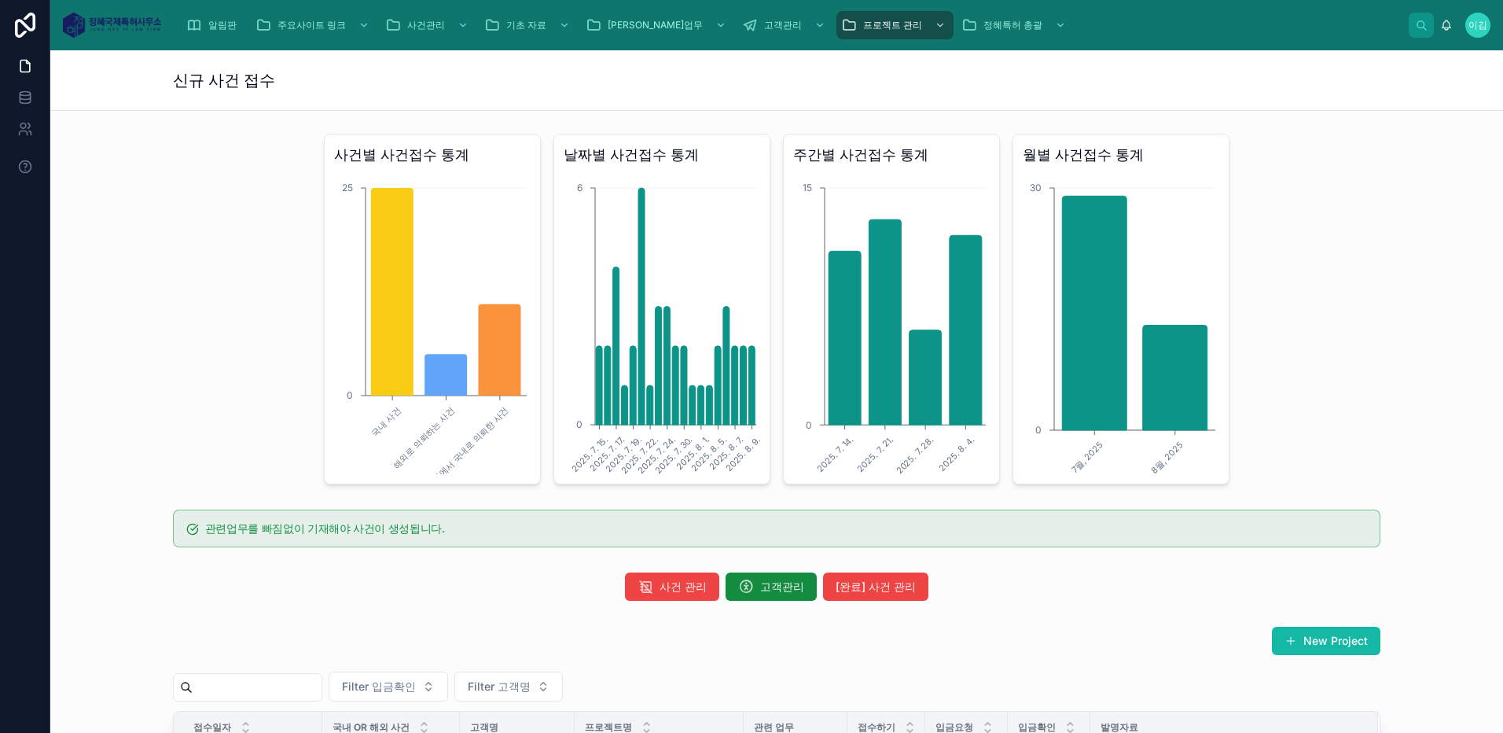
scroll to position [262, 0]
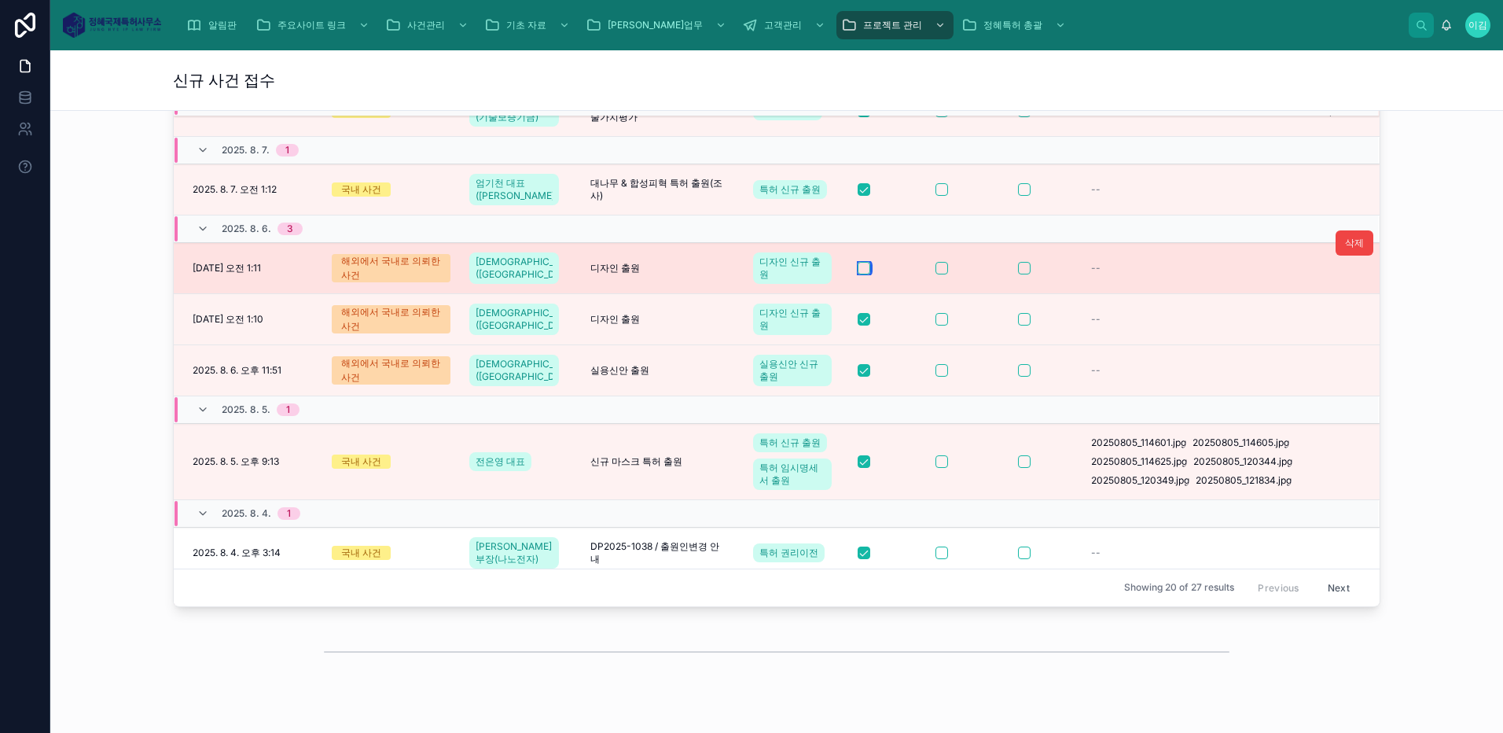
click at [858, 262] on button "button" at bounding box center [864, 268] width 13 height 13
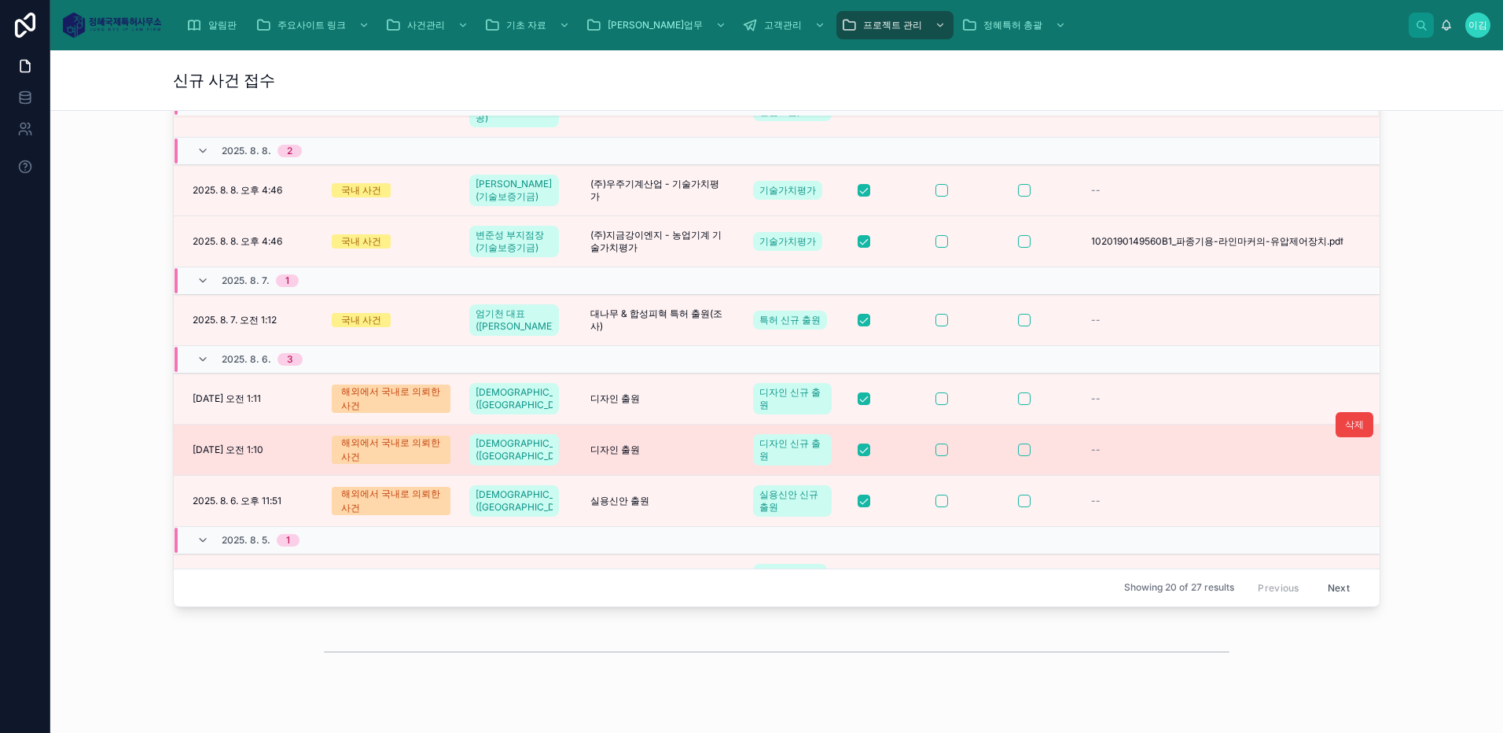
scroll to position [0, 0]
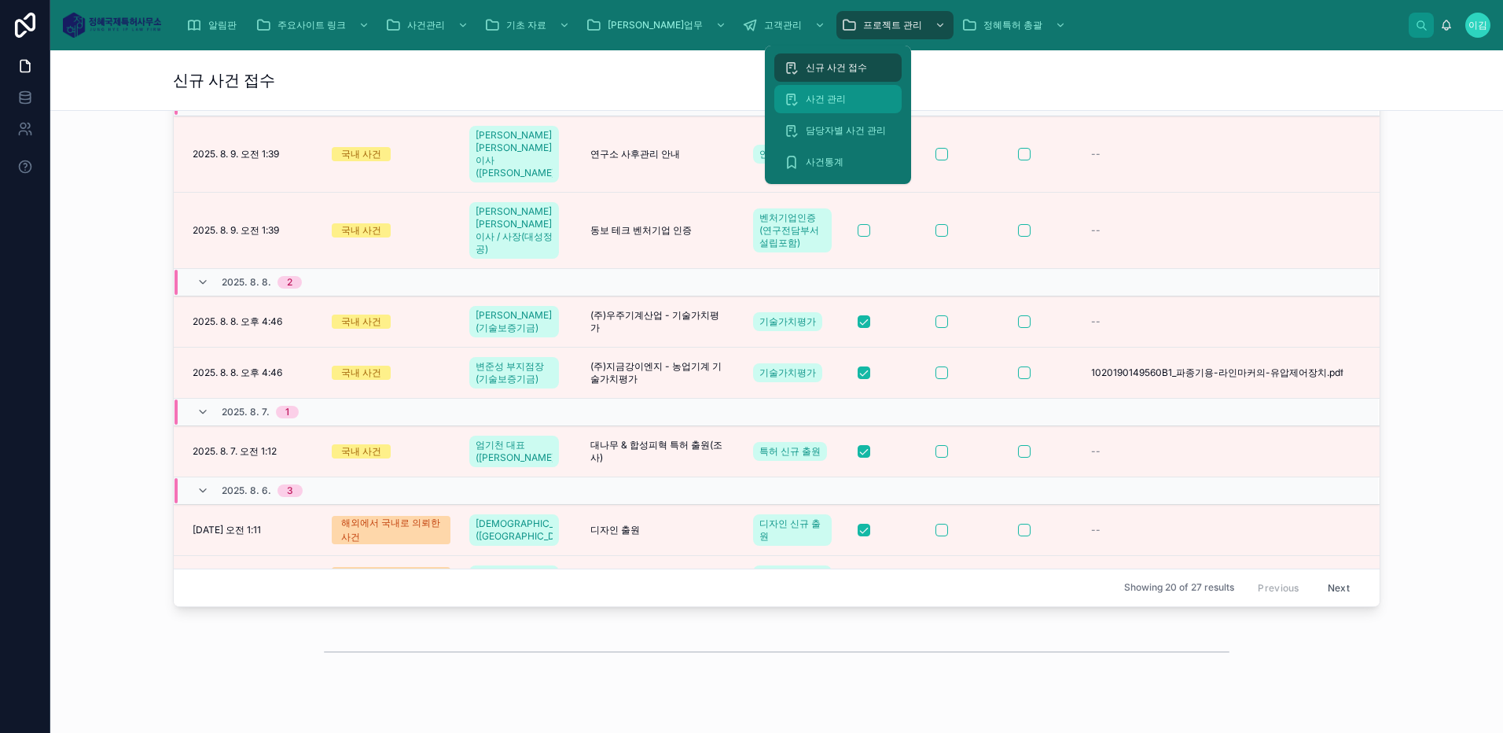
click at [837, 99] on span "사건 관리" at bounding box center [826, 99] width 40 height 13
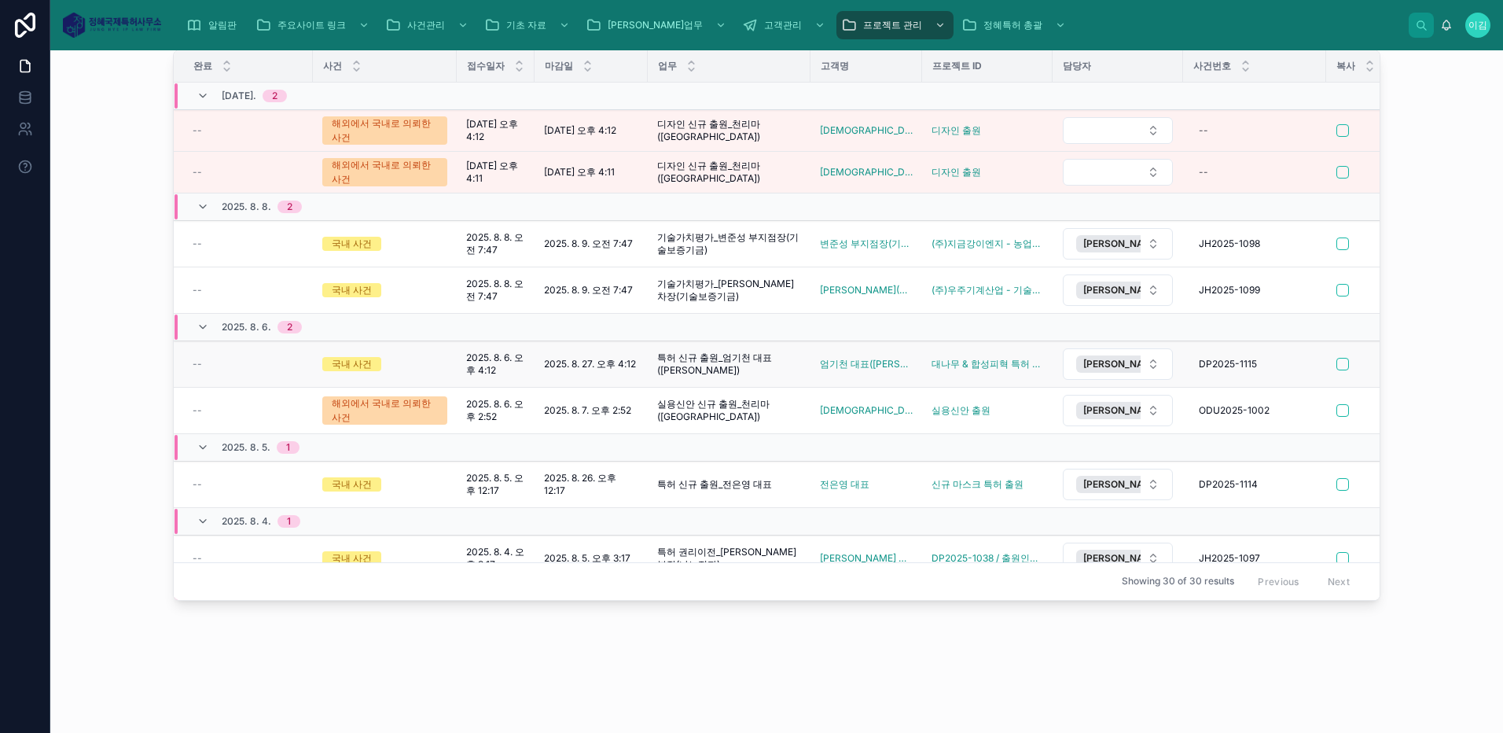
scroll to position [837, 0]
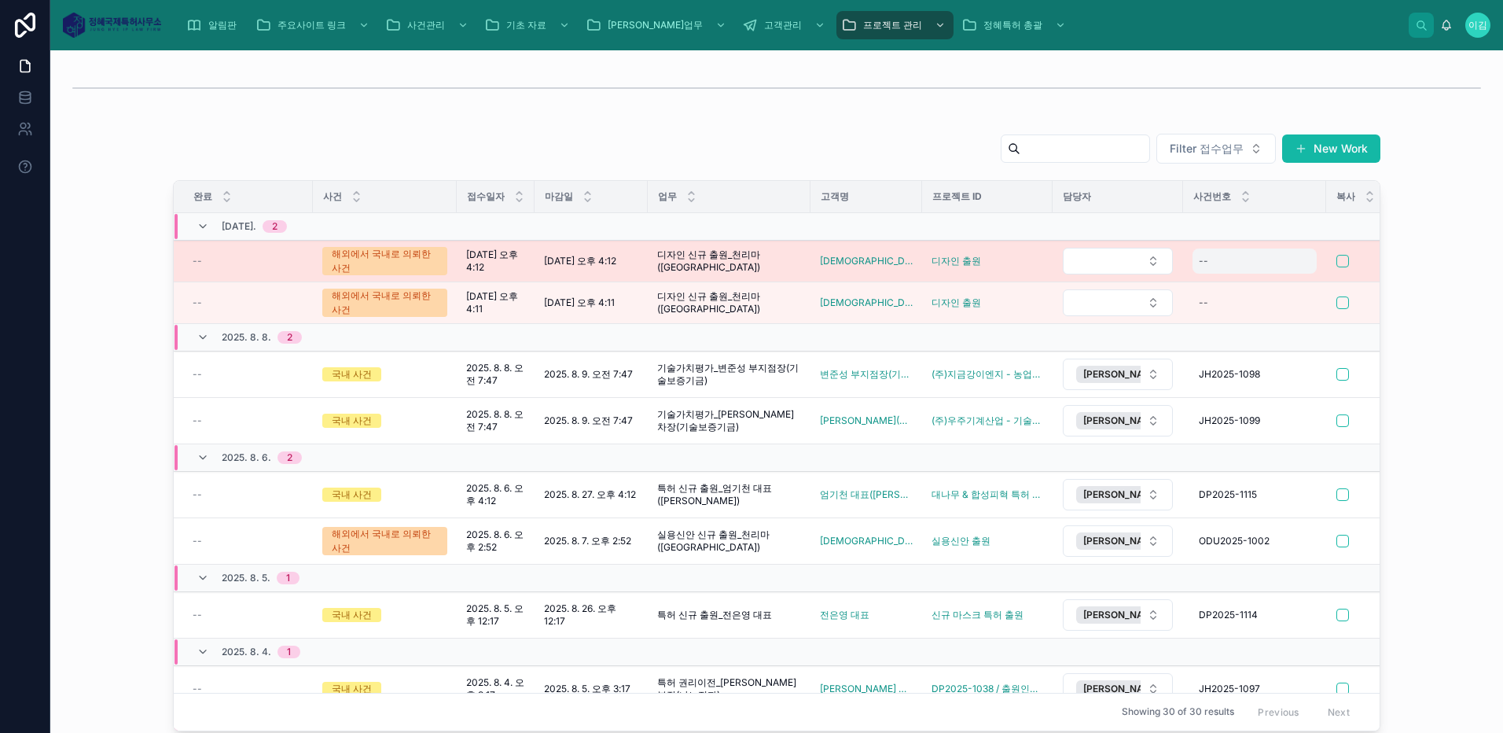
click at [1199, 264] on div "--" at bounding box center [1203, 261] width 9 height 13
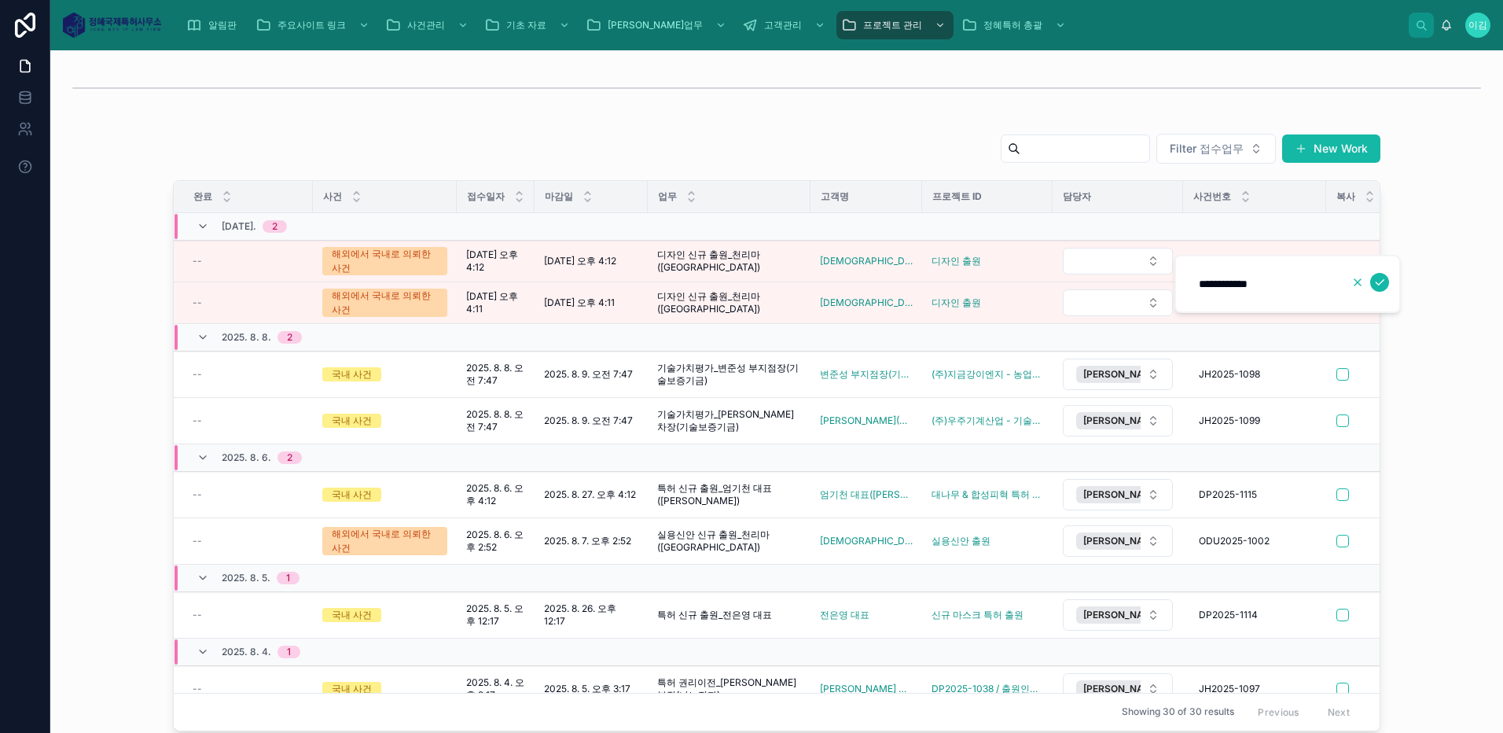
type input "**********"
click at [1361, 284] on icon "button" at bounding box center [1358, 282] width 13 height 13
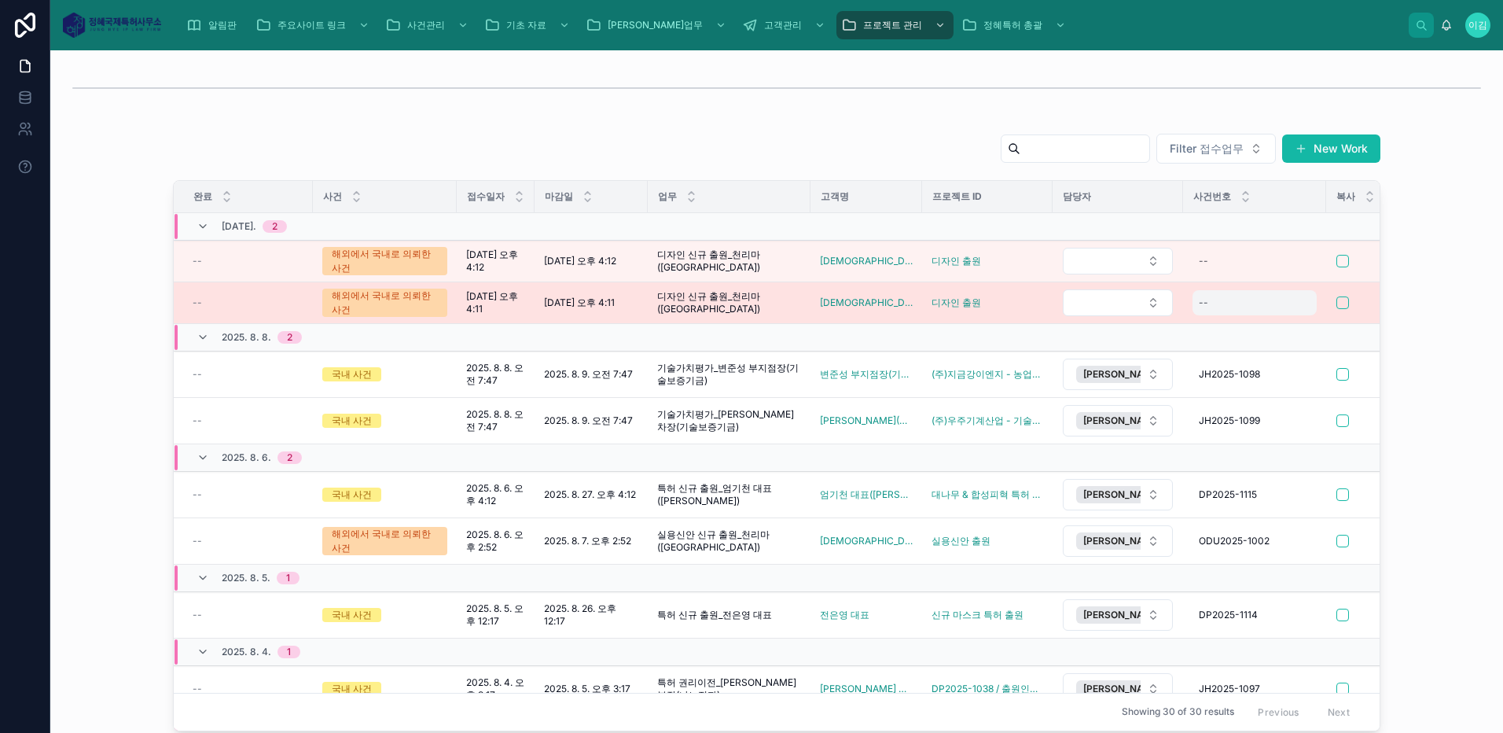
click at [1199, 307] on div "--" at bounding box center [1203, 302] width 9 height 13
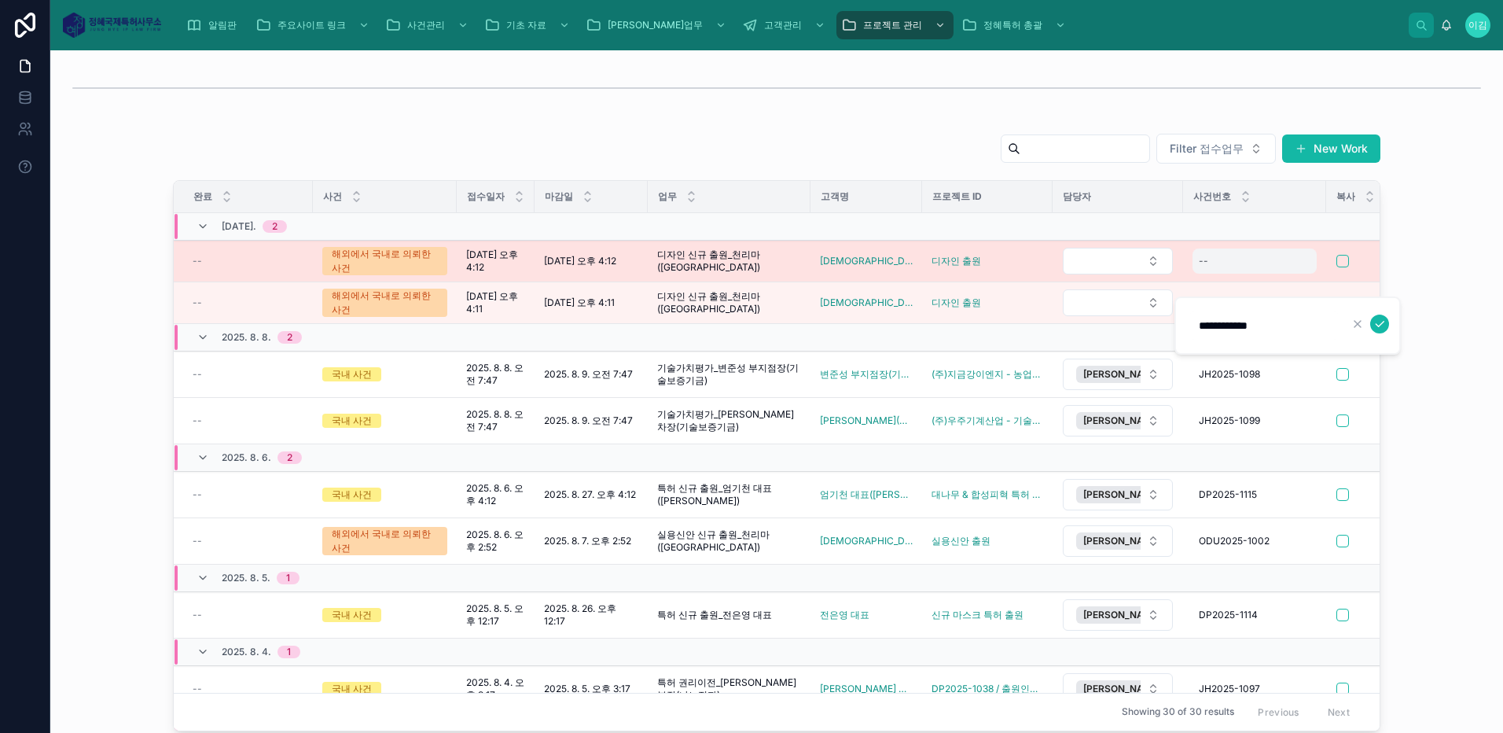
type input "**********"
click at [1205, 263] on div "--" at bounding box center [1255, 260] width 124 height 25
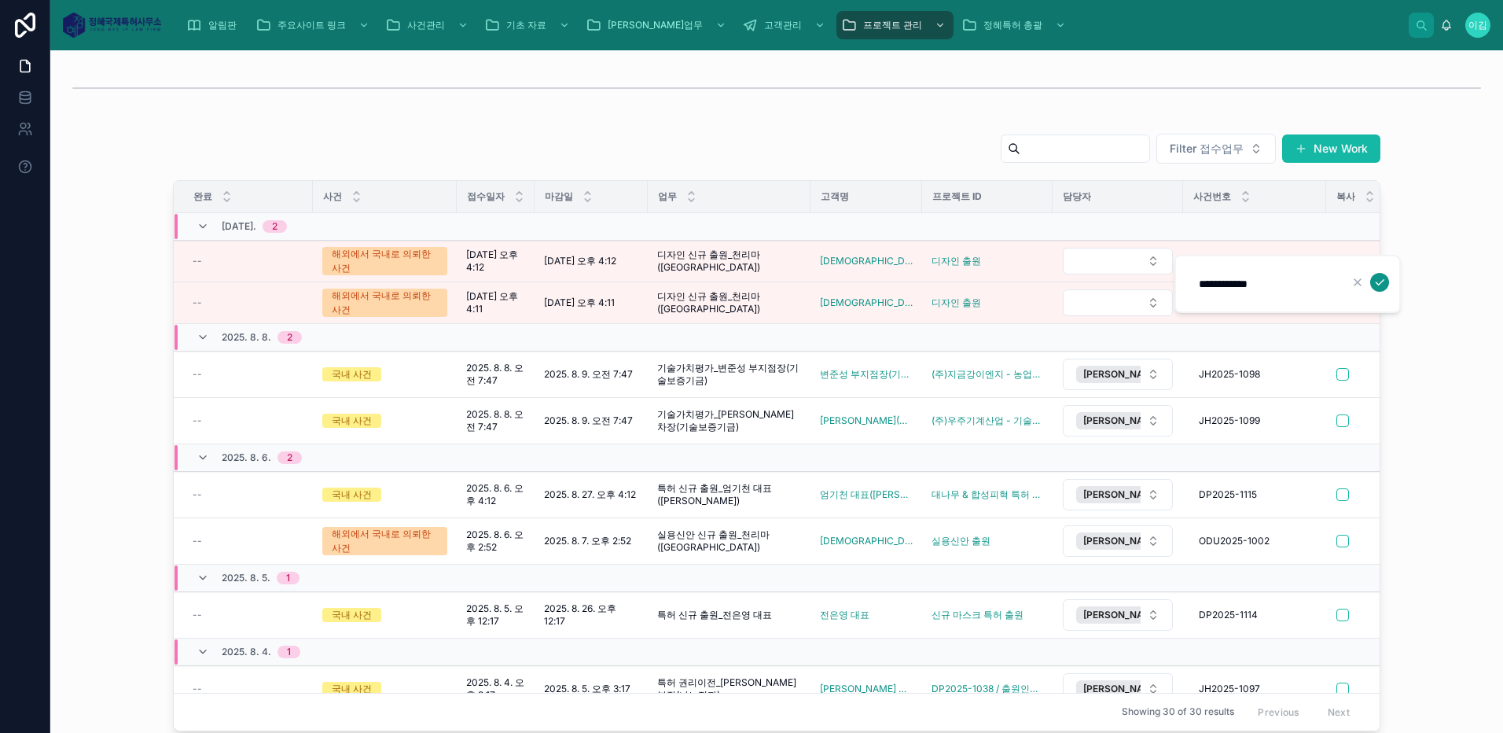
type input "**********"
click at [1382, 284] on icon "submit" at bounding box center [1380, 282] width 13 height 13
click at [1382, 284] on div "Filter 접수업무 New Work 완료 사건 접수일자 마감일 업무 고객명 프로젝트 ID 담당자 사건번호 복사 메모 발명자료 [DATE]. …" at bounding box center [777, 432] width 1428 height 611
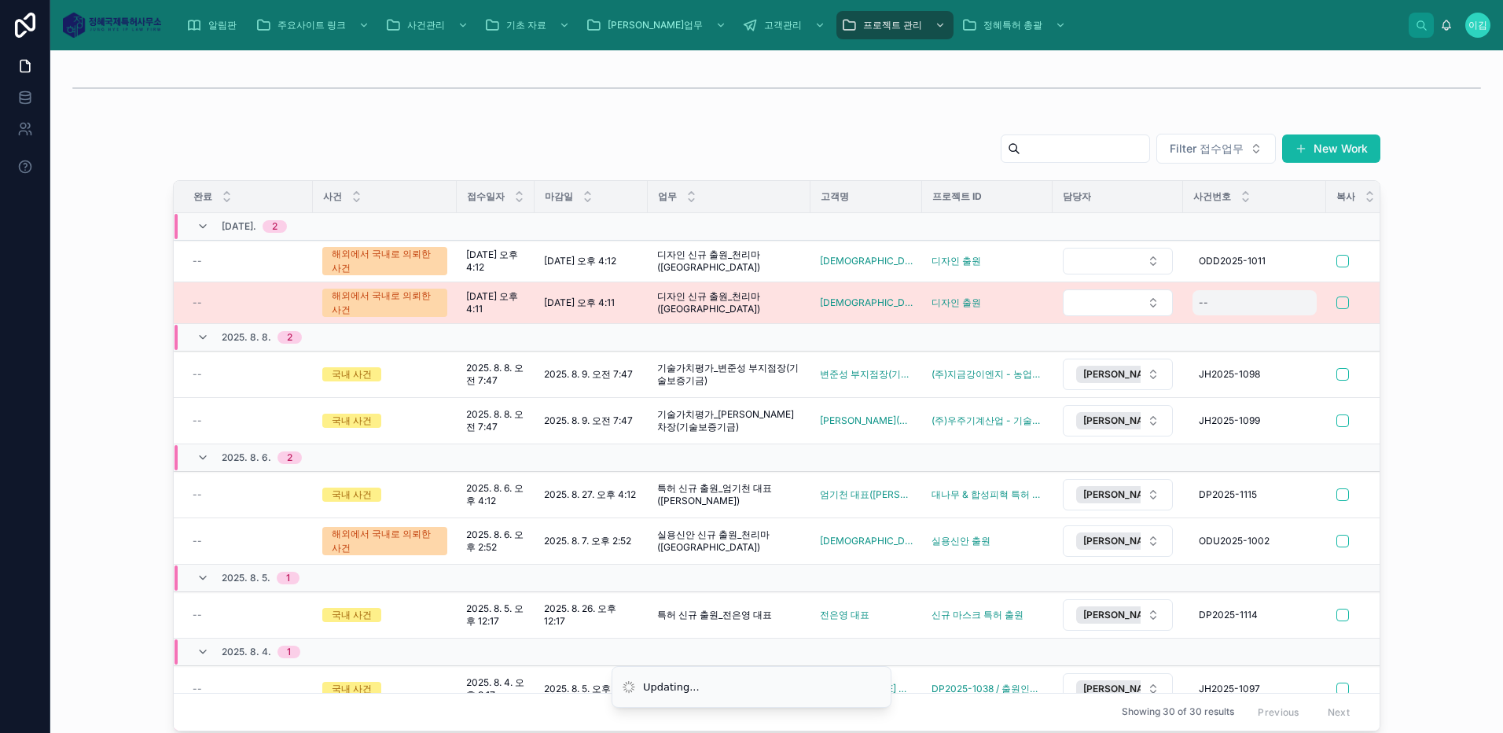
click at [1236, 306] on div "--" at bounding box center [1255, 302] width 124 height 25
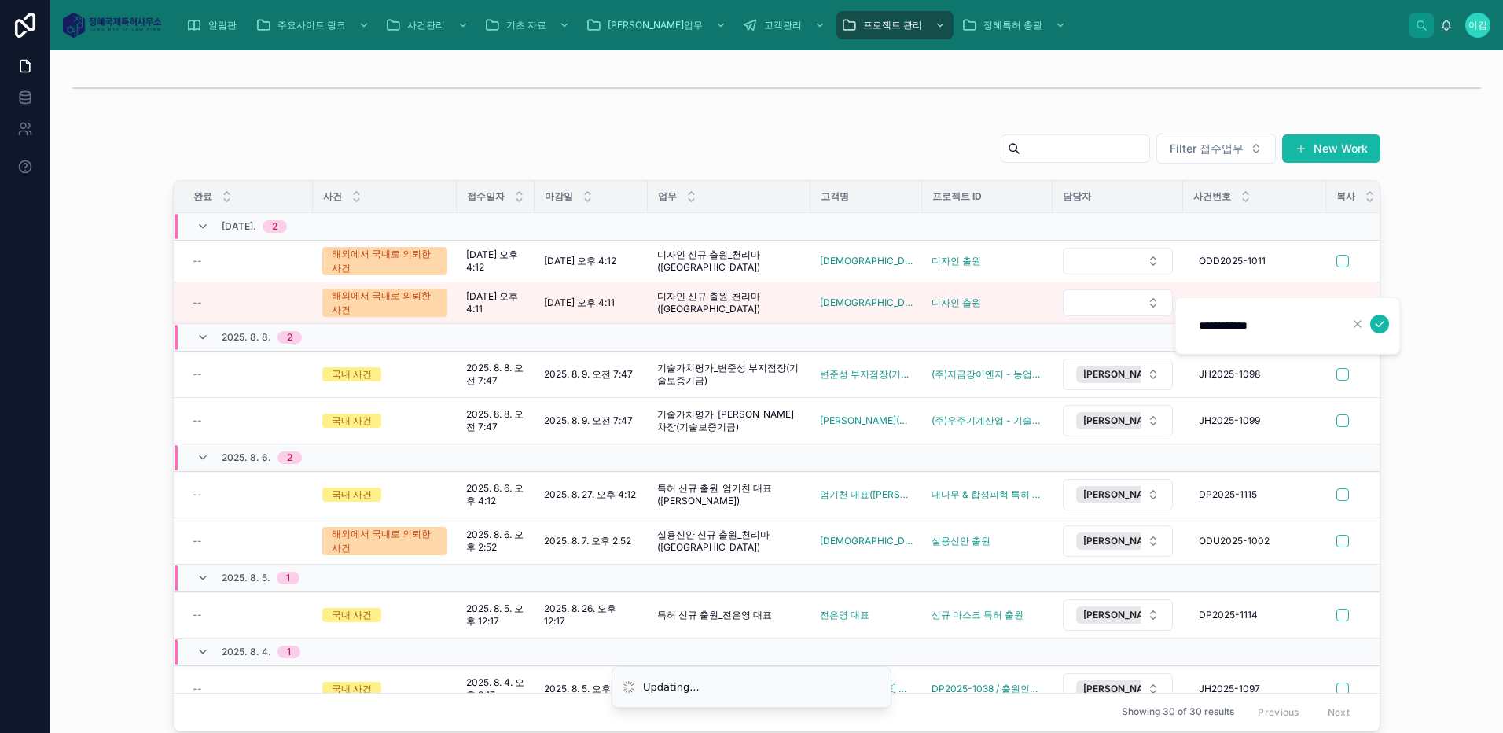
click at [1383, 327] on div "Filter 접수업무 New Work 완료 사건 접수일자 마감일 업무 고객명 프로젝트 ID 담당자 사건번호 복사 메모 발명자료 [DATE]. …" at bounding box center [777, 432] width 1428 height 611
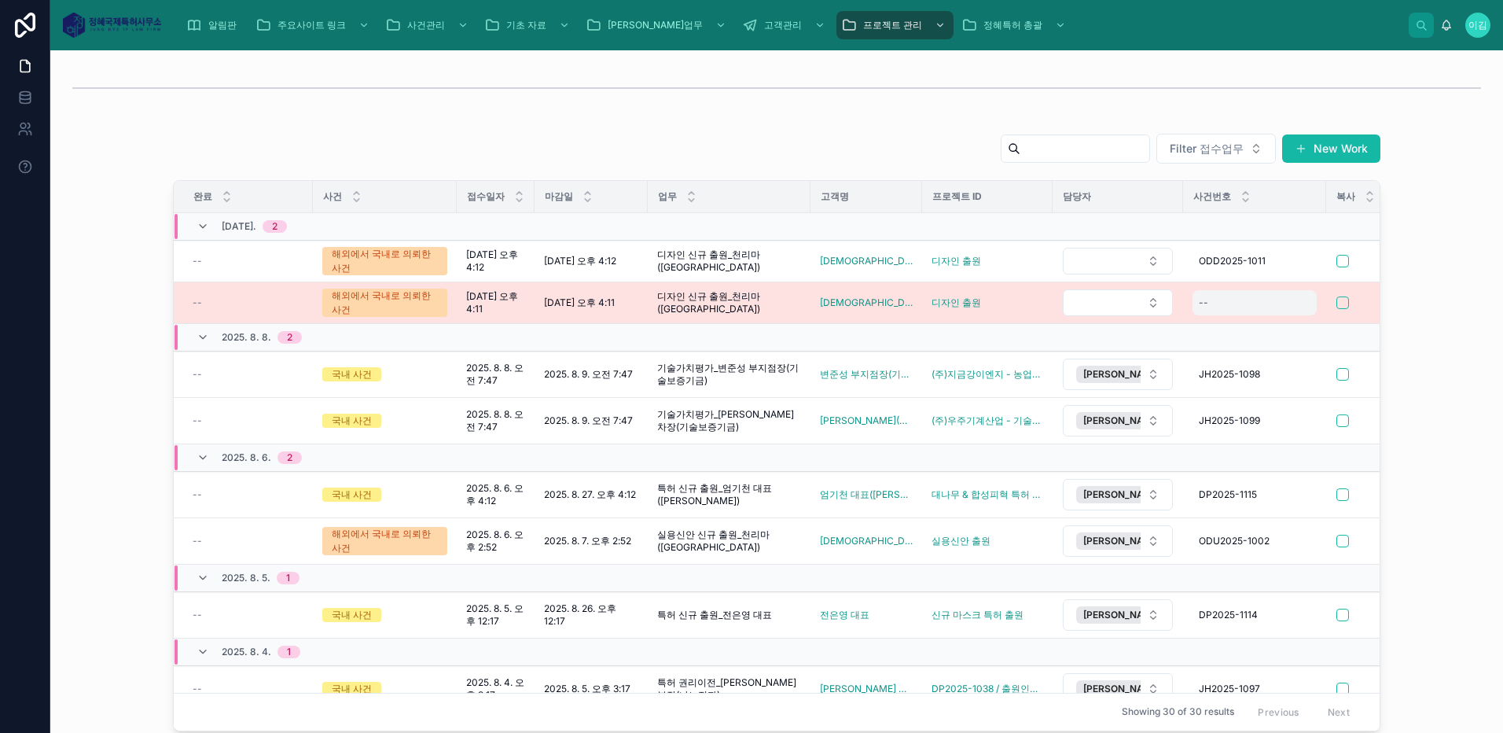
click at [1199, 305] on div "--" at bounding box center [1203, 302] width 9 height 13
click at [1194, 305] on div "**********" at bounding box center [1288, 325] width 226 height 58
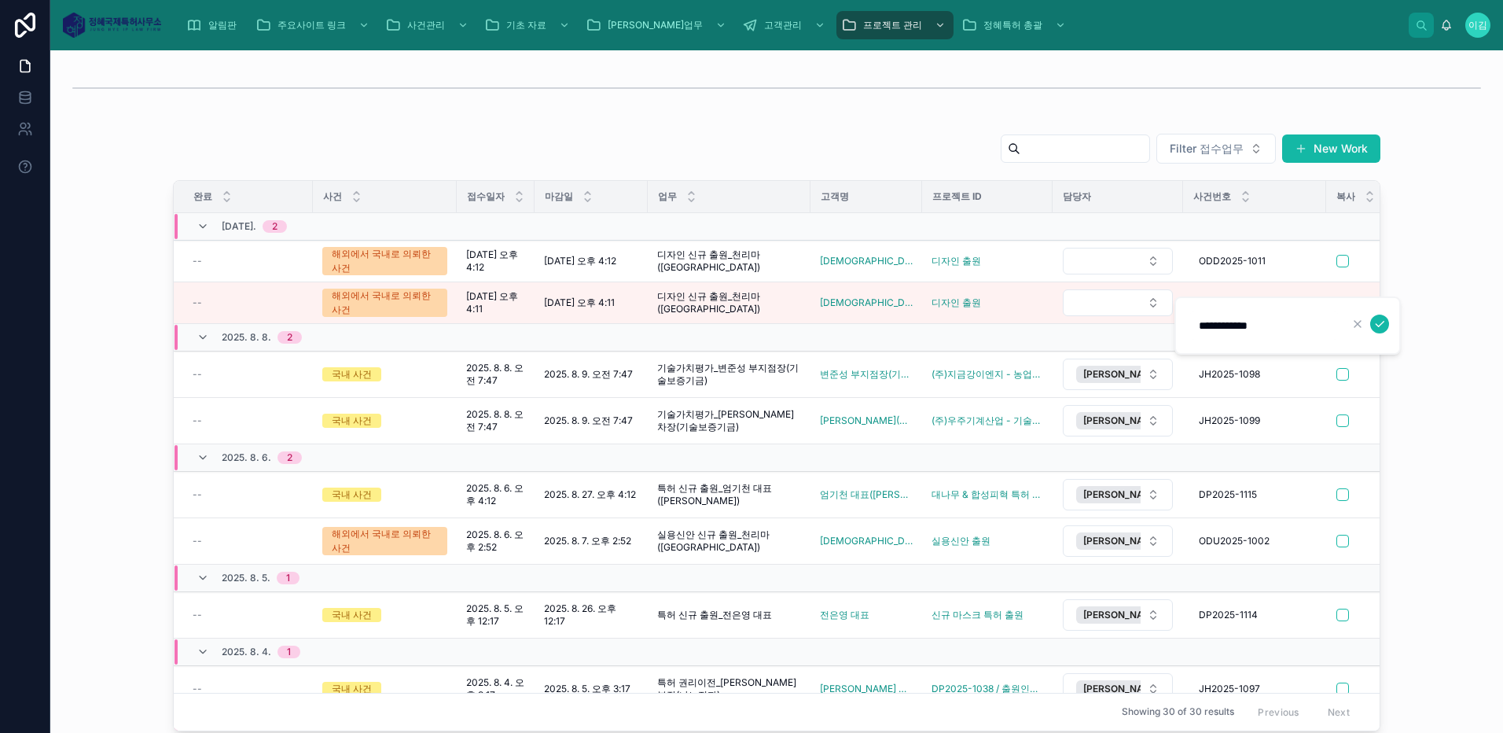
click at [1209, 326] on input "**********" at bounding box center [1264, 326] width 149 height 22
click at [1280, 326] on input "**********" at bounding box center [1264, 326] width 149 height 22
click button "submit" at bounding box center [1380, 324] width 19 height 19
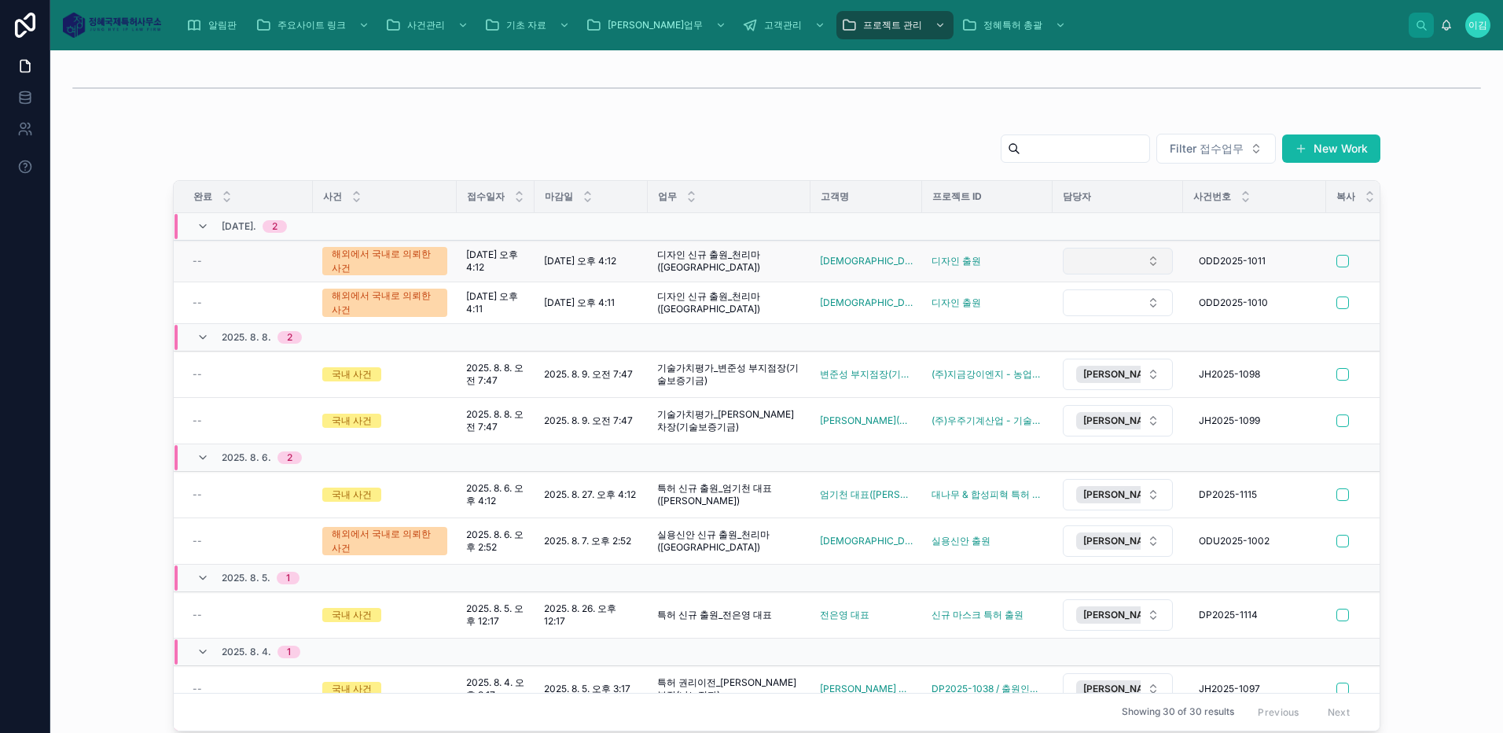
click at [1142, 263] on button "Select Button" at bounding box center [1118, 261] width 110 height 27
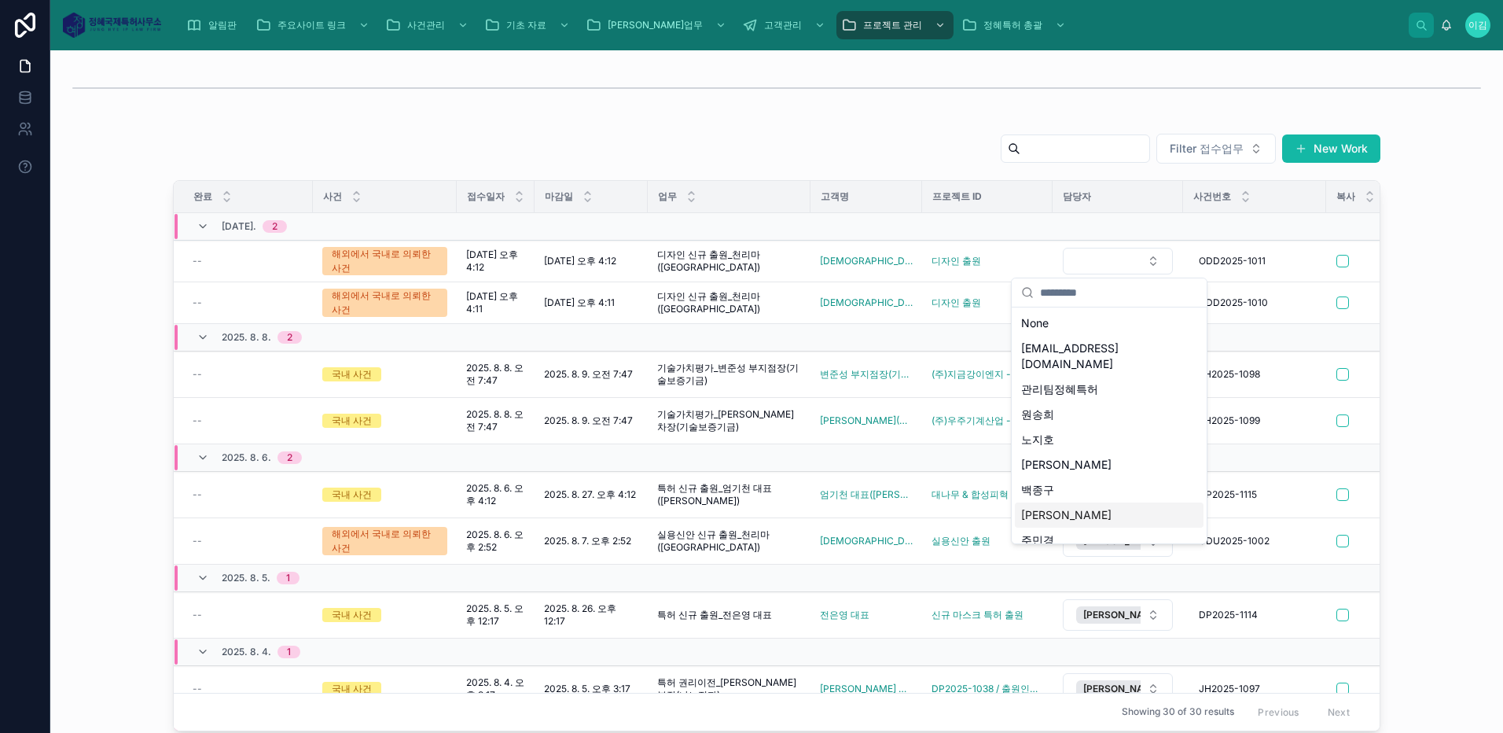
scroll to position [47, 0]
click at [1043, 535] on span "[PERSON_NAME]" at bounding box center [1066, 543] width 90 height 16
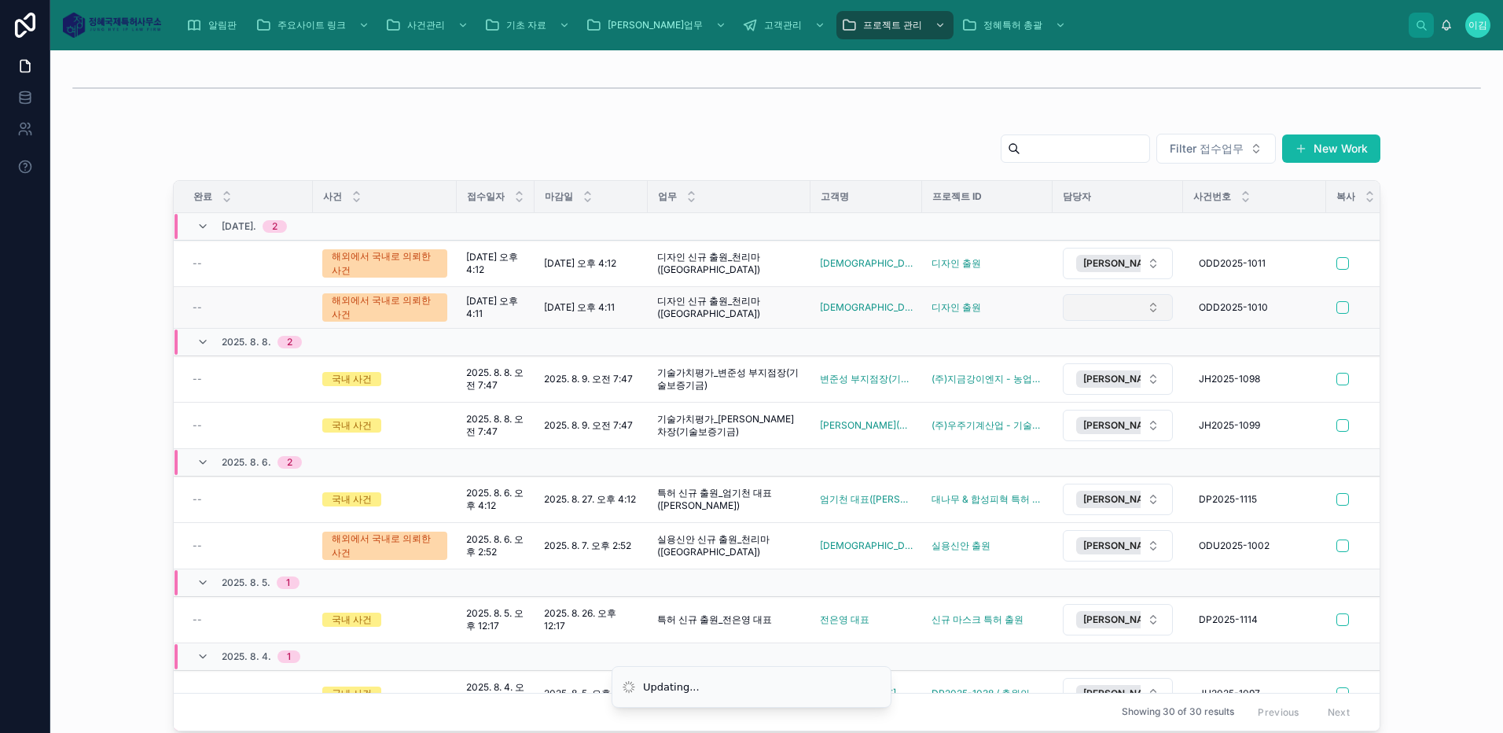
click at [1141, 300] on button "Select Button" at bounding box center [1118, 307] width 110 height 27
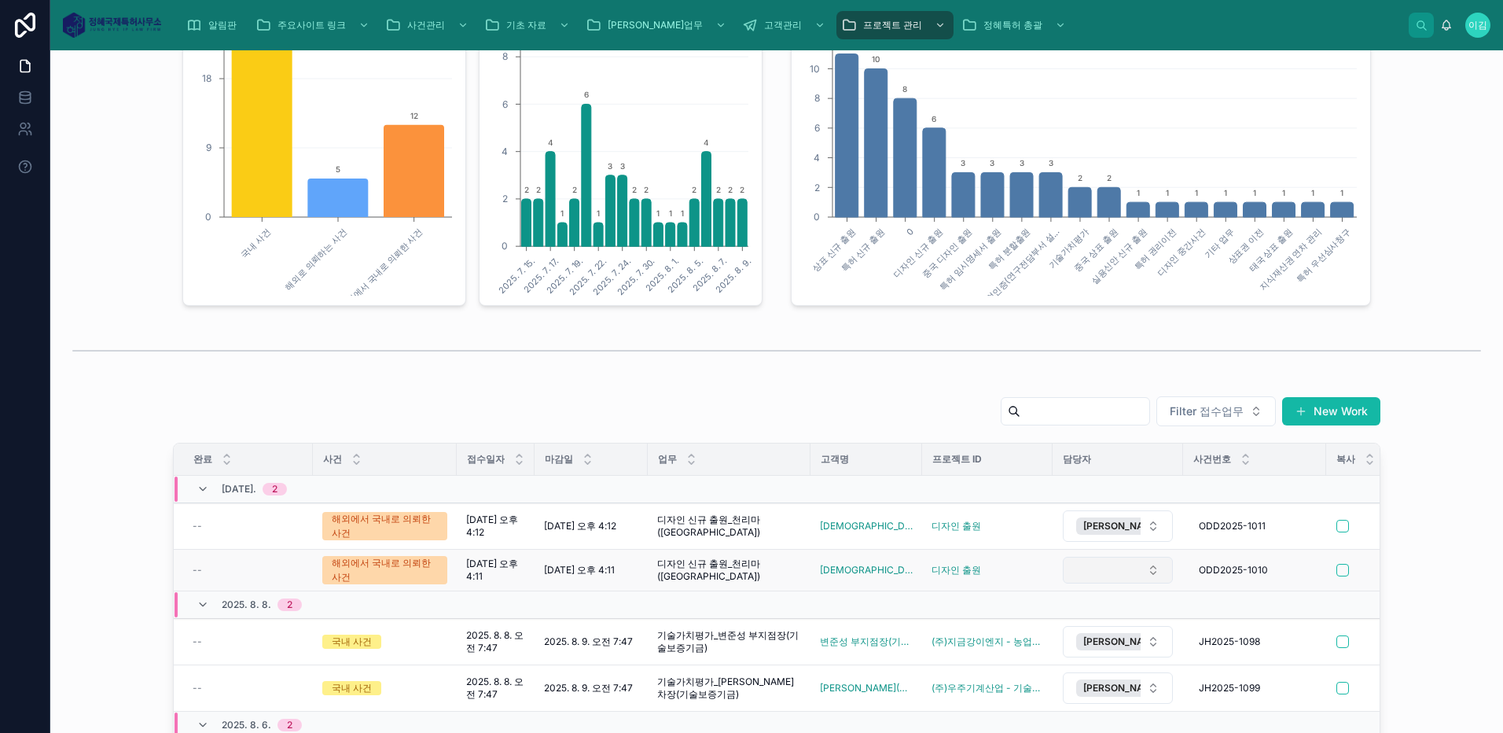
click at [1140, 567] on button "Select Button" at bounding box center [1118, 570] width 110 height 27
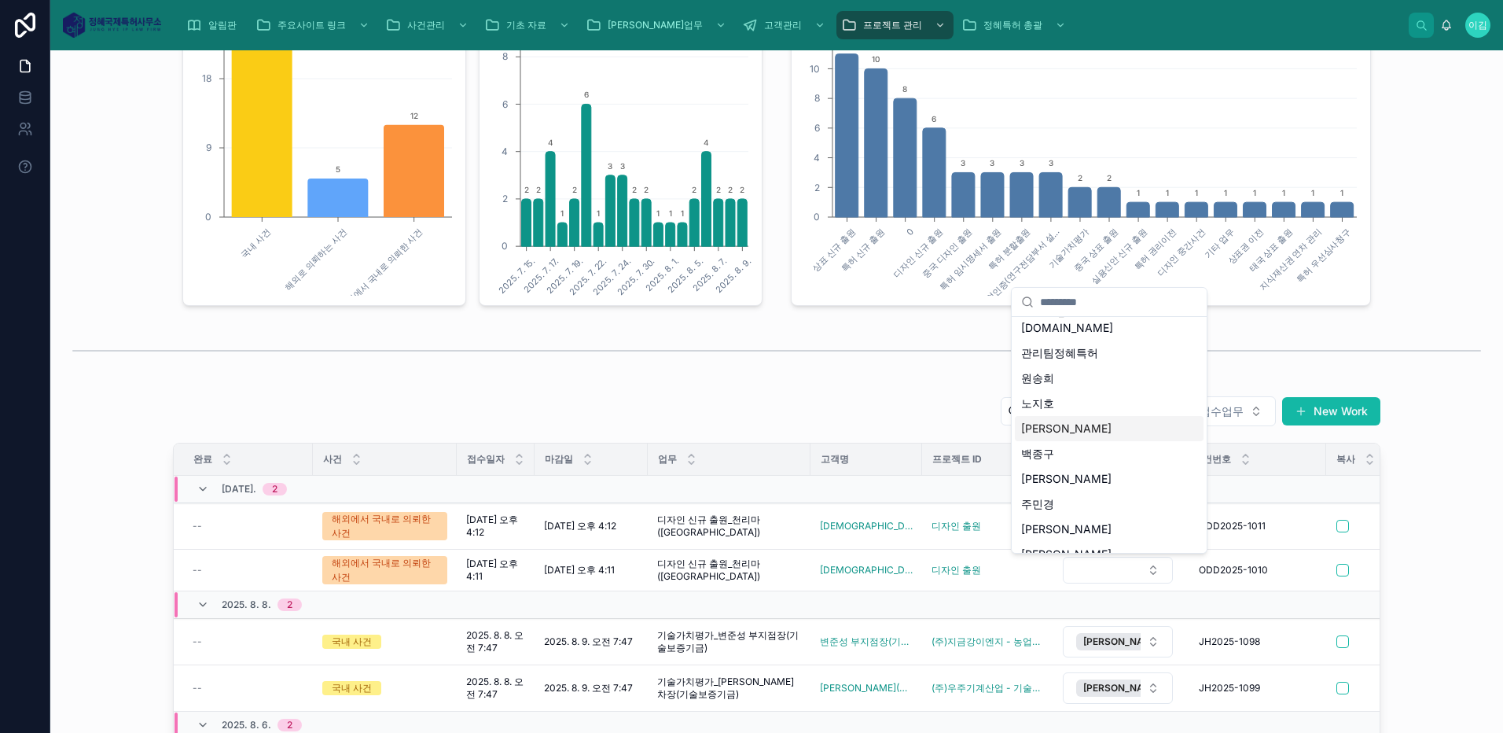
scroll to position [47, 0]
click at [1040, 545] on span "[PERSON_NAME]" at bounding box center [1066, 553] width 90 height 16
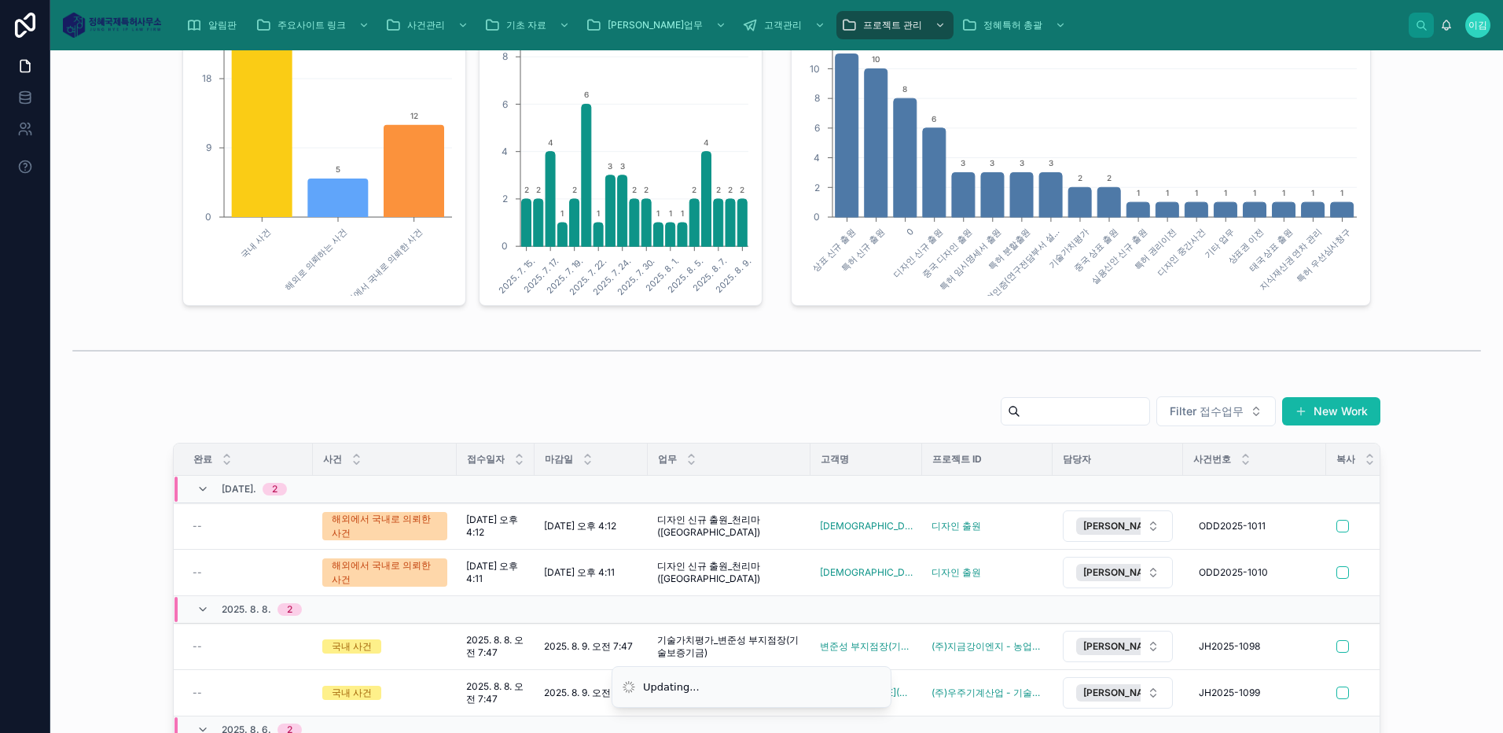
click at [1433, 426] on div "Filter 접수업무 New Work 완료 사건 접수일자 마감일 업무 고객명 프로젝트 ID 담당자 사건번호 복사 메모 발명자료 [DATE]. …" at bounding box center [777, 694] width 1428 height 611
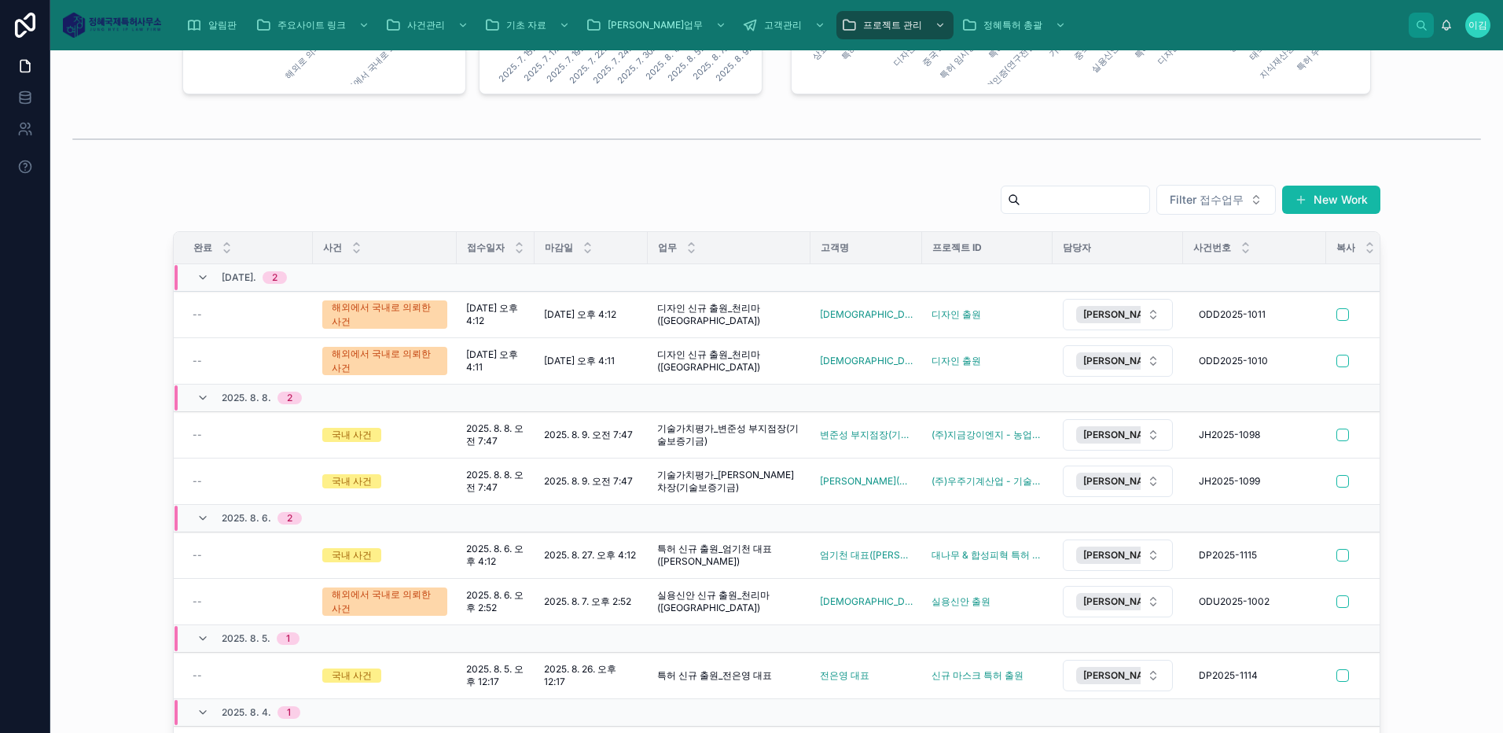
scroll to position [837, 0]
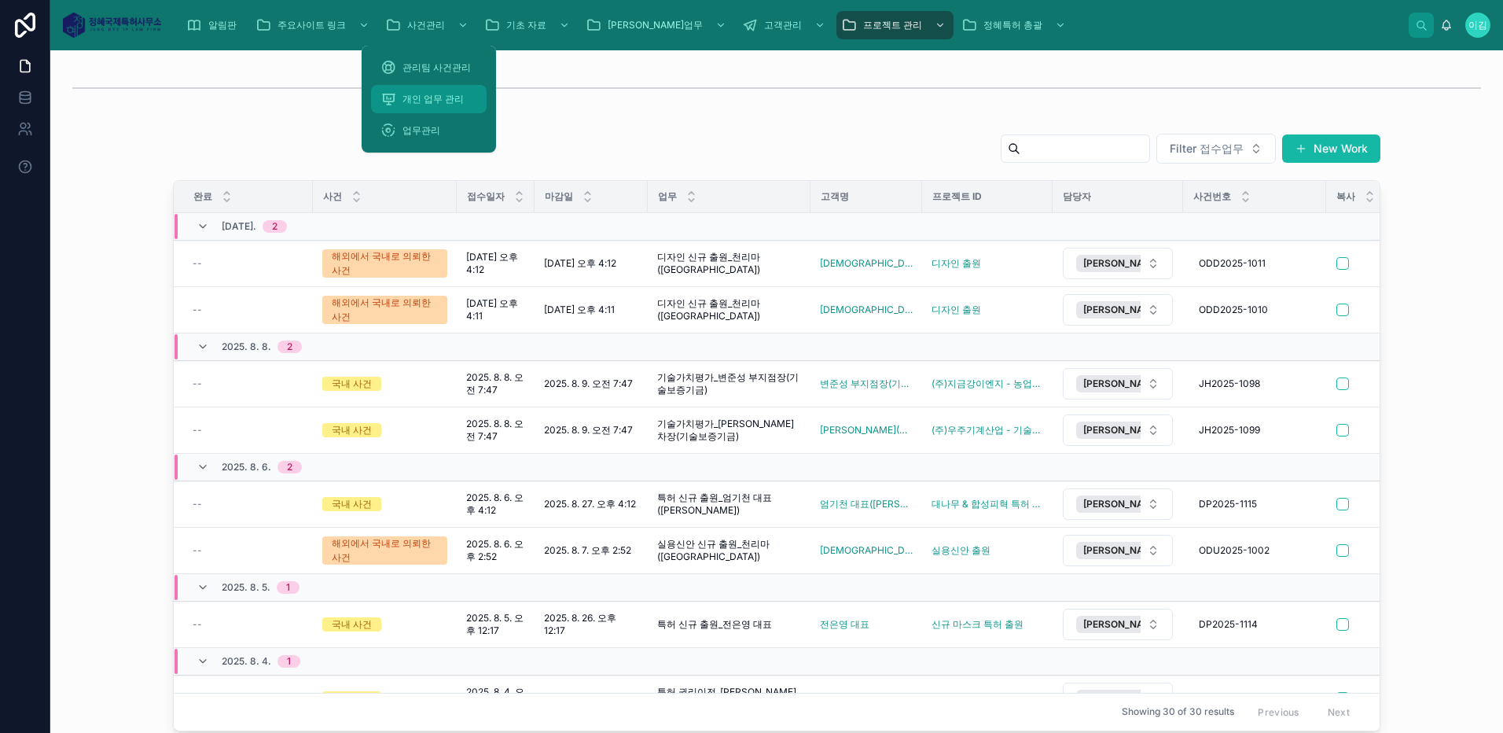
click at [450, 101] on span "개인 업무 관리" at bounding box center [433, 99] width 61 height 13
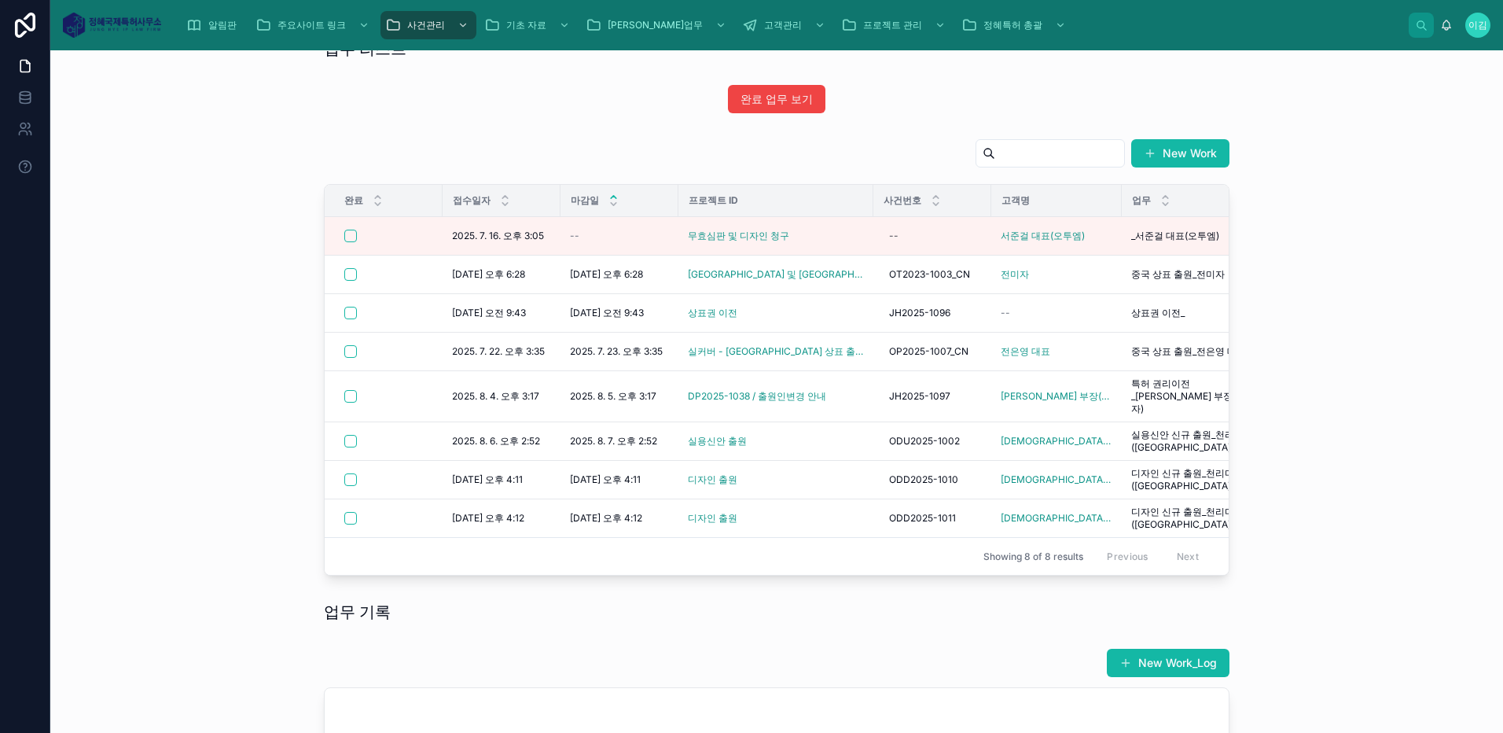
scroll to position [701, 0]
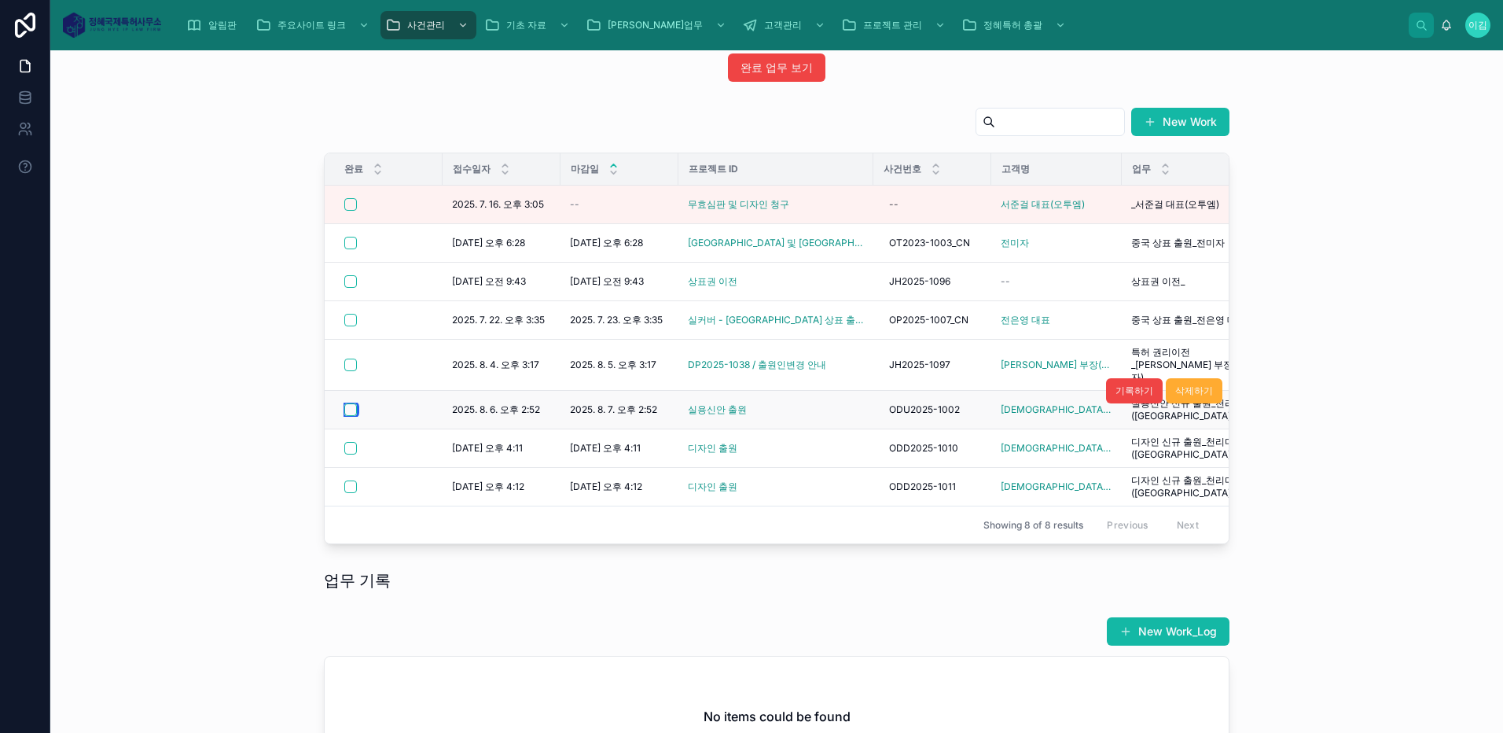
click at [346, 403] on button "button" at bounding box center [350, 409] width 13 height 13
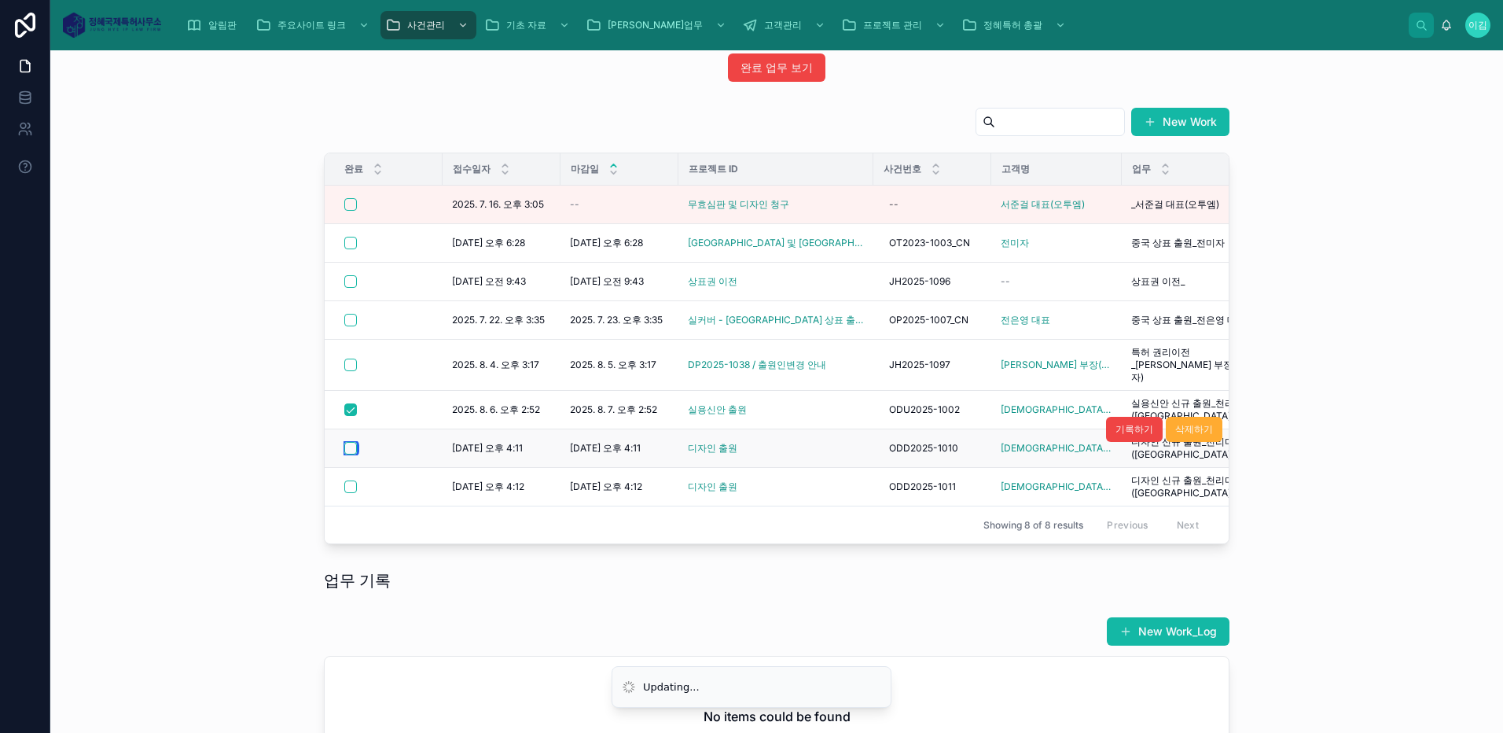
click at [348, 442] on button "button" at bounding box center [350, 448] width 13 height 13
click at [344, 480] on button "button" at bounding box center [350, 486] width 13 height 13
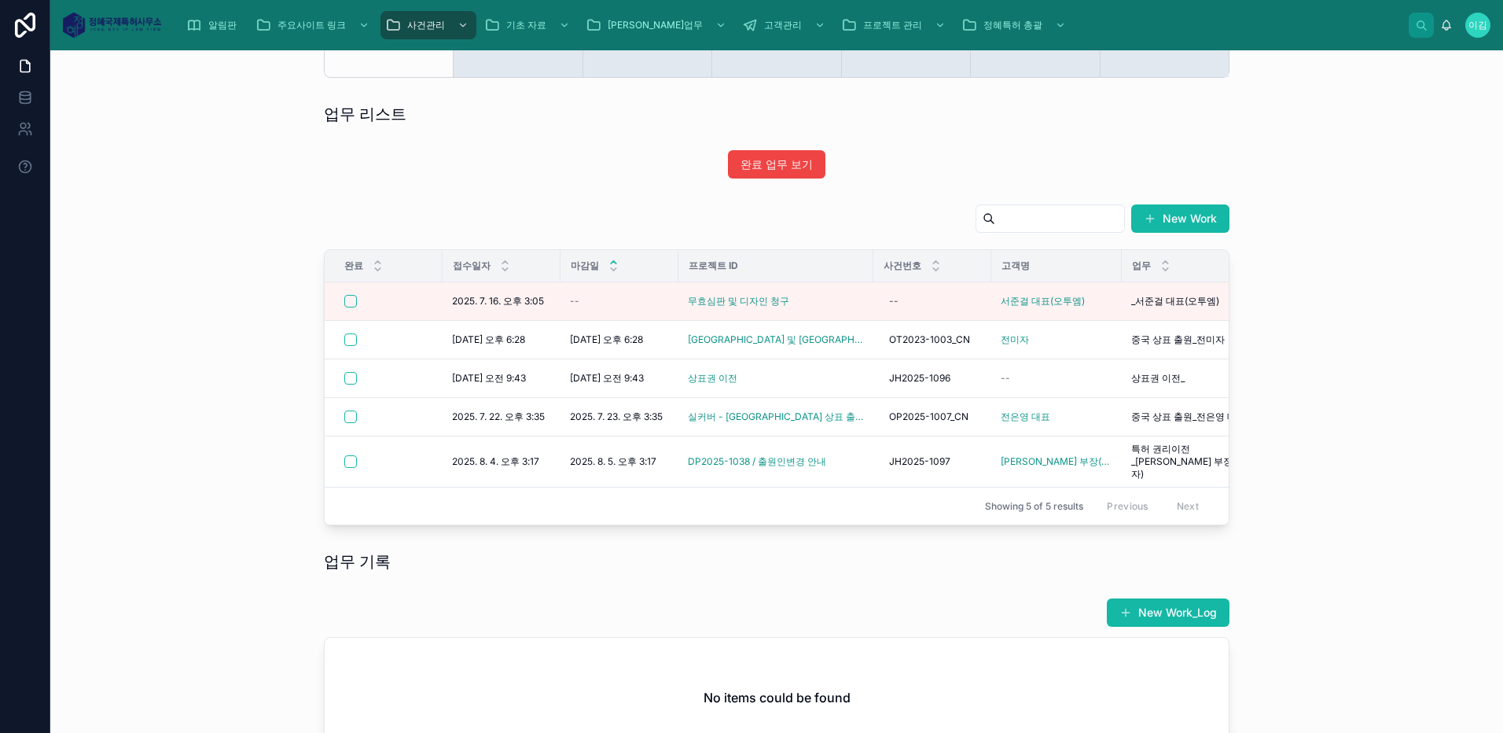
scroll to position [570, 0]
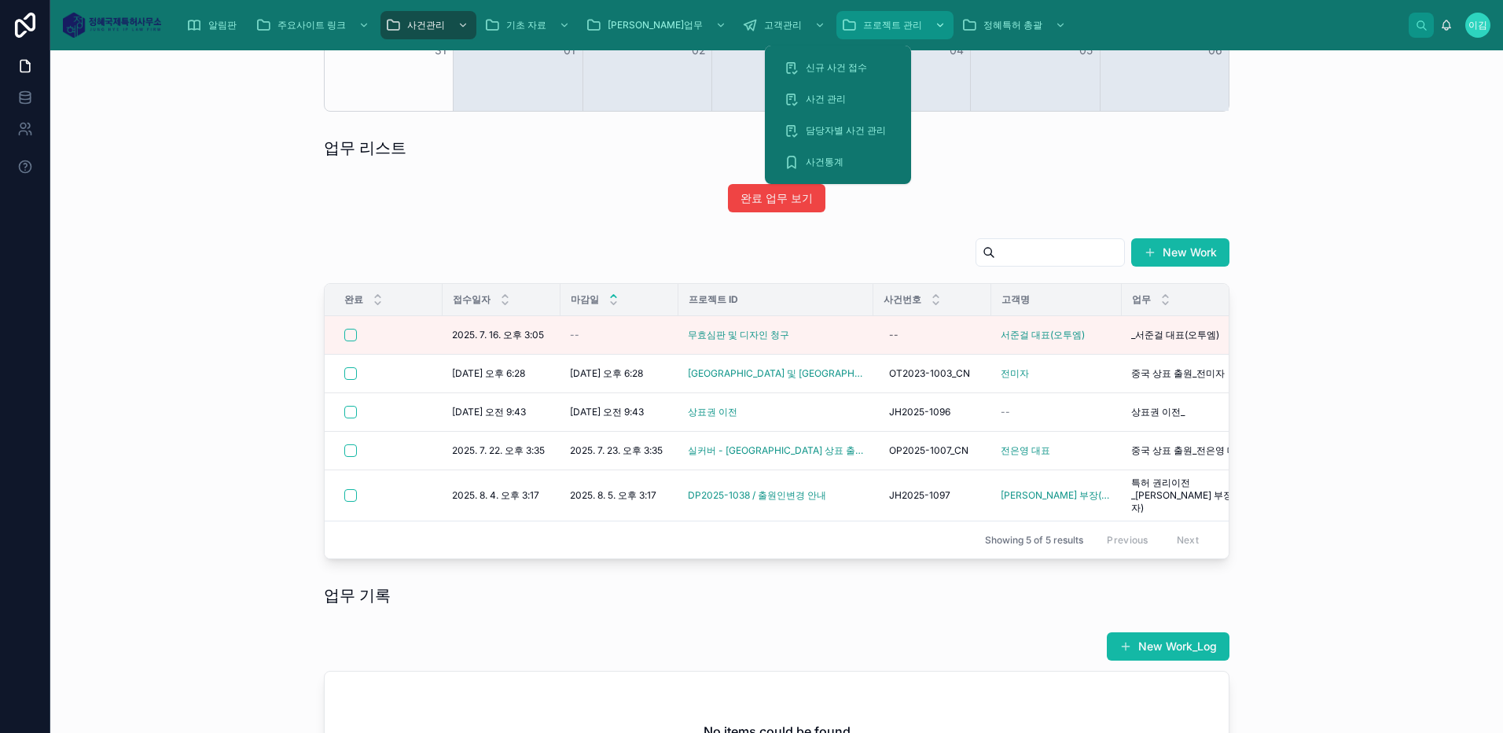
click at [935, 25] on icon "scrollable content" at bounding box center [940, 25] width 11 height 11
click at [840, 99] on span "사건 관리" at bounding box center [826, 99] width 40 height 13
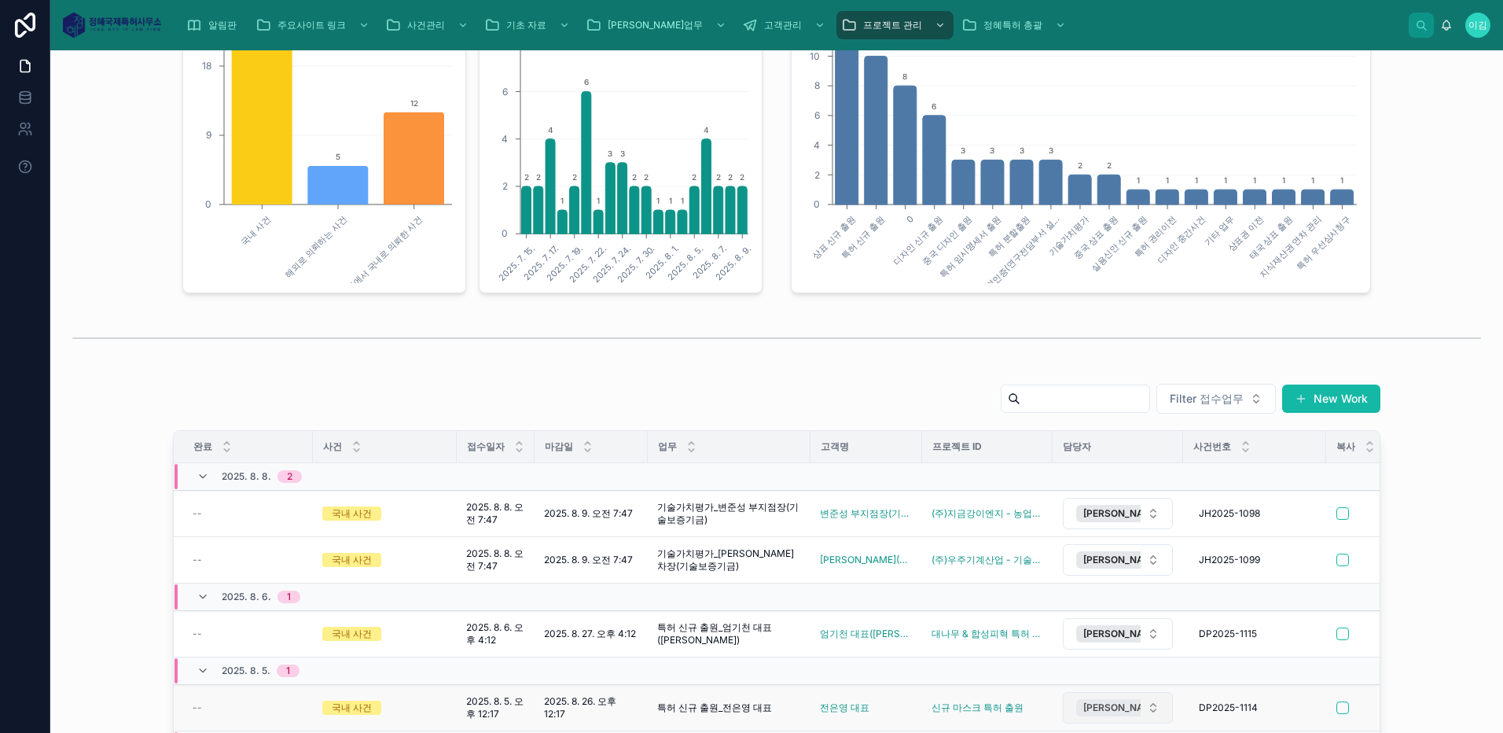
scroll to position [705, 0]
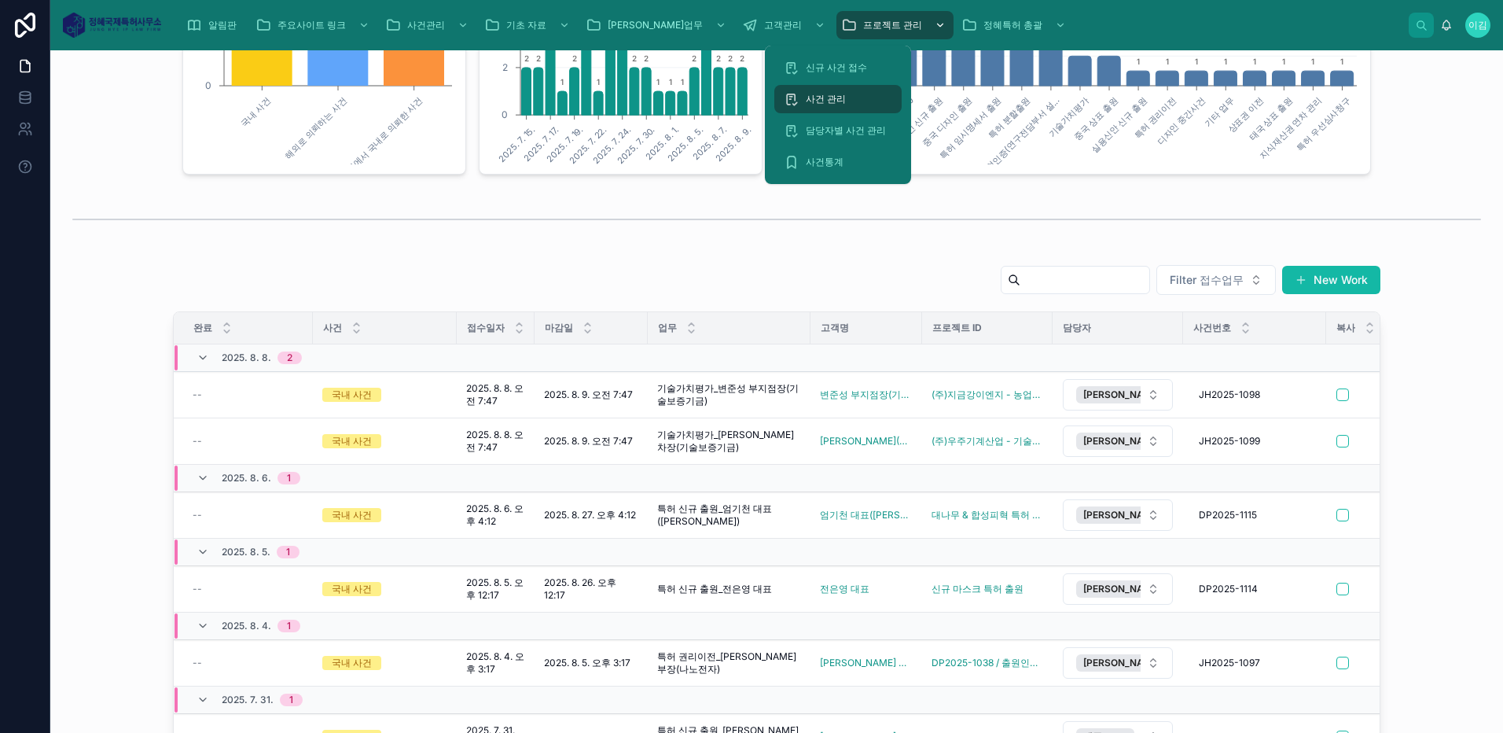
click at [935, 28] on icon "scrollable content" at bounding box center [940, 25] width 11 height 11
click at [829, 94] on span "사건 관리" at bounding box center [826, 99] width 40 height 13
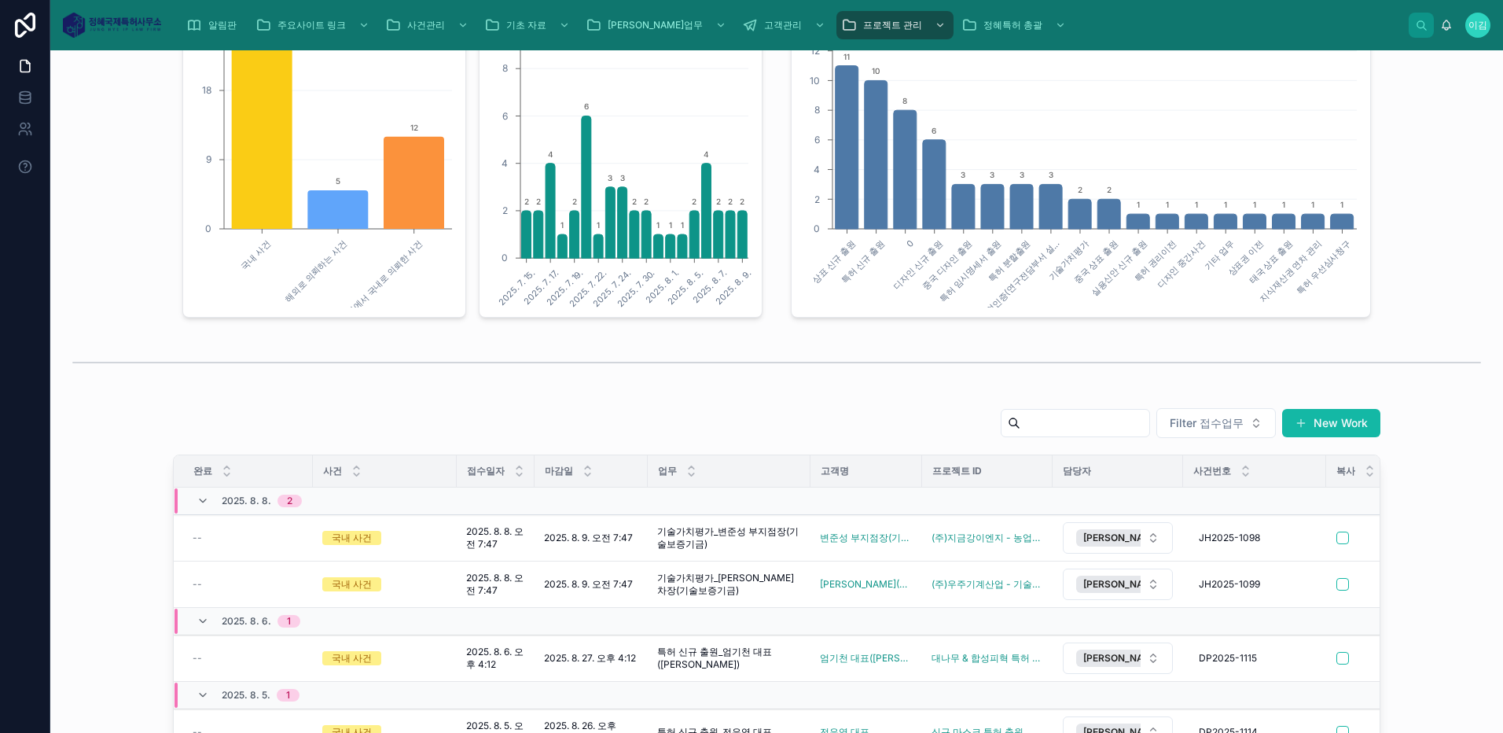
scroll to position [524, 0]
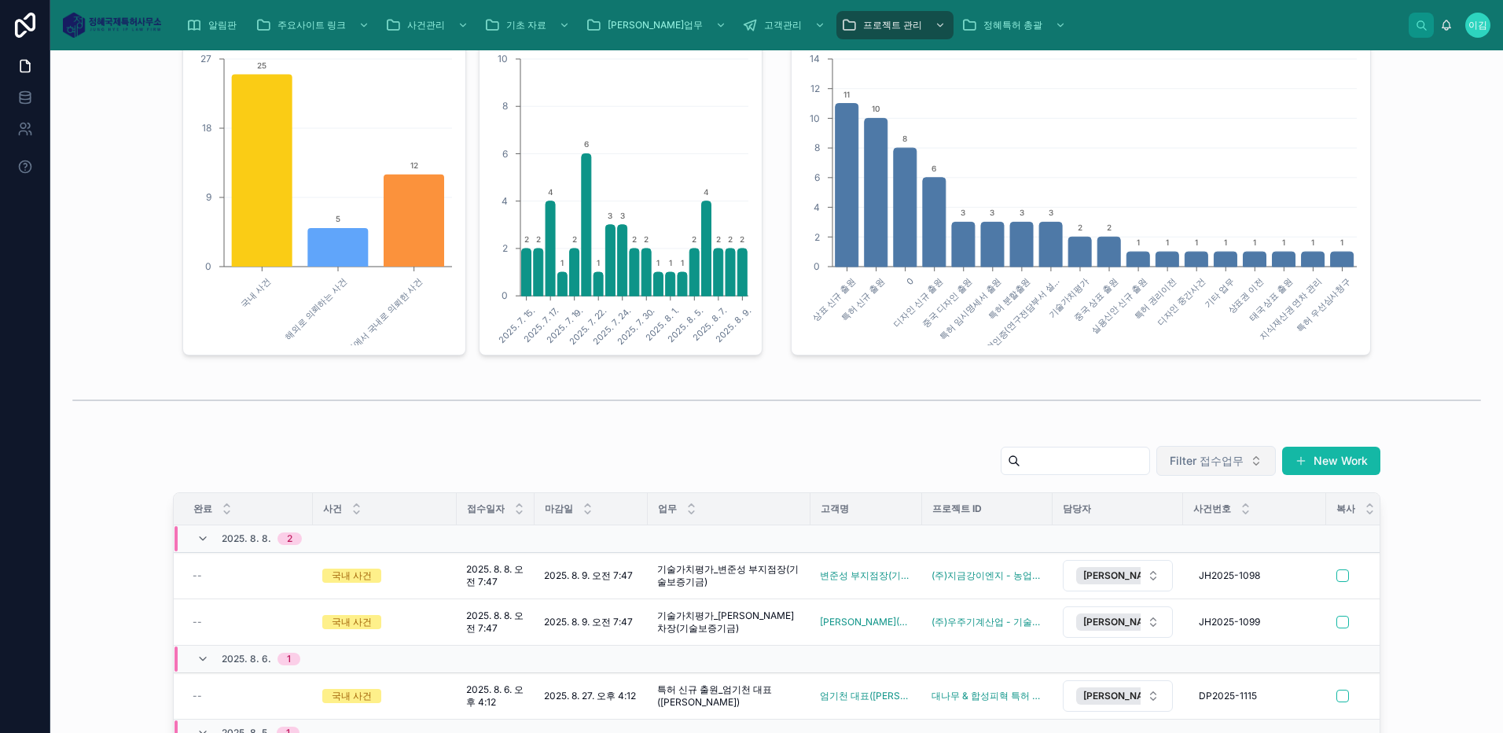
click at [1247, 456] on button "Filter 접수업무" at bounding box center [1217, 461] width 120 height 30
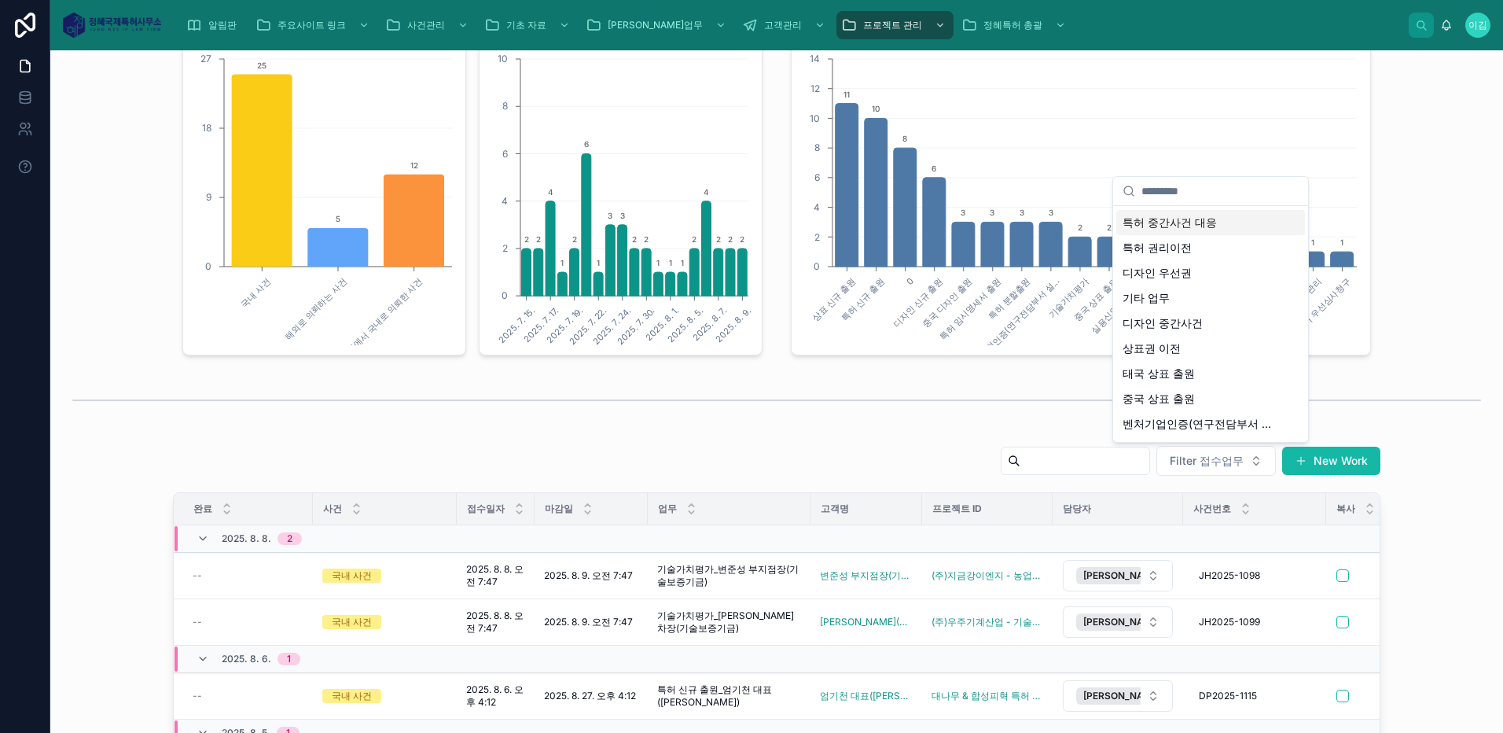
scroll to position [299, 0]
click at [1437, 474] on div "Filter 접수업무 New Work 완료 사건 접수일자 마감일 업무 고객명 프로젝트 ID 담당자 사건번호 복사 메모 발명자료 [DATE]. …" at bounding box center [777, 744] width 1428 height 611
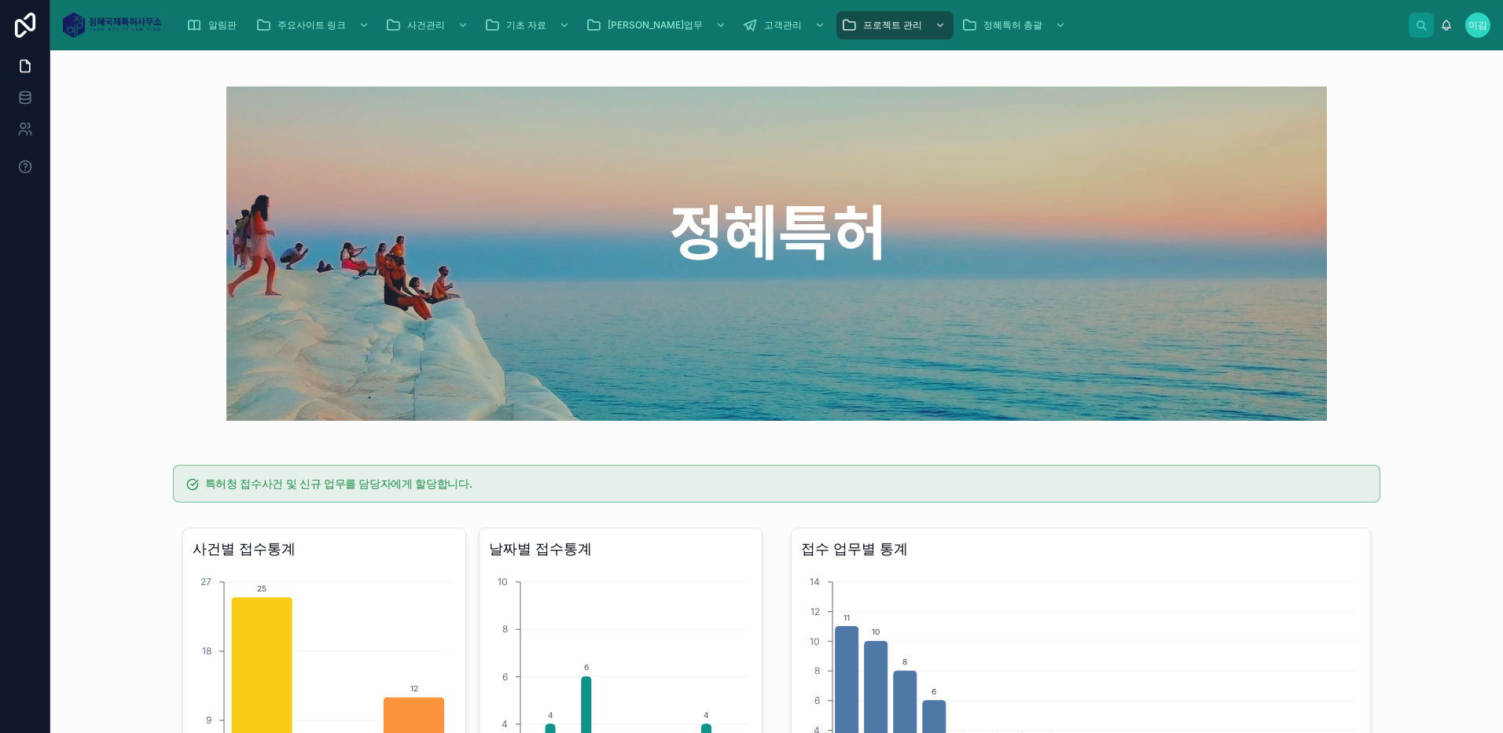
scroll to position [0, 0]
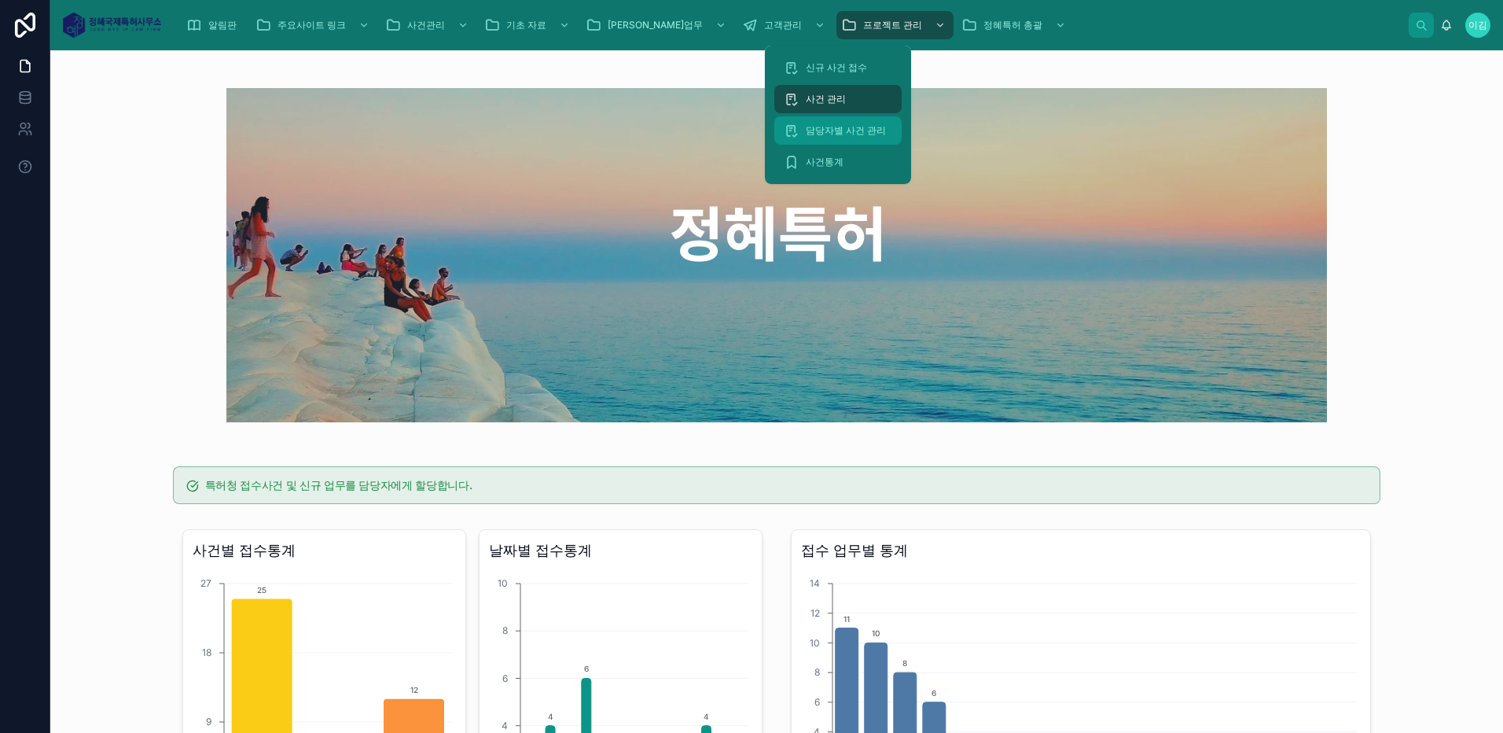
click at [871, 129] on span "담당자별 사건 관리" at bounding box center [846, 130] width 80 height 13
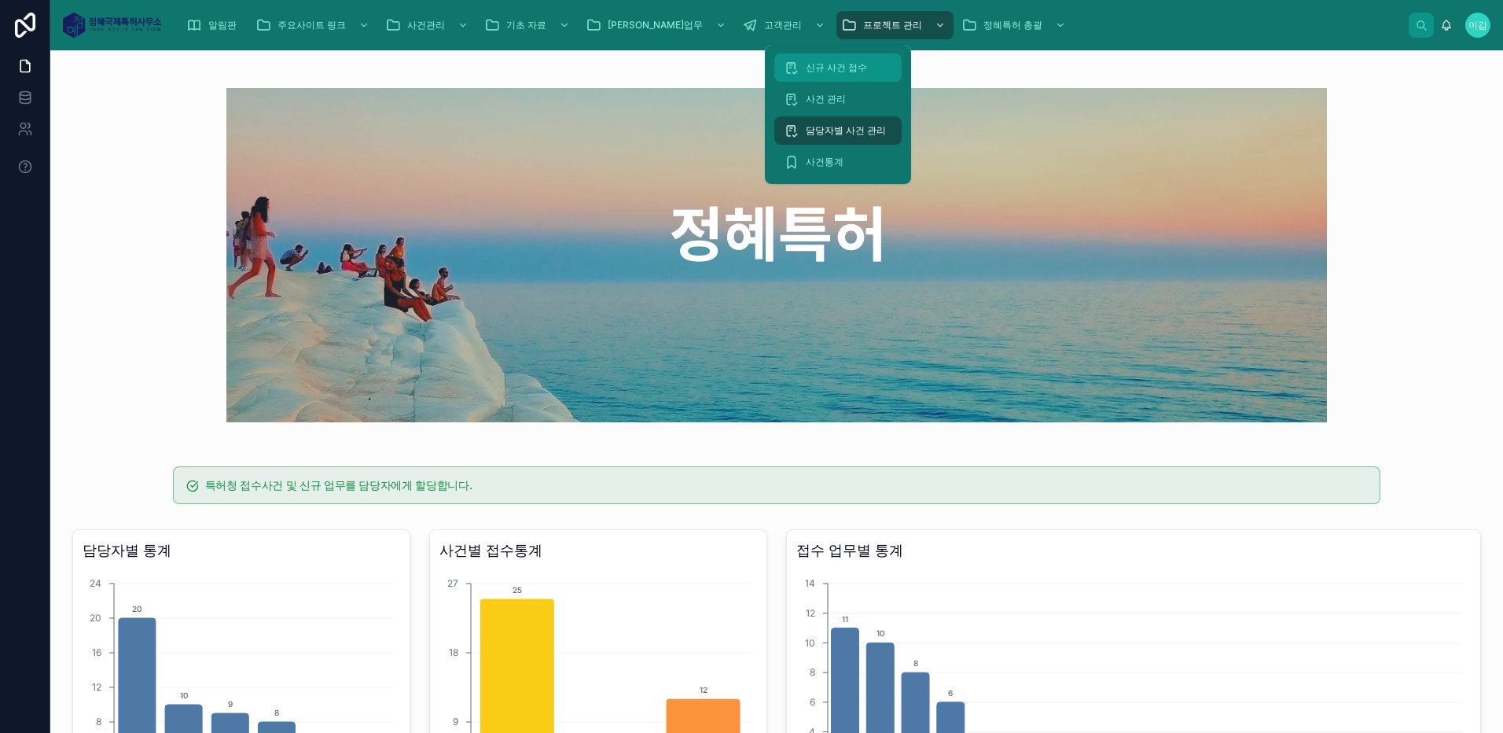
drag, startPoint x: 848, startPoint y: 60, endPoint x: 846, endPoint y: 70, distance: 10.5
click at [848, 60] on div "신규 사건 접수" at bounding box center [838, 67] width 109 height 25
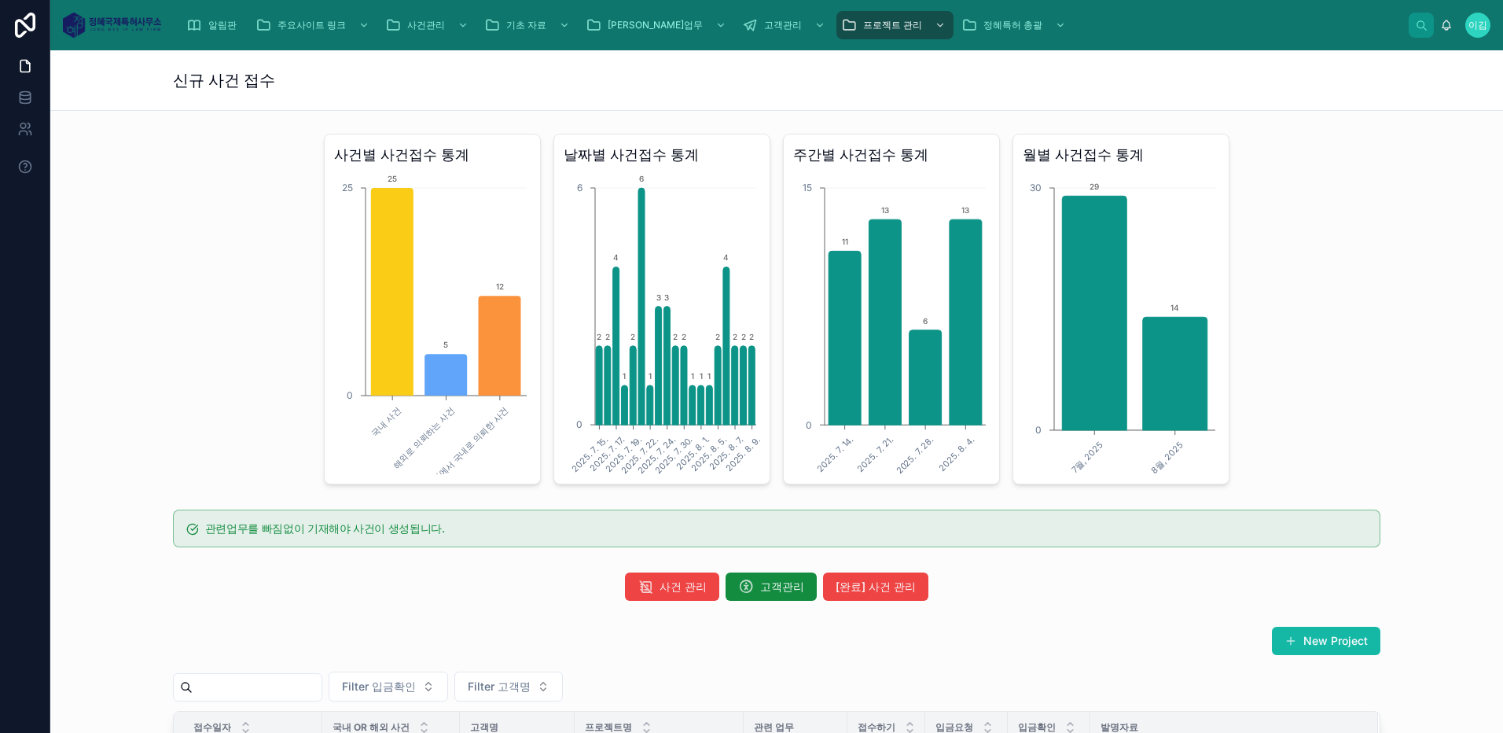
scroll to position [655, 0]
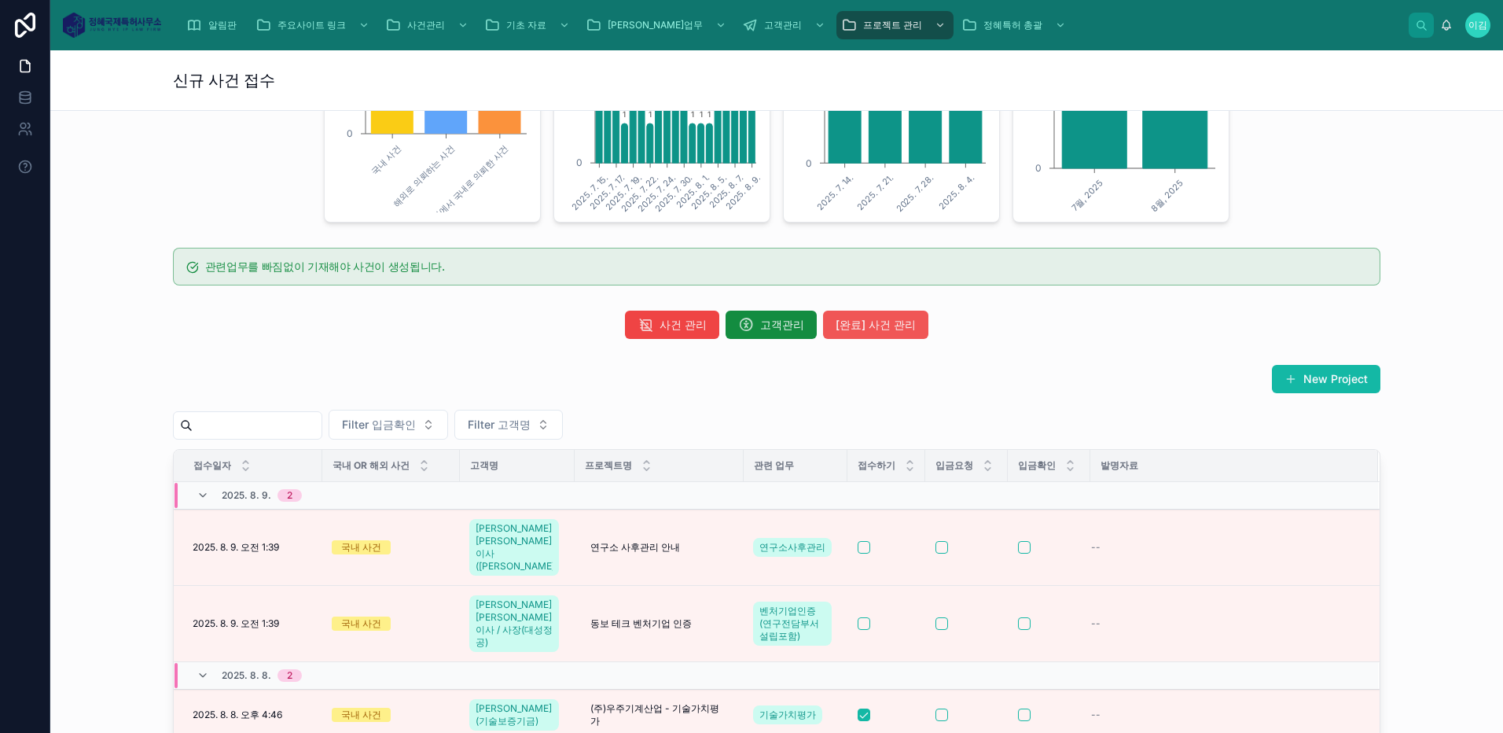
click at [870, 324] on span "[완료] 사건 관리" at bounding box center [876, 325] width 80 height 16
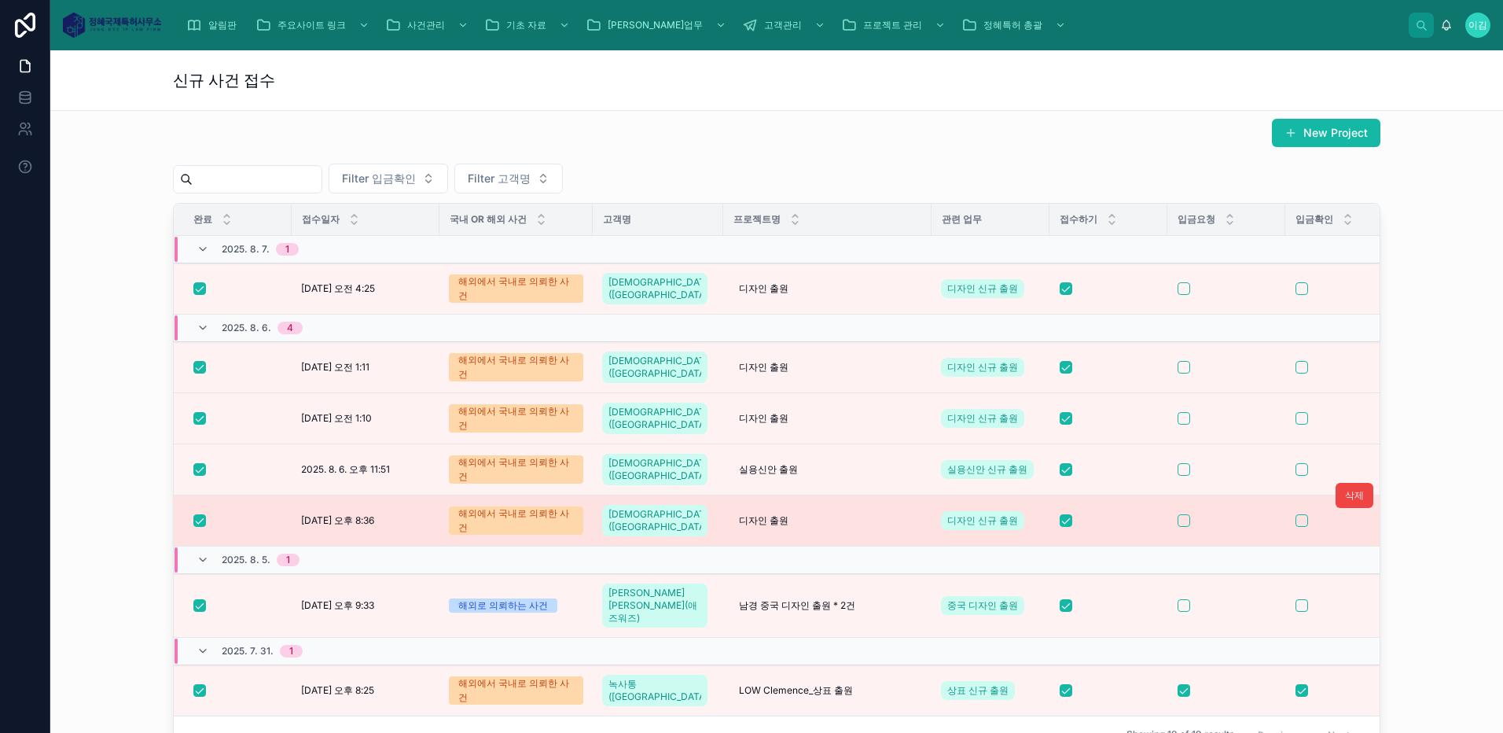
click at [1231, 514] on div at bounding box center [1227, 520] width 98 height 13
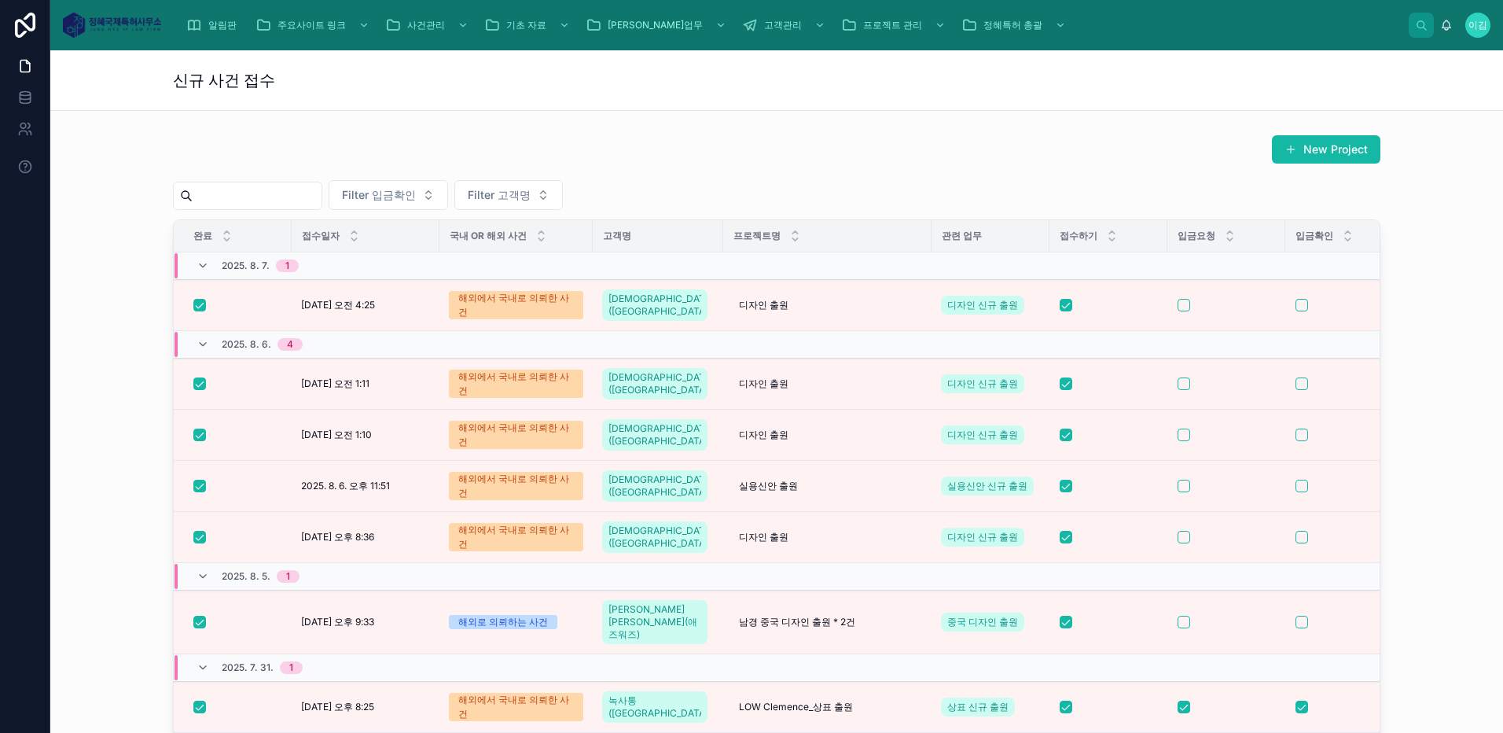
scroll to position [918, 0]
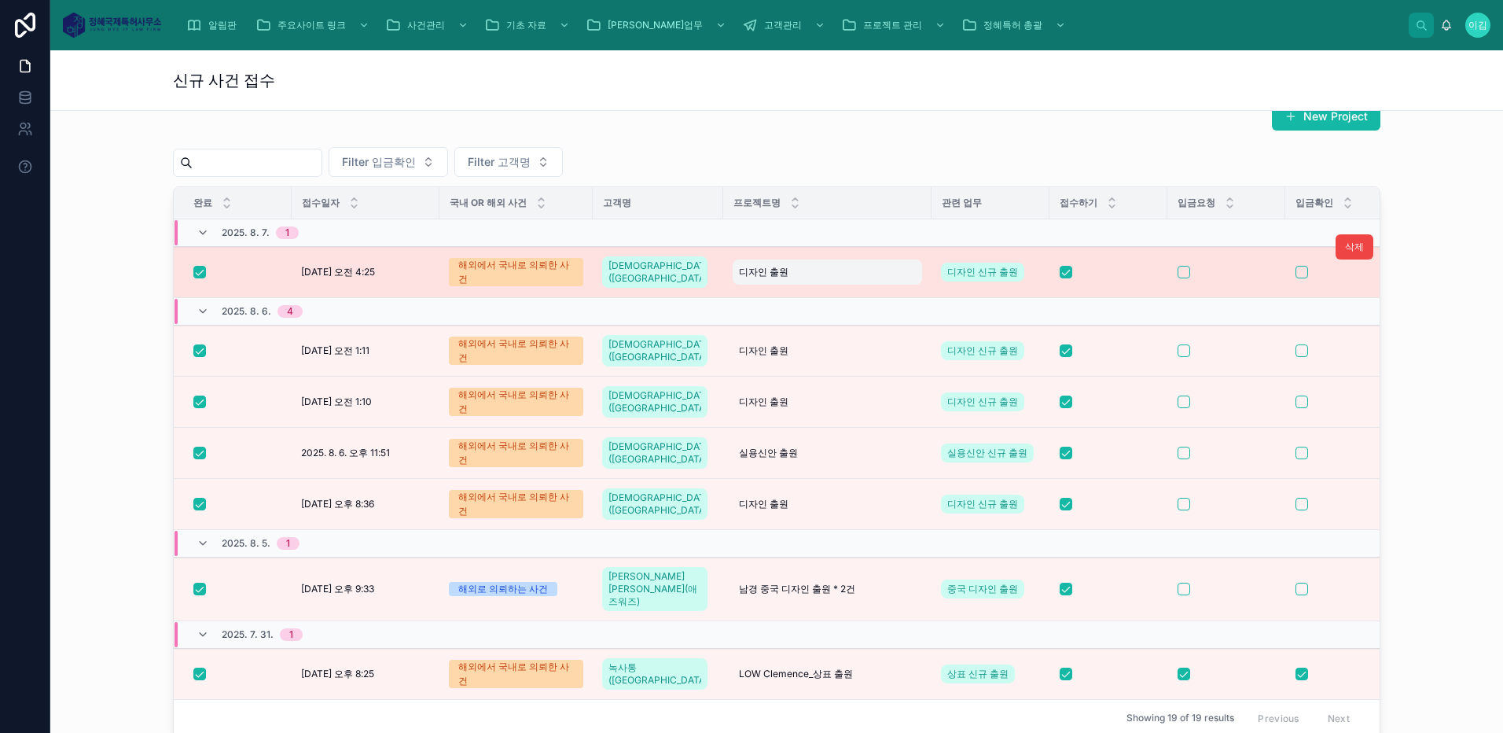
click at [852, 265] on div "디자인 출원 디자인 출원" at bounding box center [828, 271] width 190 height 25
click at [1216, 266] on div at bounding box center [1227, 272] width 98 height 13
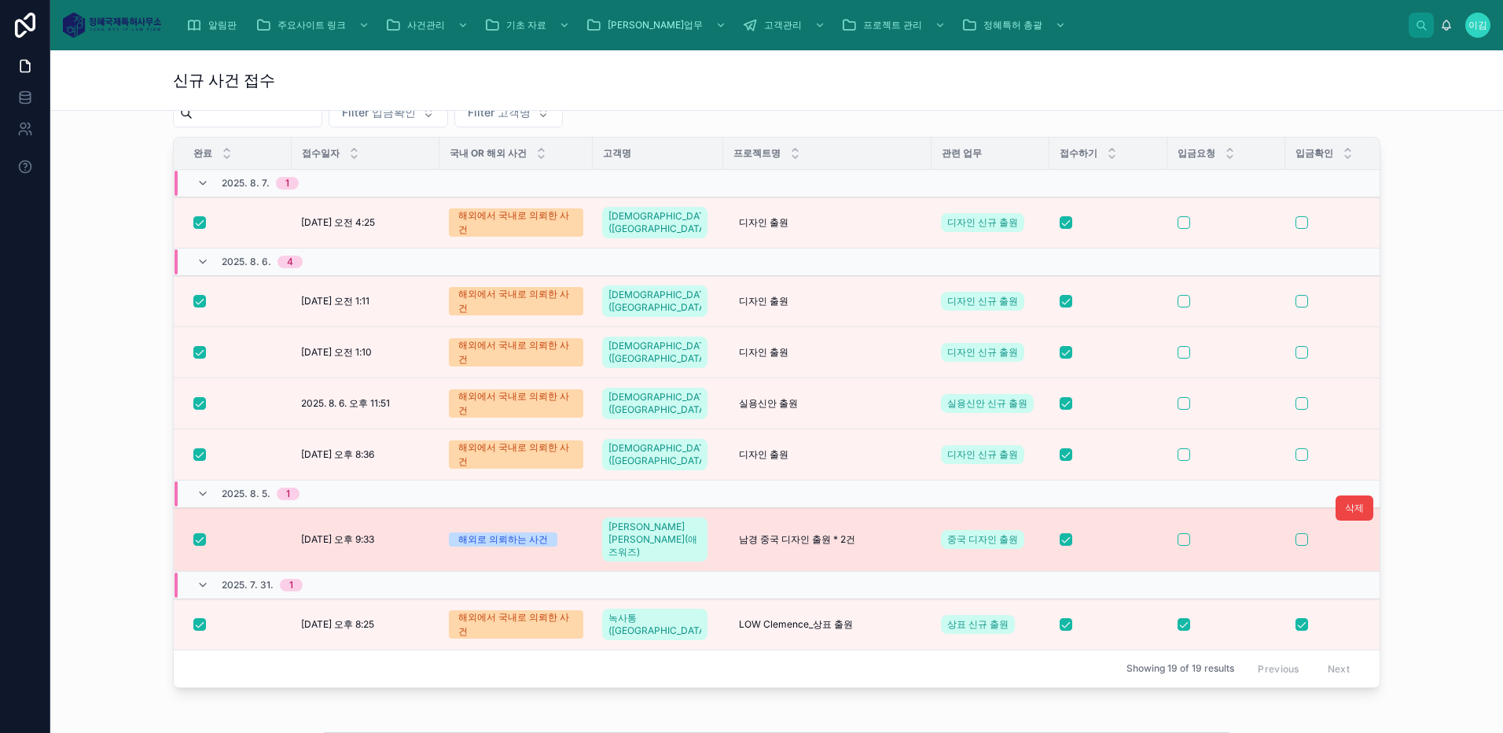
scroll to position [918, 0]
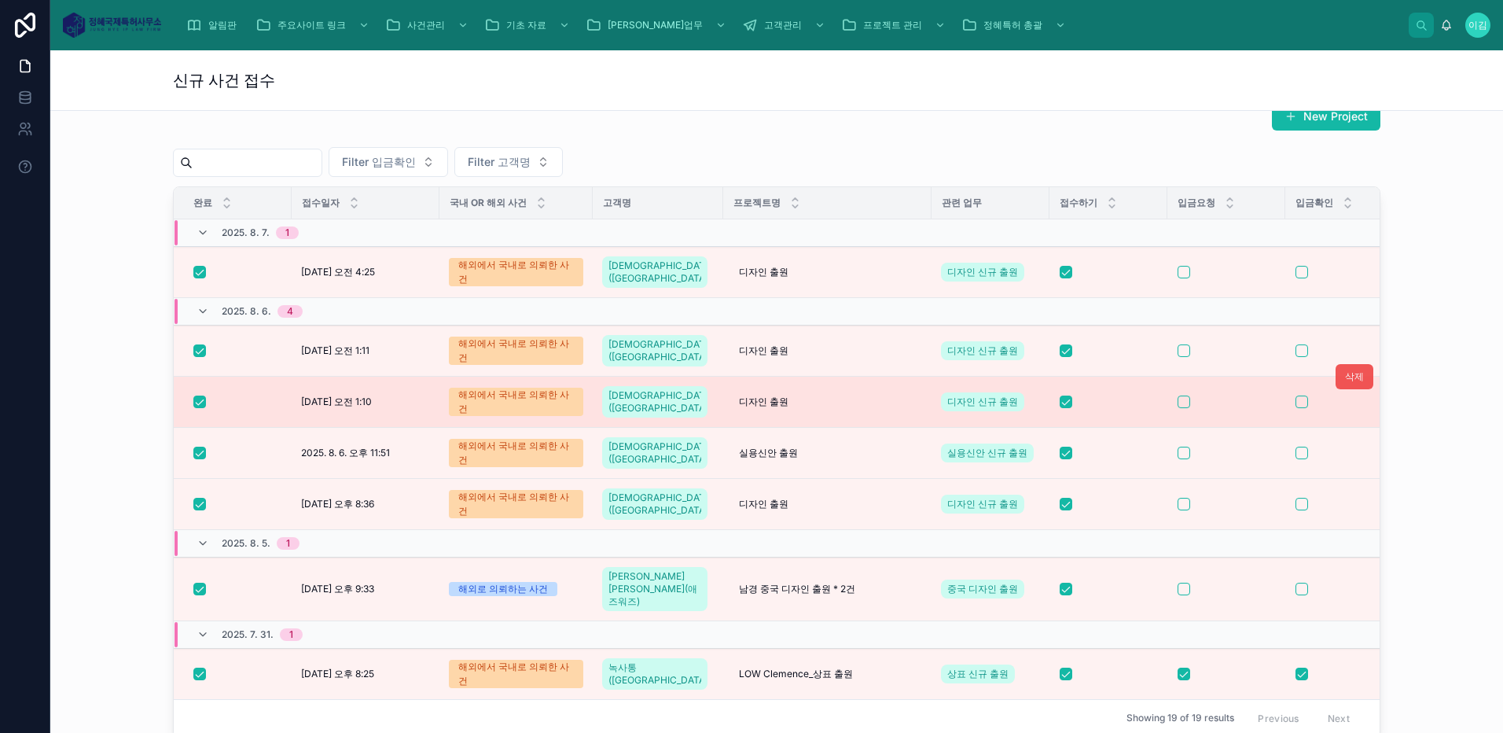
click at [1345, 370] on span "삭제" at bounding box center [1354, 376] width 19 height 13
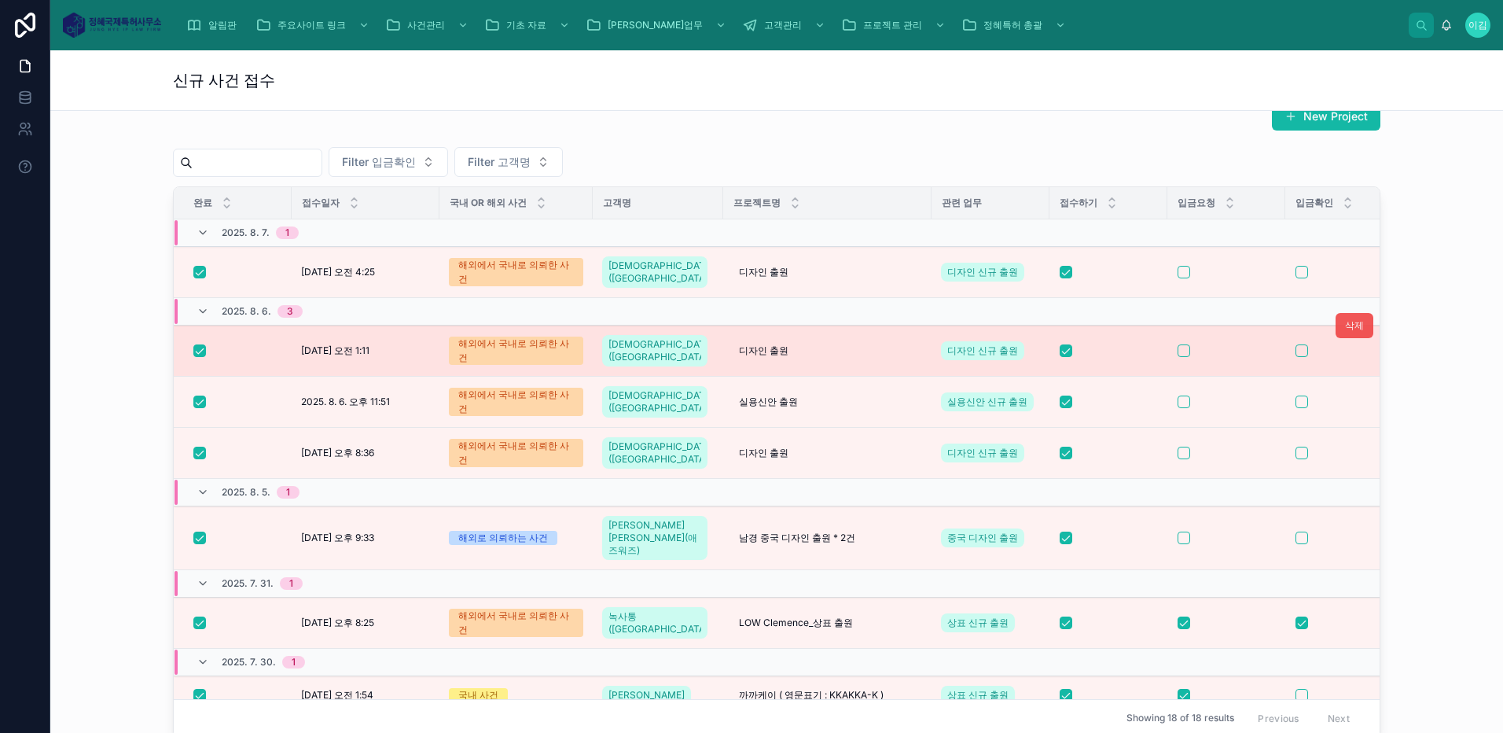
click at [1345, 319] on span "삭제" at bounding box center [1354, 325] width 19 height 13
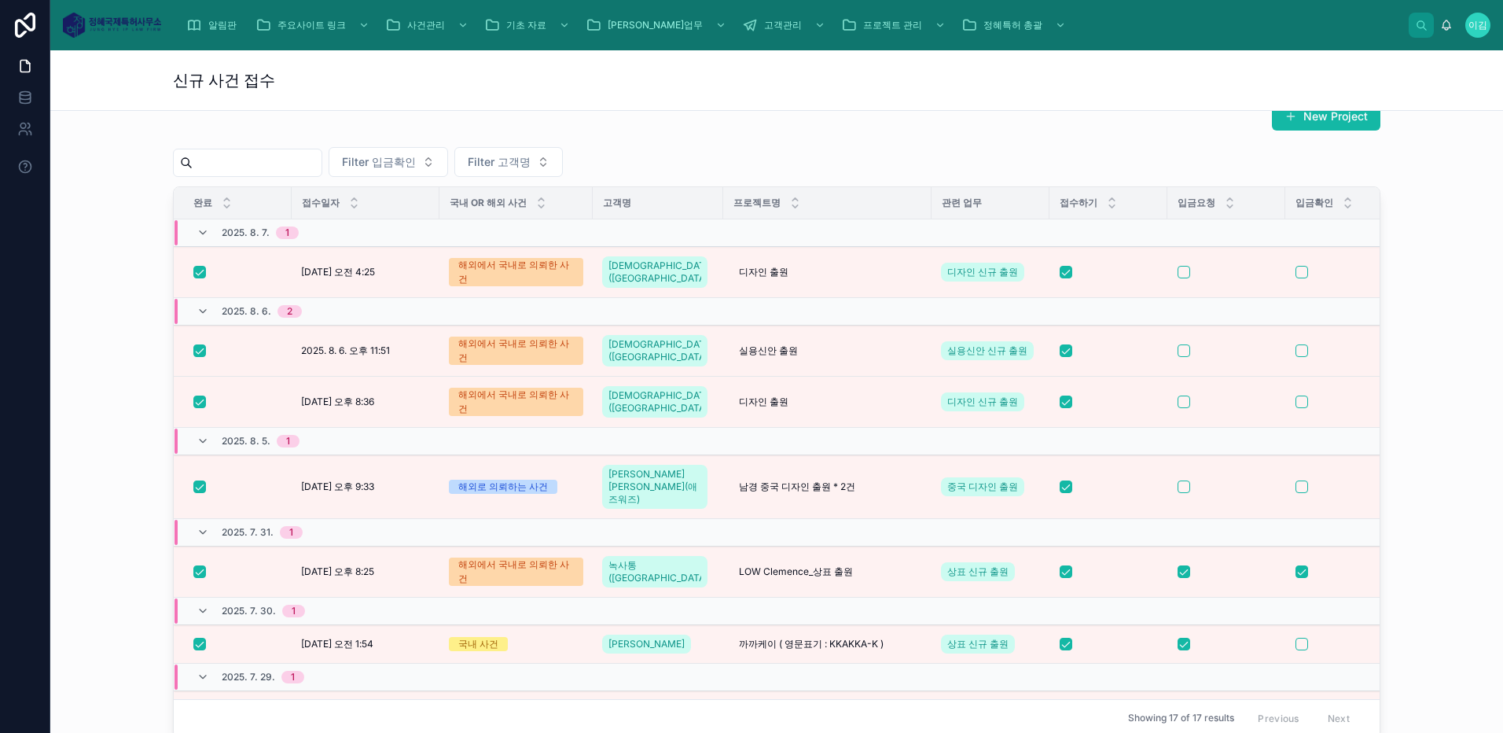
scroll to position [655, 0]
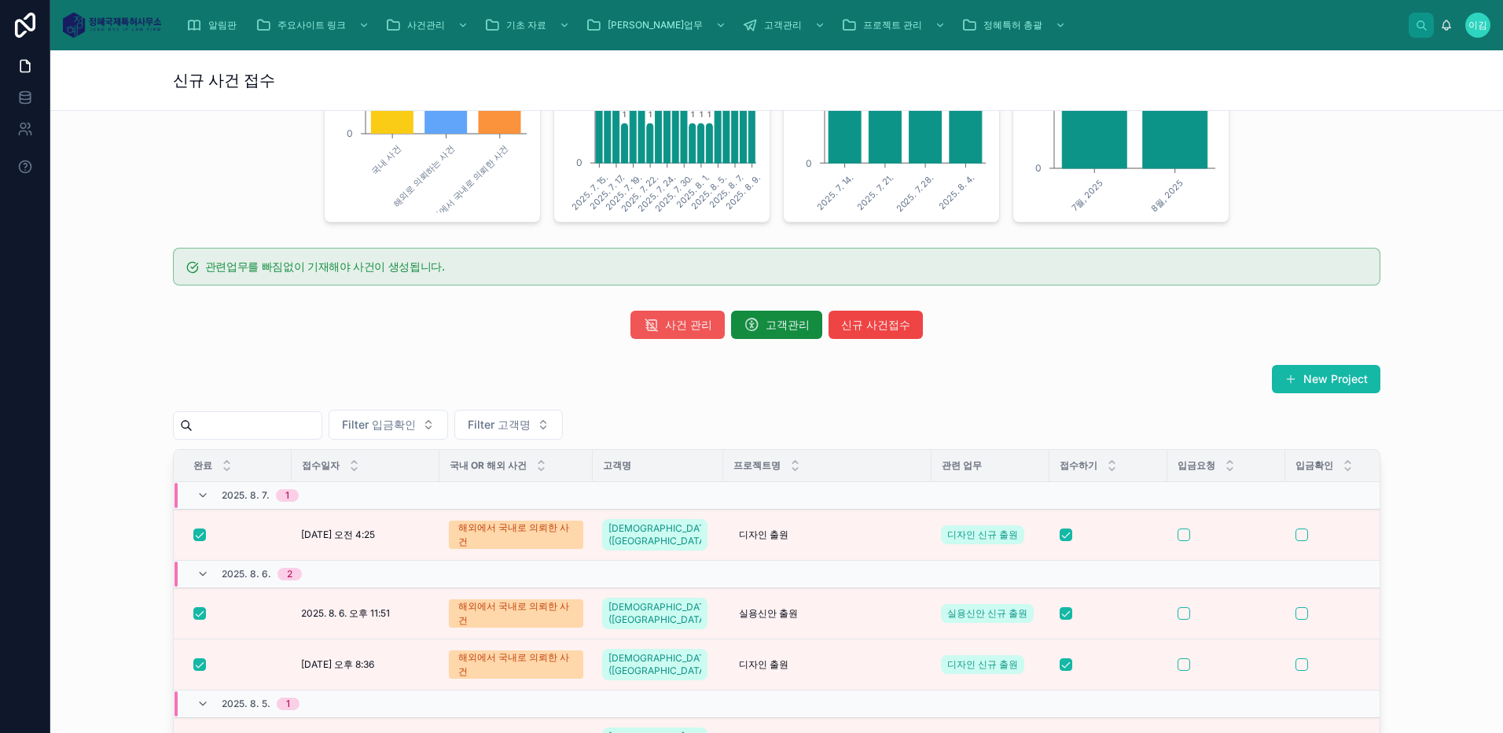
click at [677, 325] on span "사건 관리" at bounding box center [688, 325] width 47 height 16
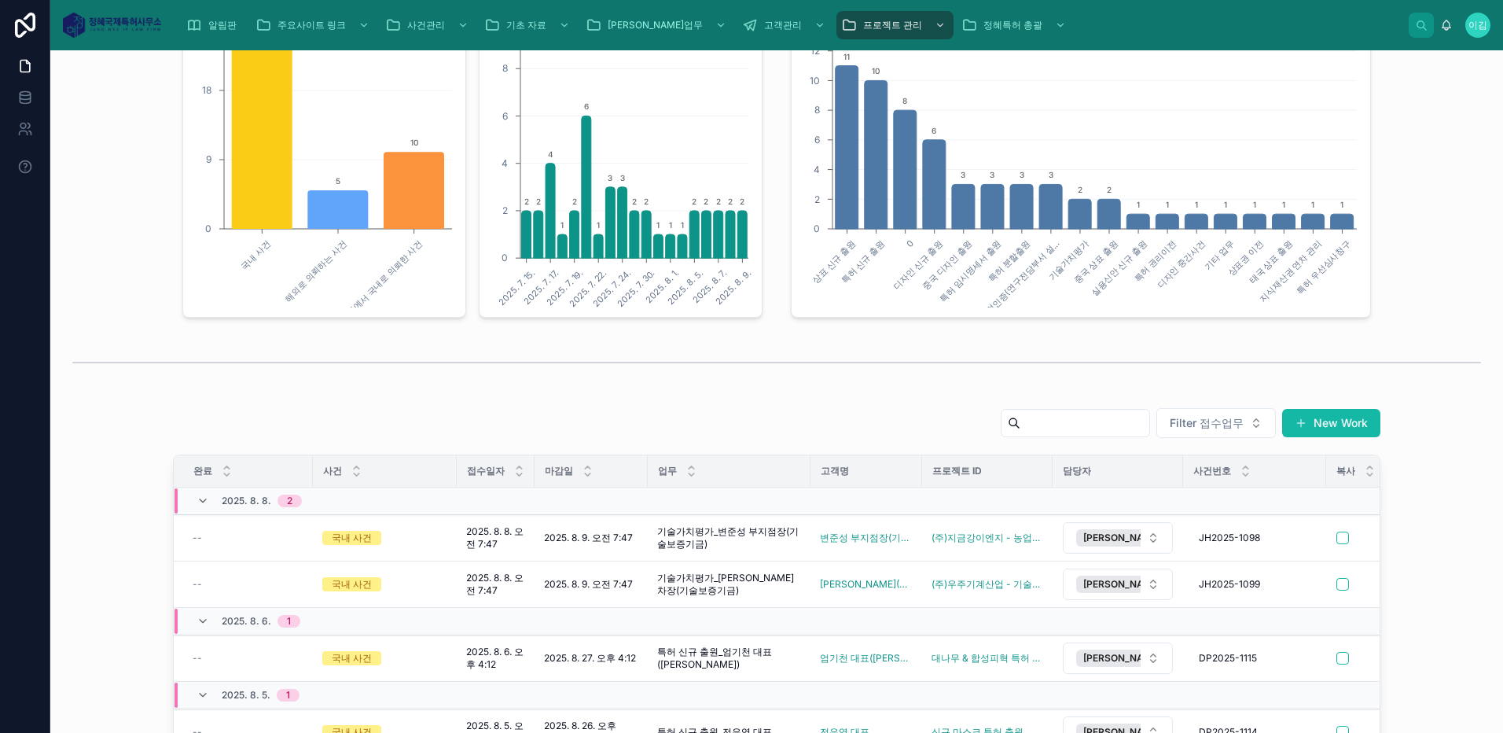
scroll to position [524, 0]
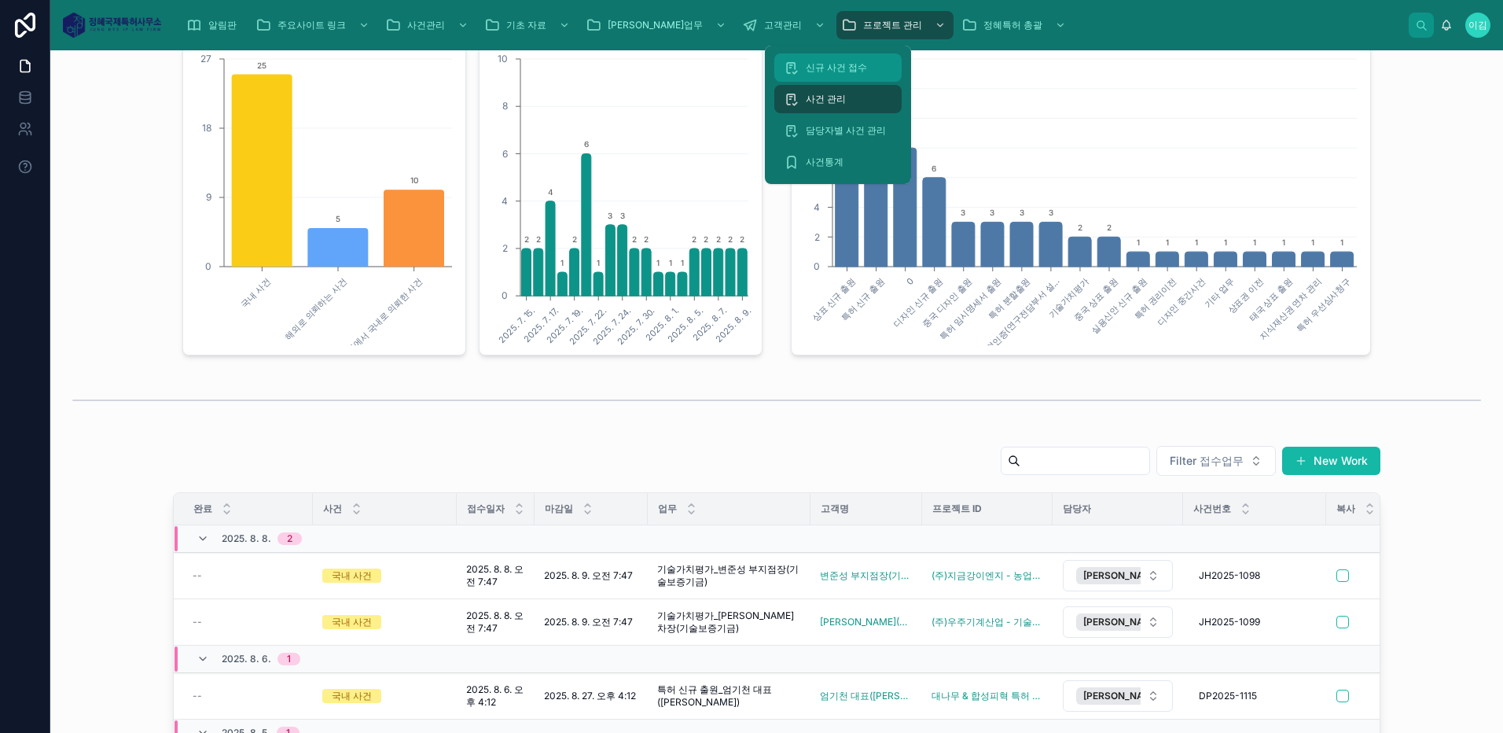
click at [851, 64] on span "신규 사건 접수" at bounding box center [836, 67] width 61 height 13
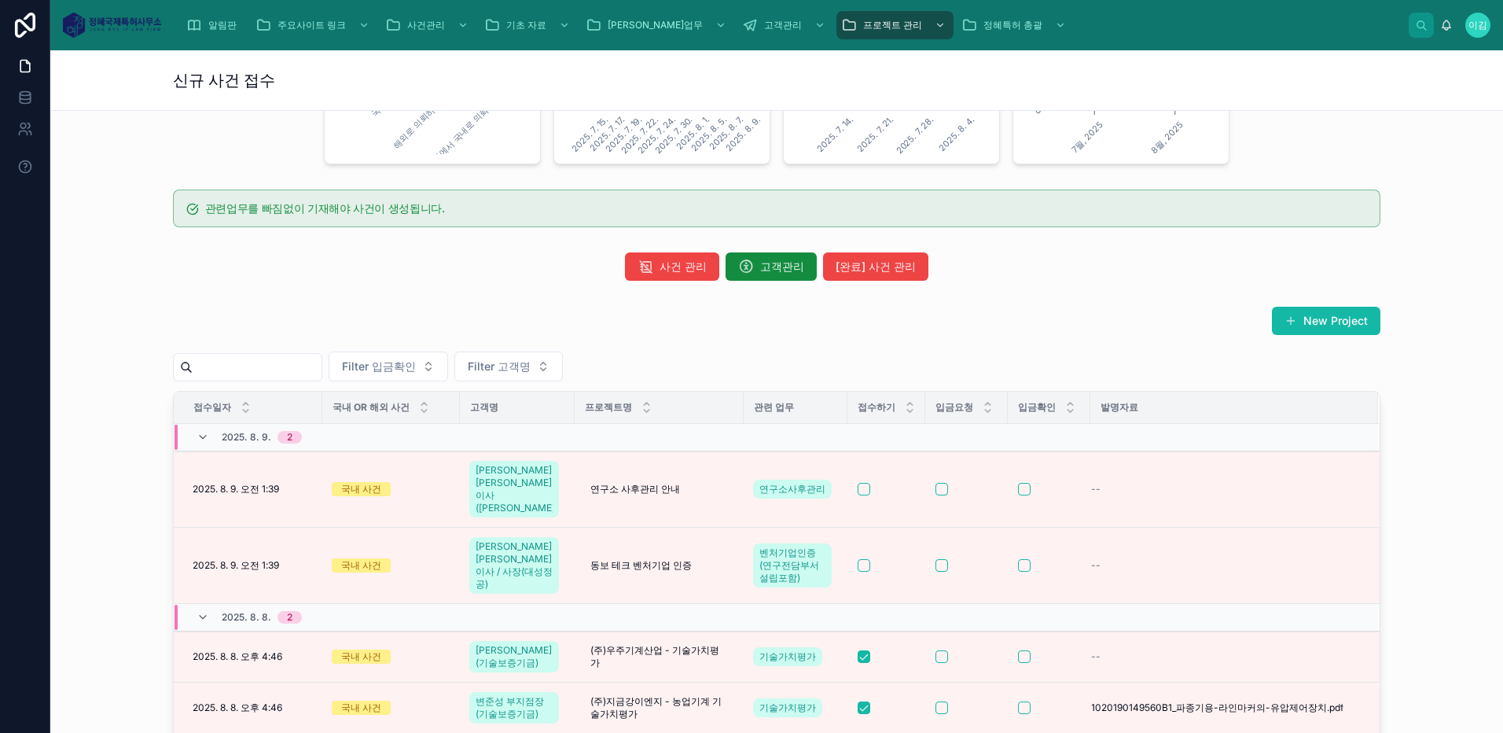
scroll to position [786, 0]
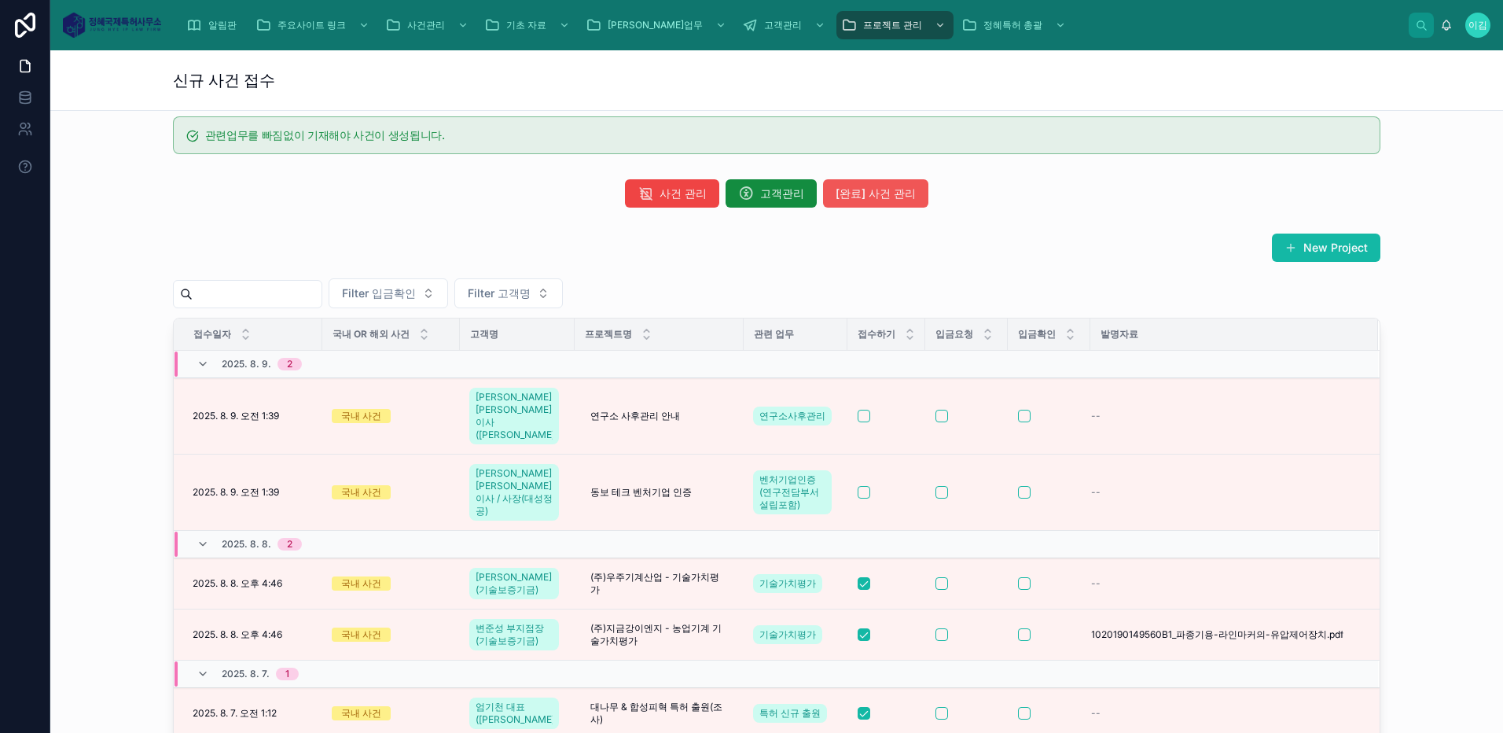
click at [874, 194] on span "[완료] 사건 관리" at bounding box center [876, 194] width 80 height 16
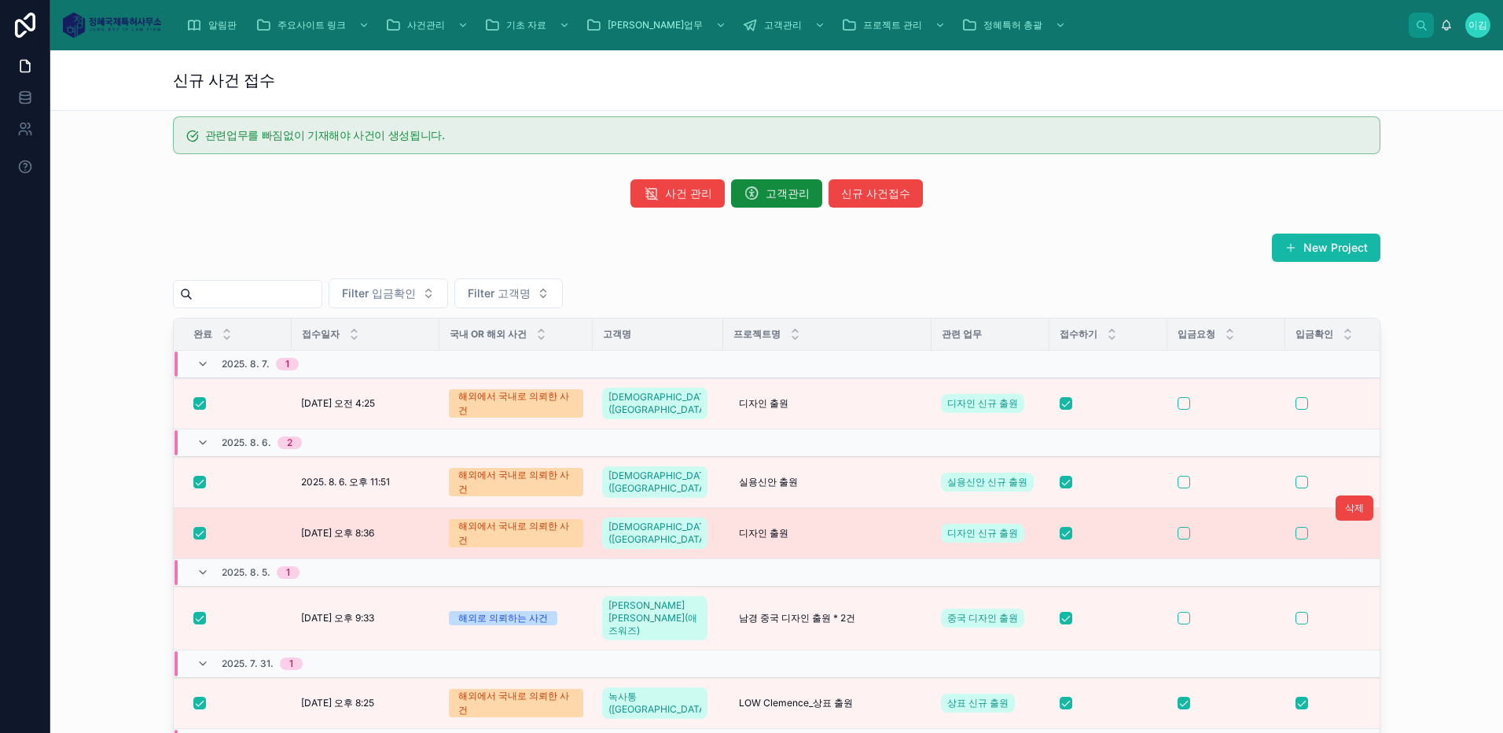
click at [366, 527] on span "[DATE] 오후 8:36" at bounding box center [337, 533] width 73 height 13
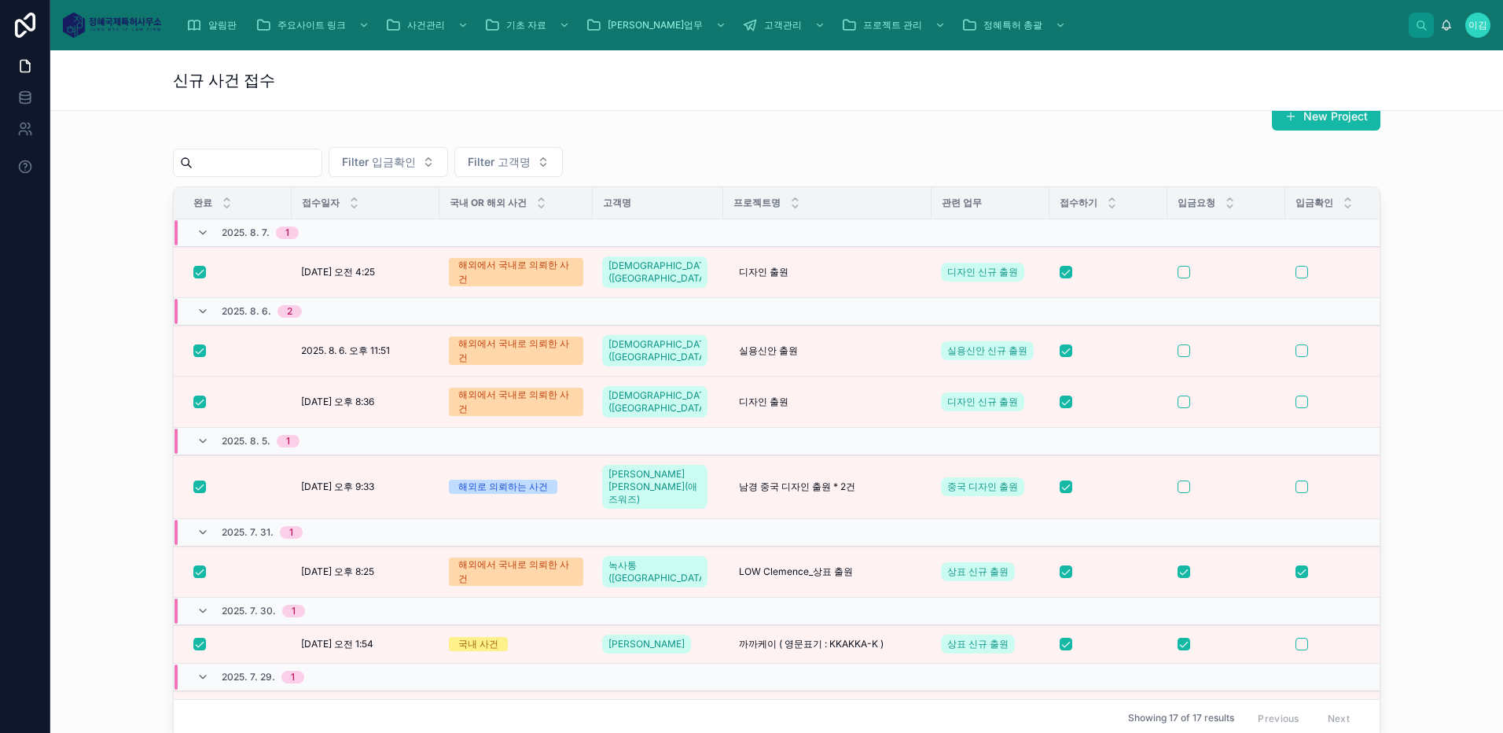
scroll to position [786, 0]
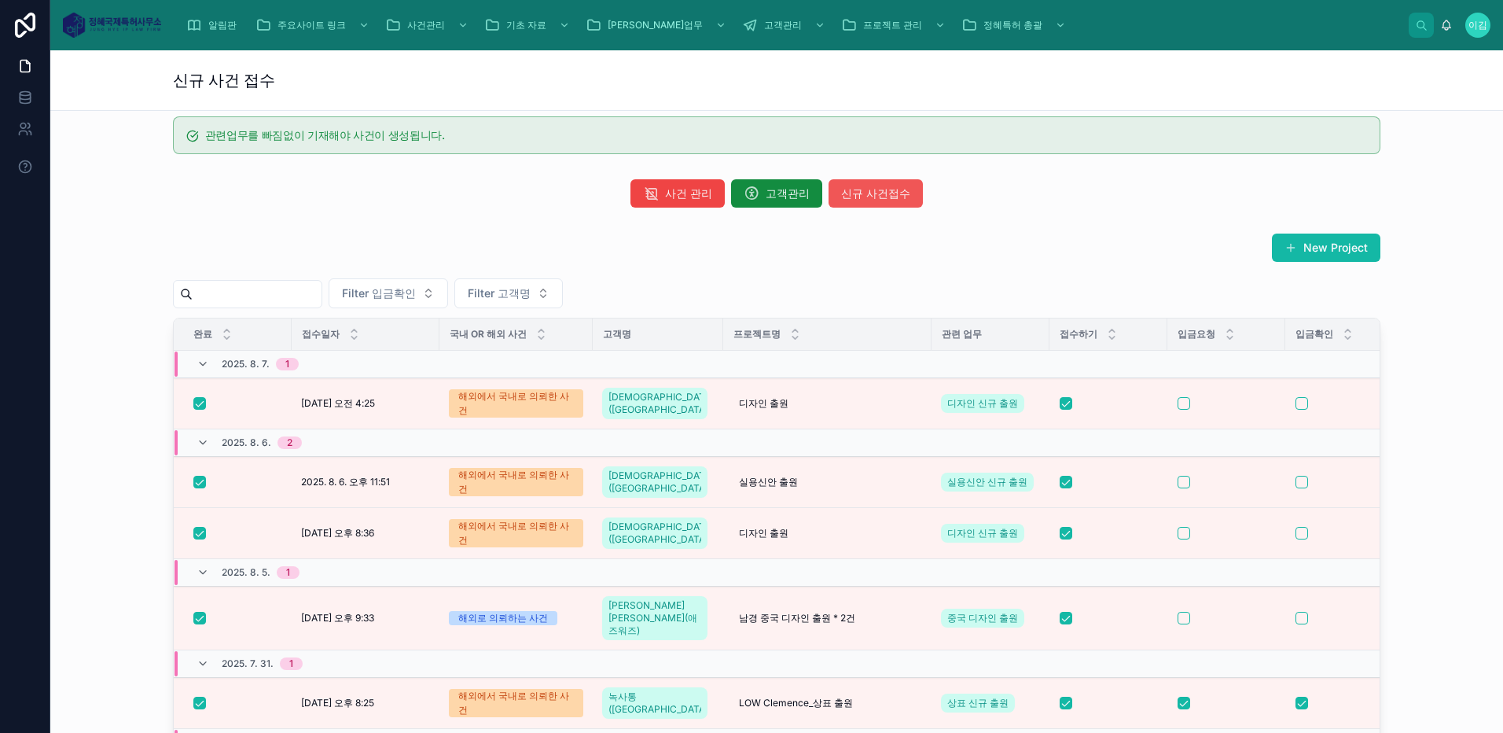
click at [866, 189] on span "신규 사건접수" at bounding box center [875, 194] width 69 height 16
